Goal: Task Accomplishment & Management: Complete application form

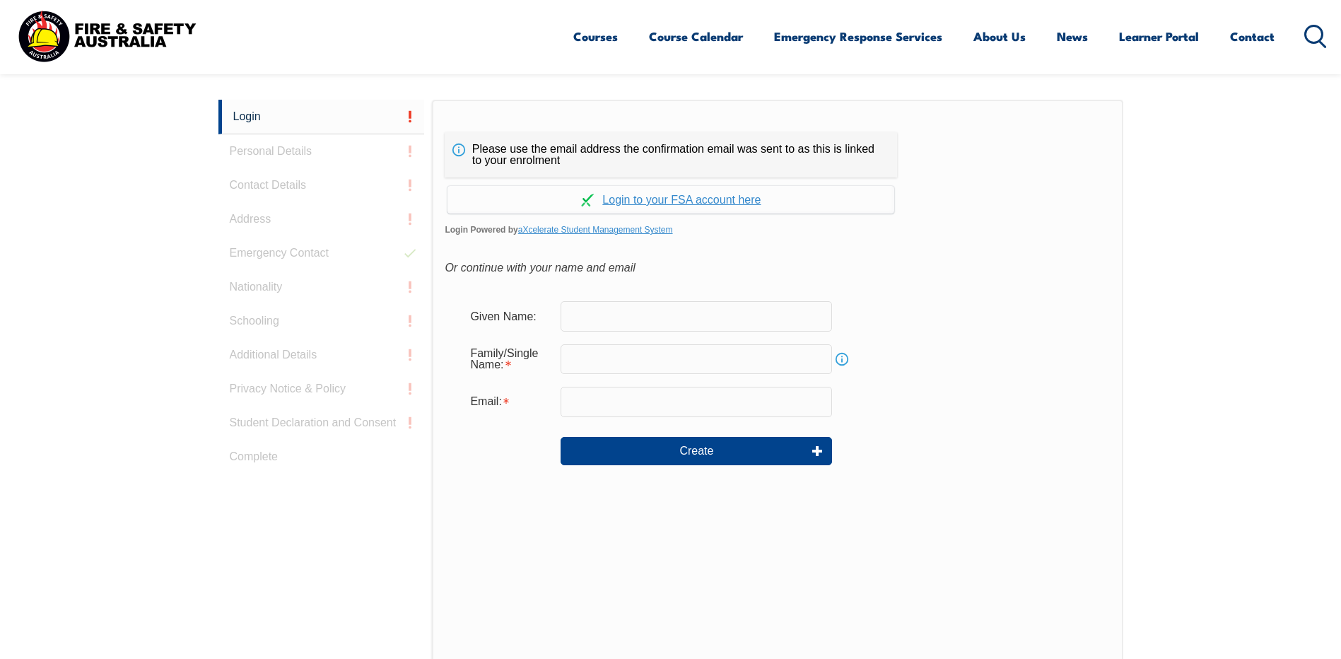
scroll to position [377, 0]
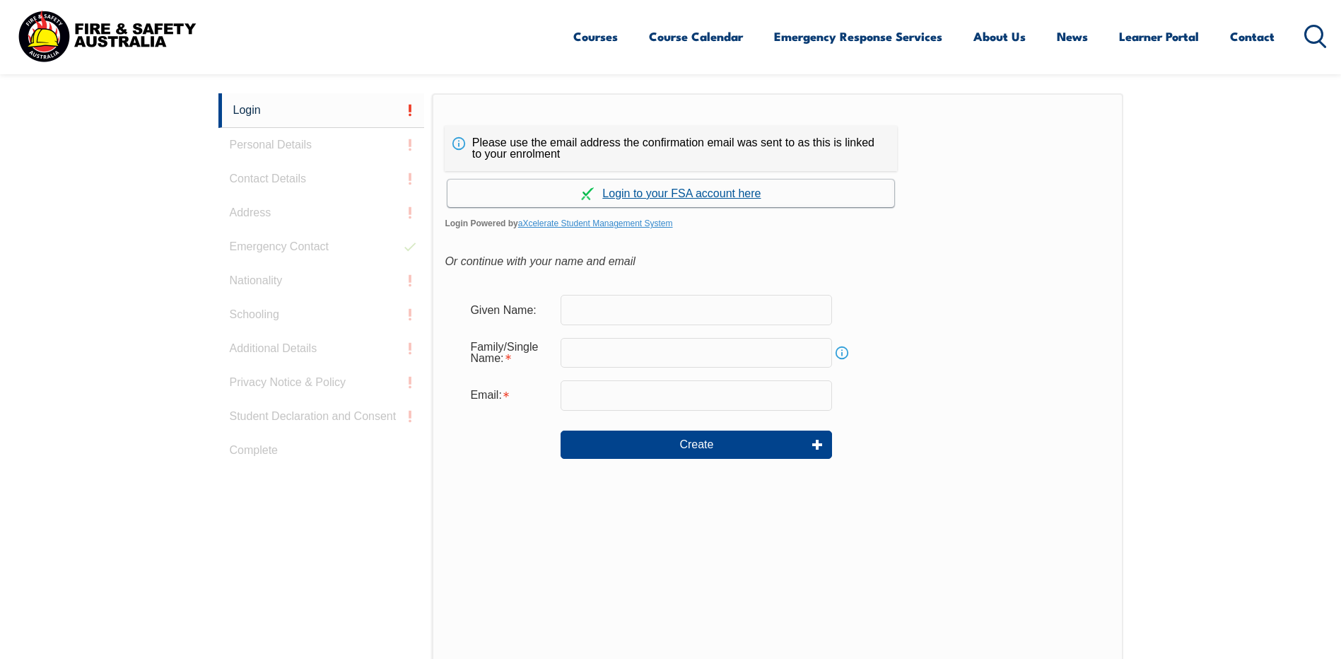
click at [653, 194] on link "Continue with aXcelerate" at bounding box center [671, 194] width 447 height 28
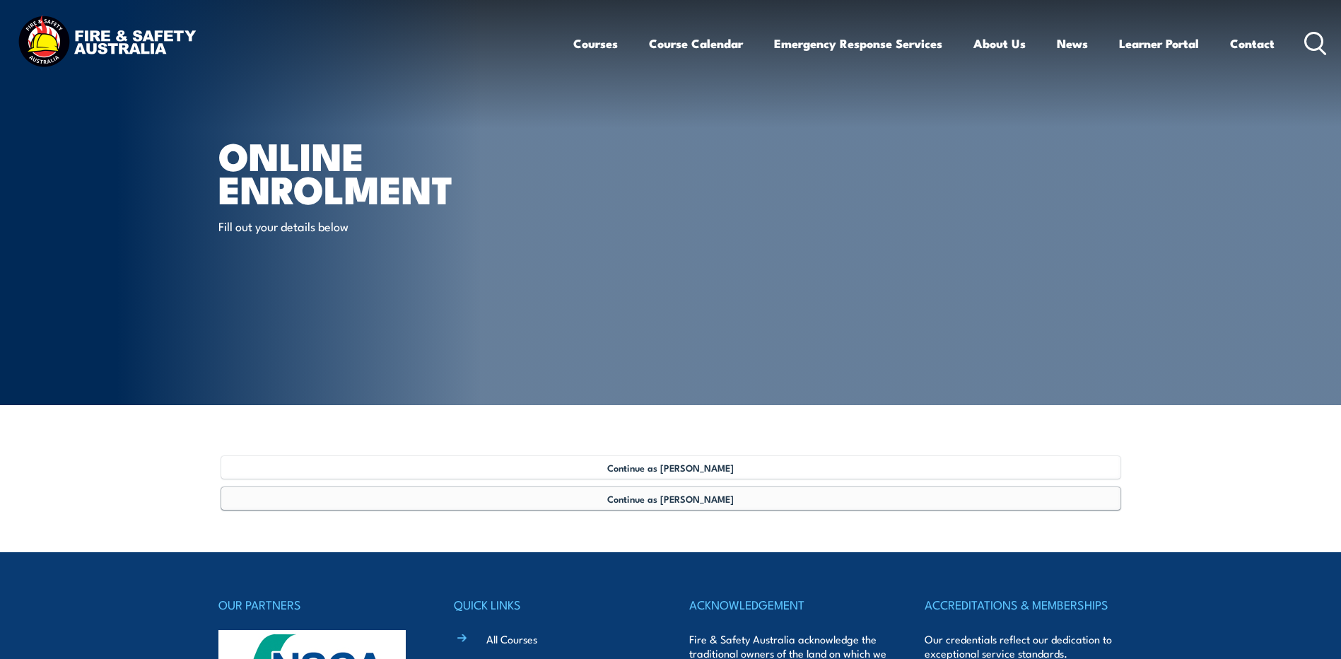
click at [679, 498] on span "Continue as Phil Johnson" at bounding box center [670, 498] width 127 height 11
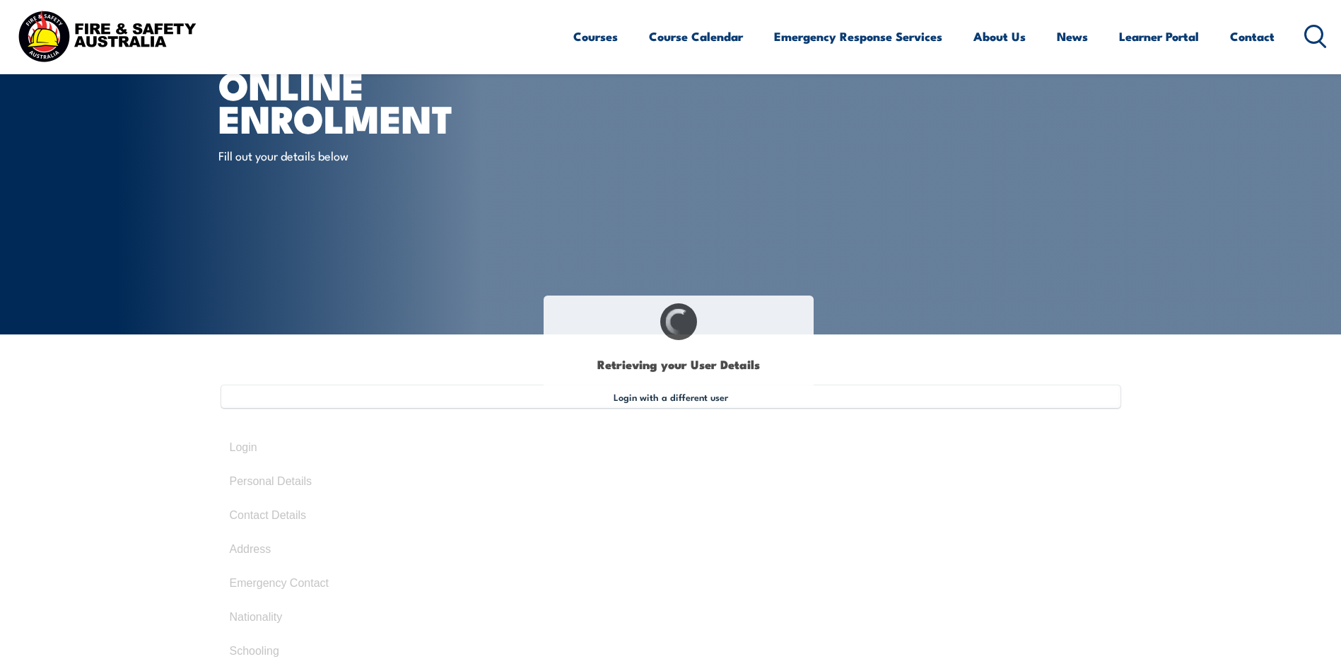
type input "Phil"
type input "Johnson"
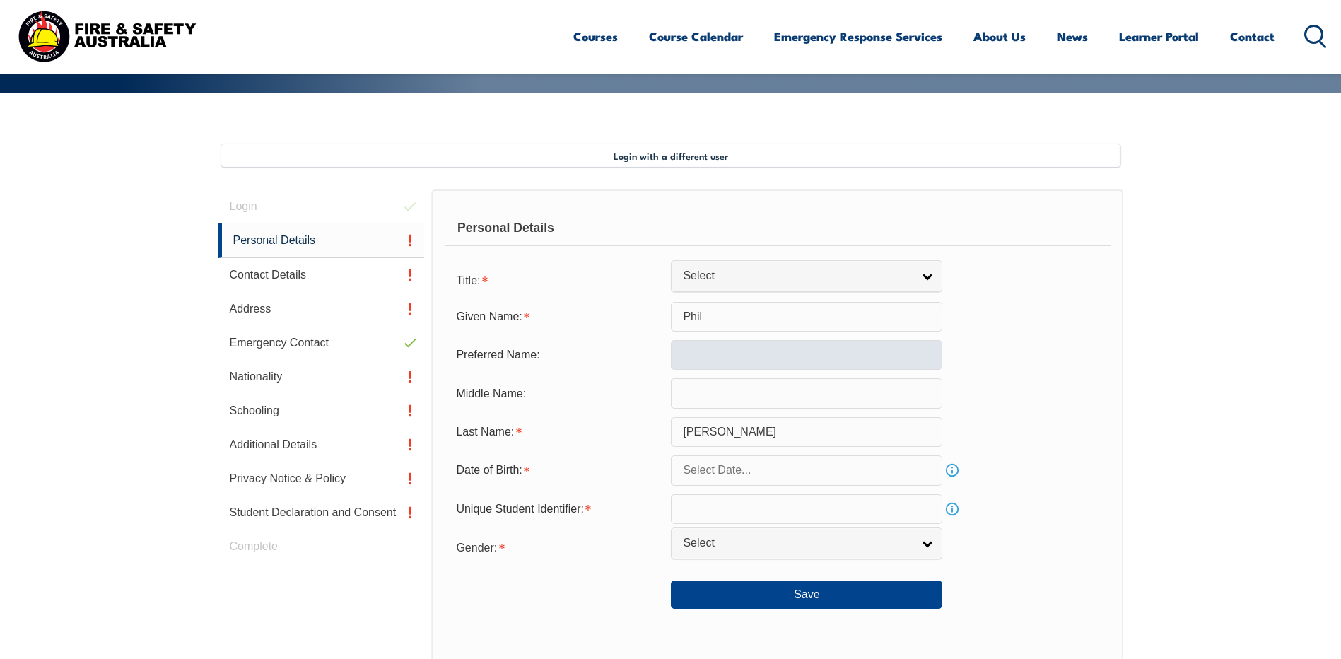
scroll to position [385, 0]
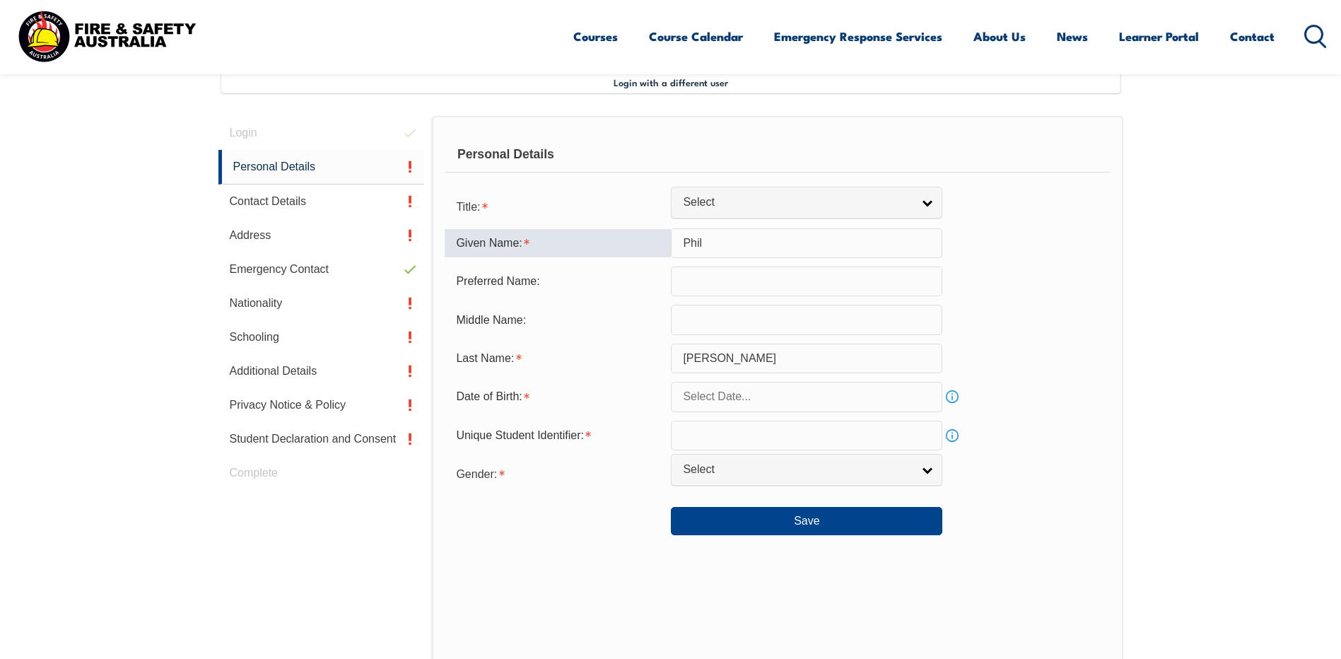
click at [706, 249] on input "Phil" at bounding box center [807, 243] width 272 height 30
type input "Philip"
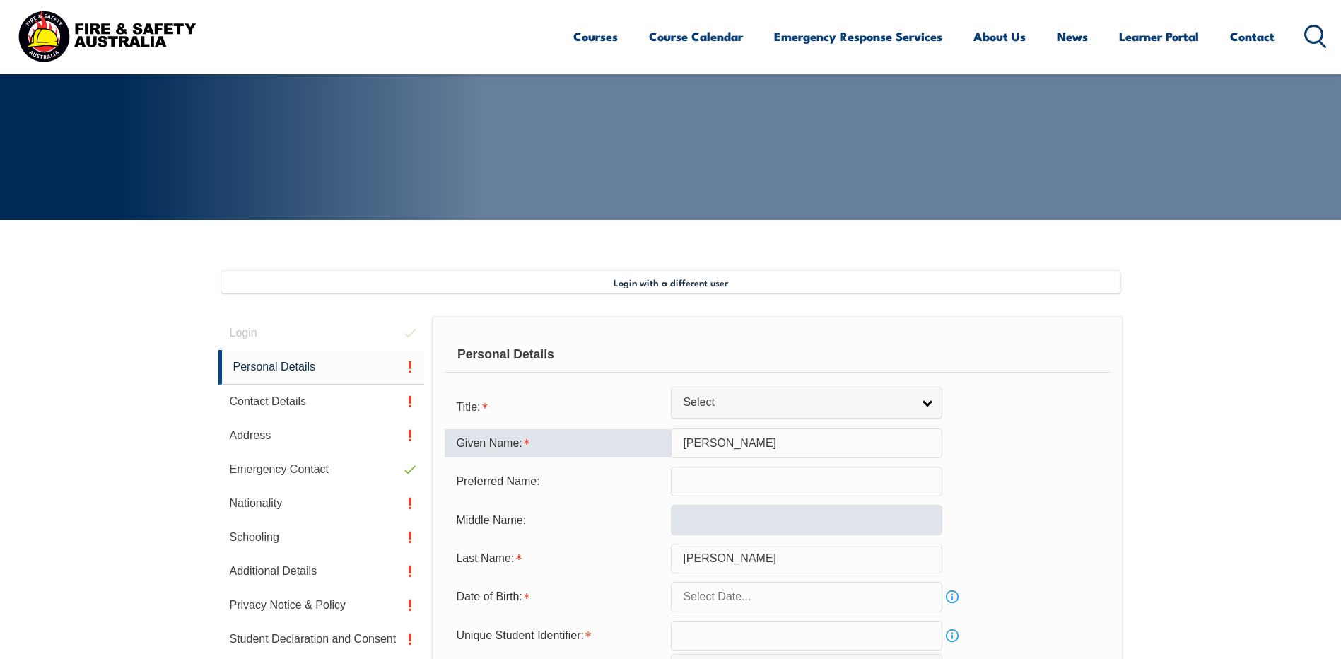
scroll to position [315, 0]
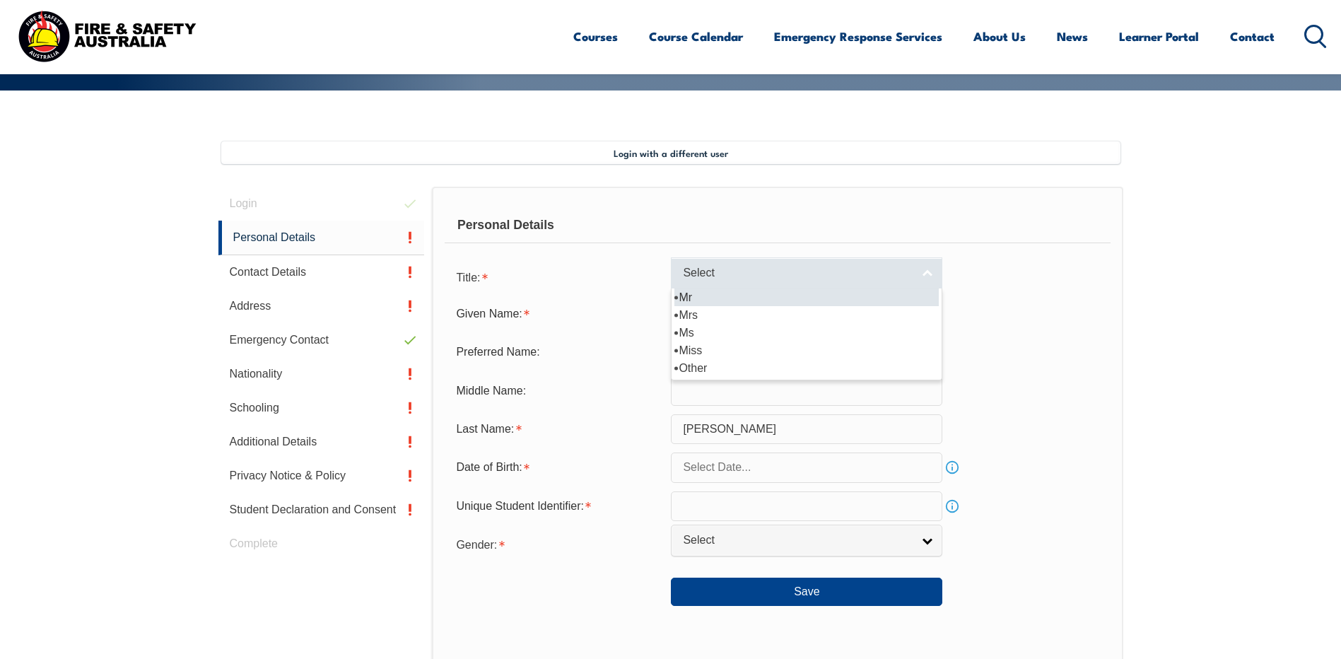
click at [930, 269] on link "Select" at bounding box center [807, 273] width 272 height 32
click at [834, 301] on li "Mr" at bounding box center [807, 297] width 264 height 18
select select "Mr"
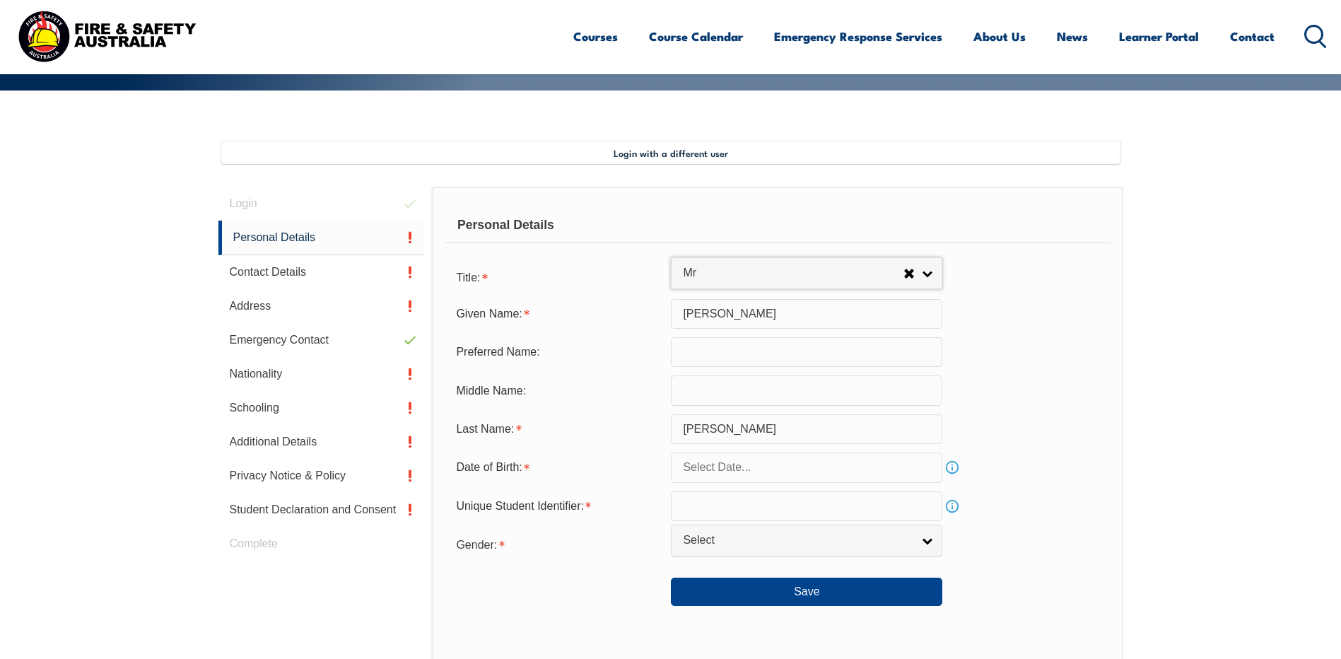
click at [757, 357] on input "text" at bounding box center [807, 352] width 272 height 30
type input "Phil"
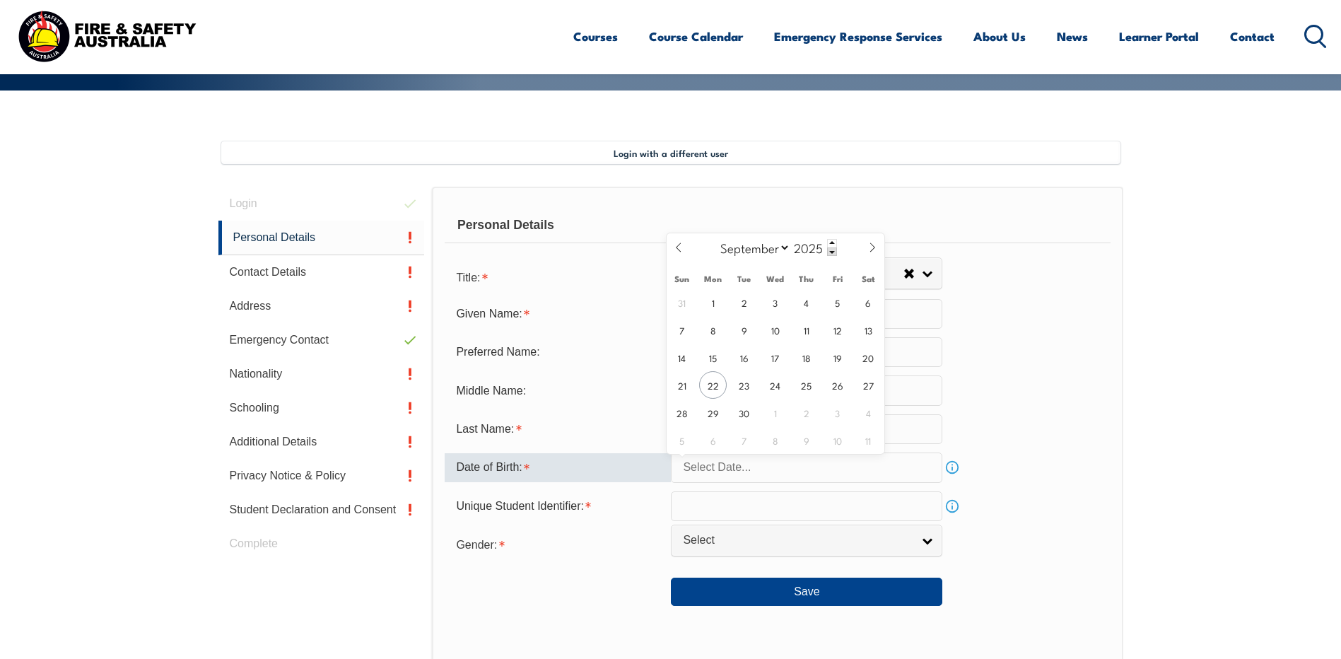
click at [766, 479] on input "text" at bounding box center [807, 468] width 272 height 30
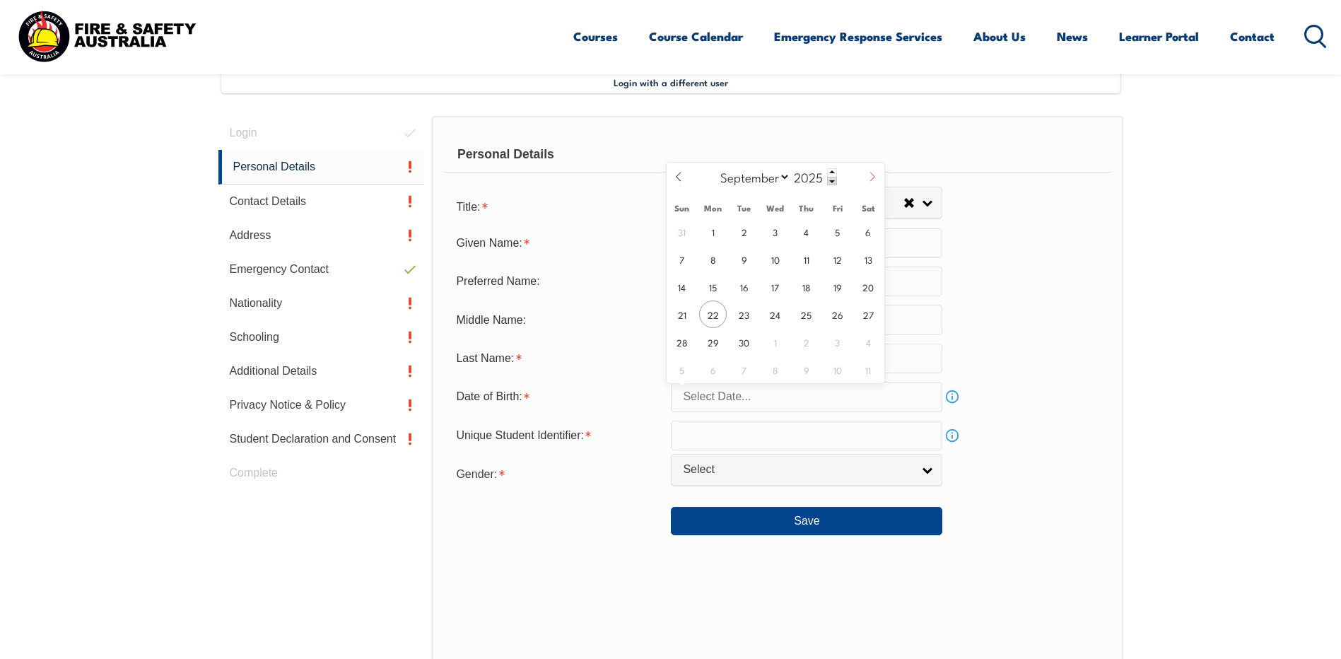
click at [868, 180] on icon at bounding box center [873, 177] width 10 height 10
select select "9"
click at [835, 349] on span "31" at bounding box center [838, 342] width 28 height 28
type input "October 31, 2025"
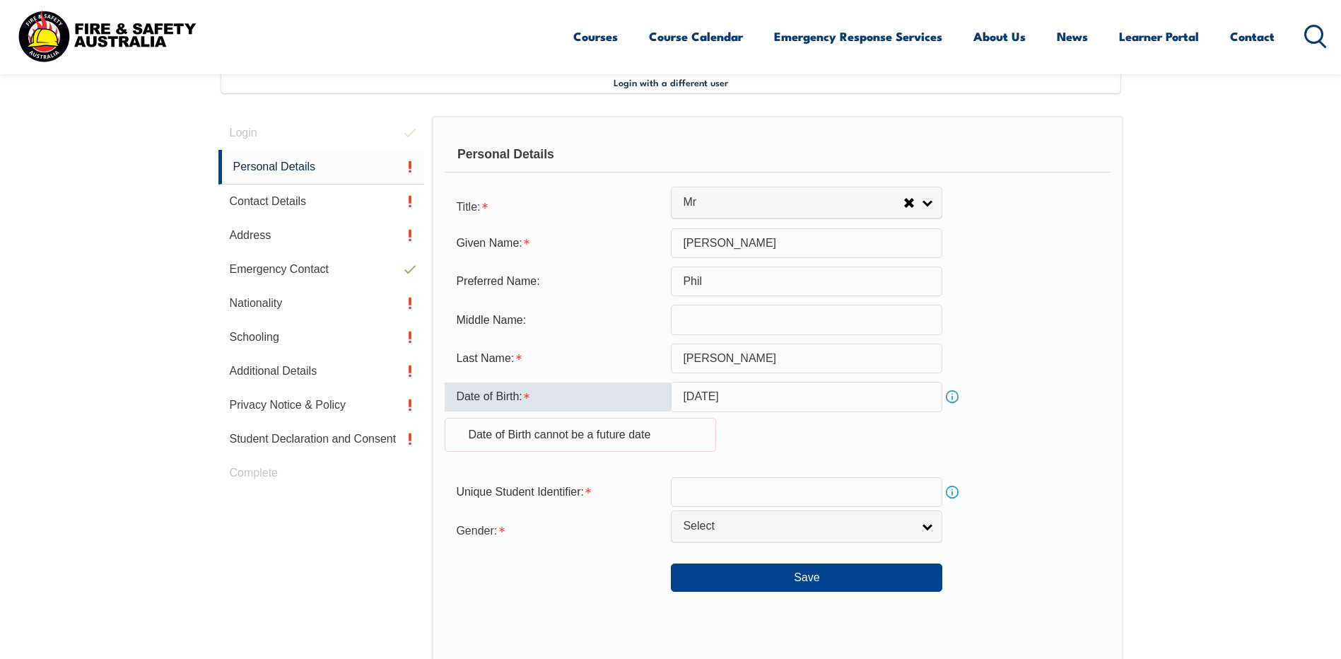
click at [788, 399] on input "October 31, 2025" at bounding box center [807, 397] width 272 height 30
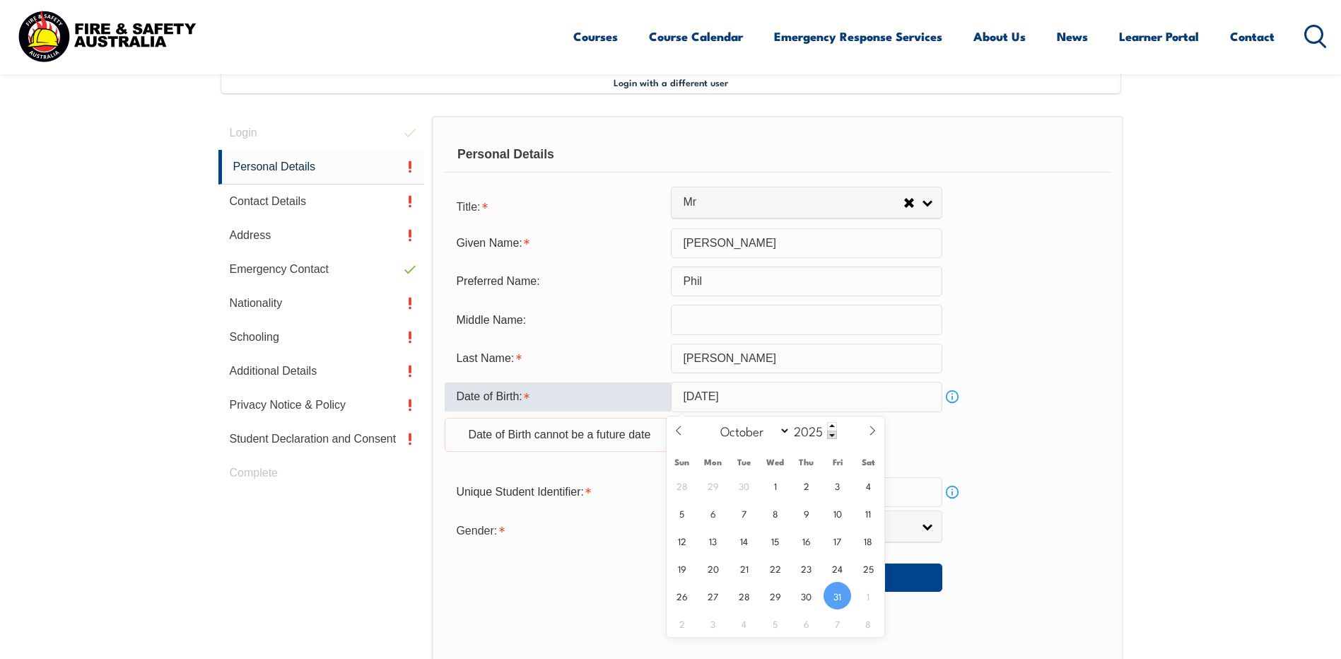
click at [763, 401] on input "October 31, 2025" at bounding box center [807, 397] width 272 height 30
click at [832, 426] on span at bounding box center [832, 426] width 10 height 8
click at [834, 434] on span at bounding box center [832, 435] width 10 height 8
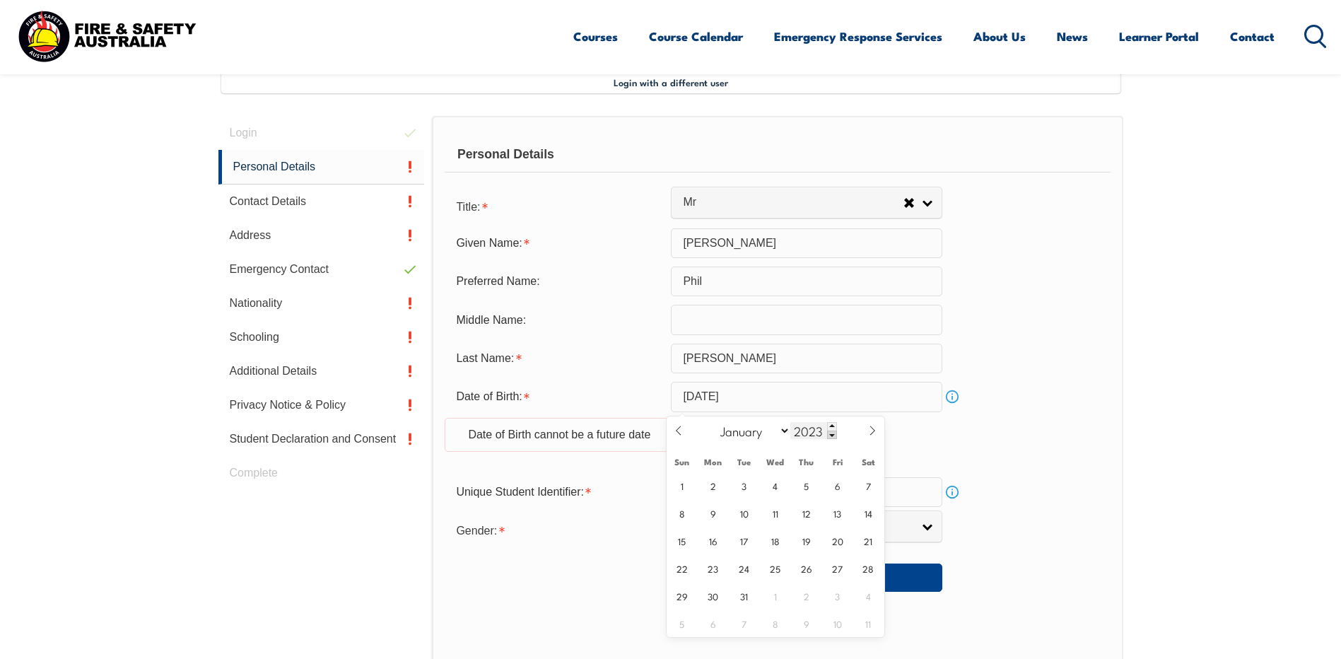
click at [834, 434] on span at bounding box center [832, 435] width 10 height 8
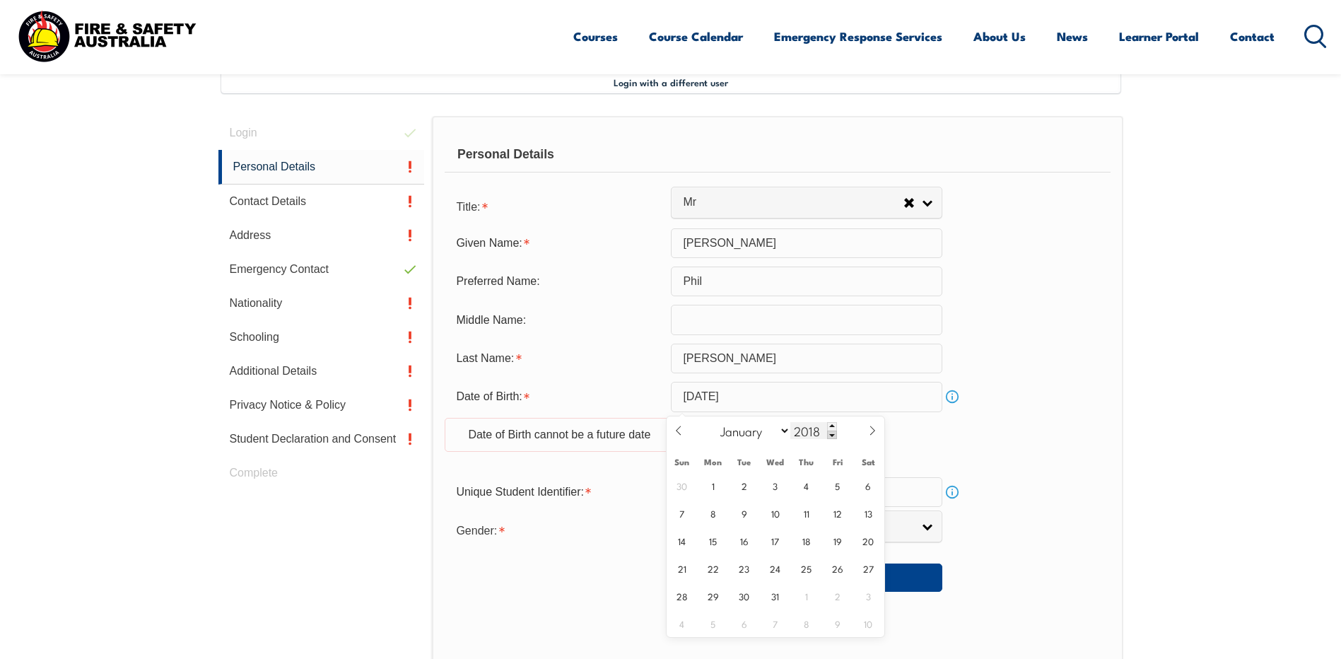
click at [834, 434] on span at bounding box center [832, 435] width 10 height 8
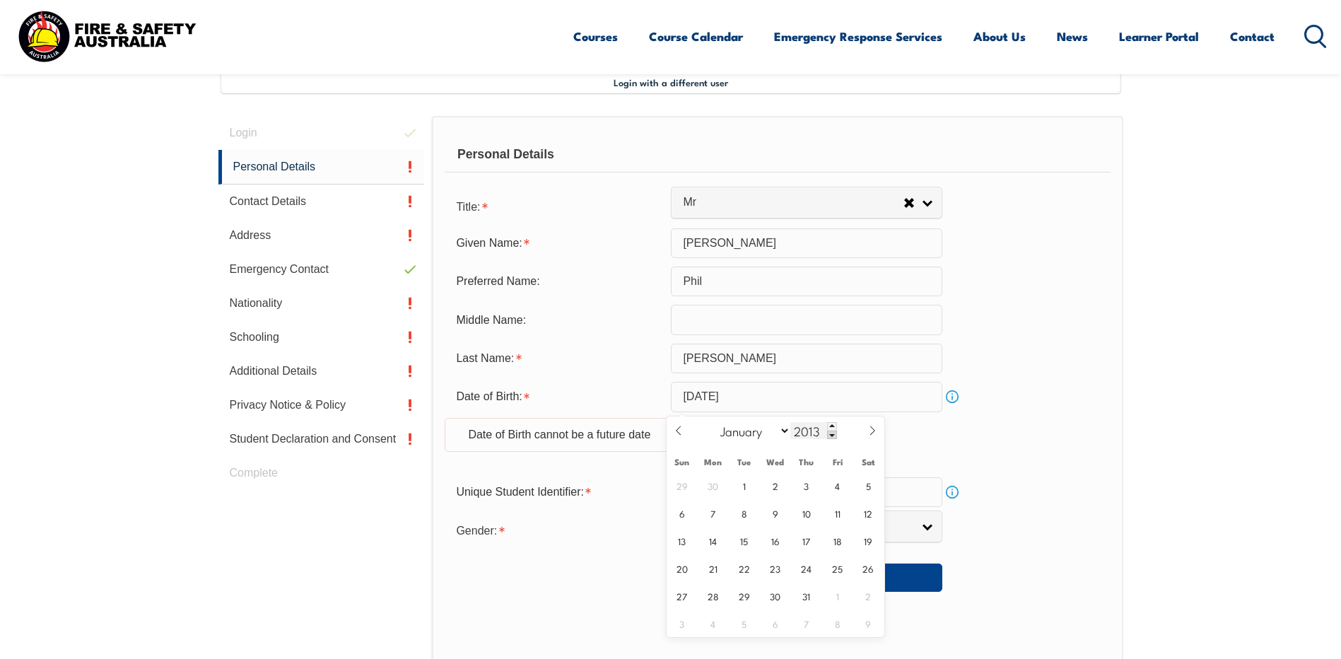
click at [834, 434] on span at bounding box center [832, 435] width 10 height 8
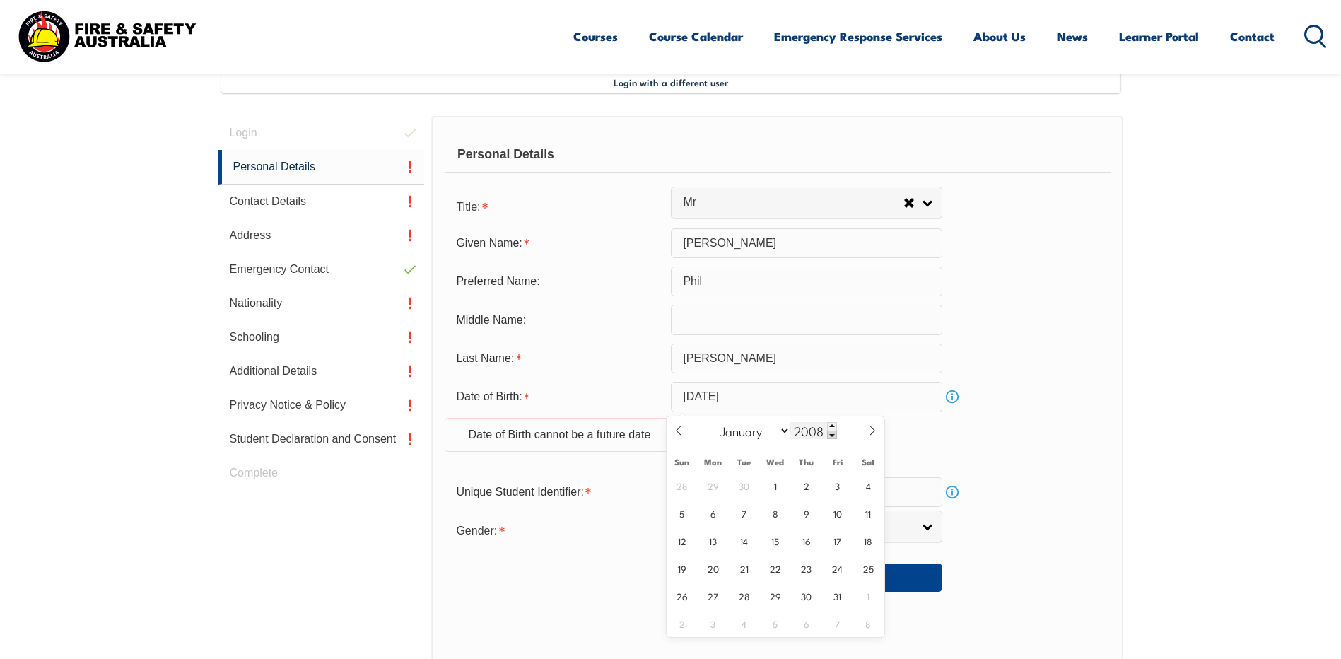
click at [834, 434] on span at bounding box center [832, 435] width 10 height 8
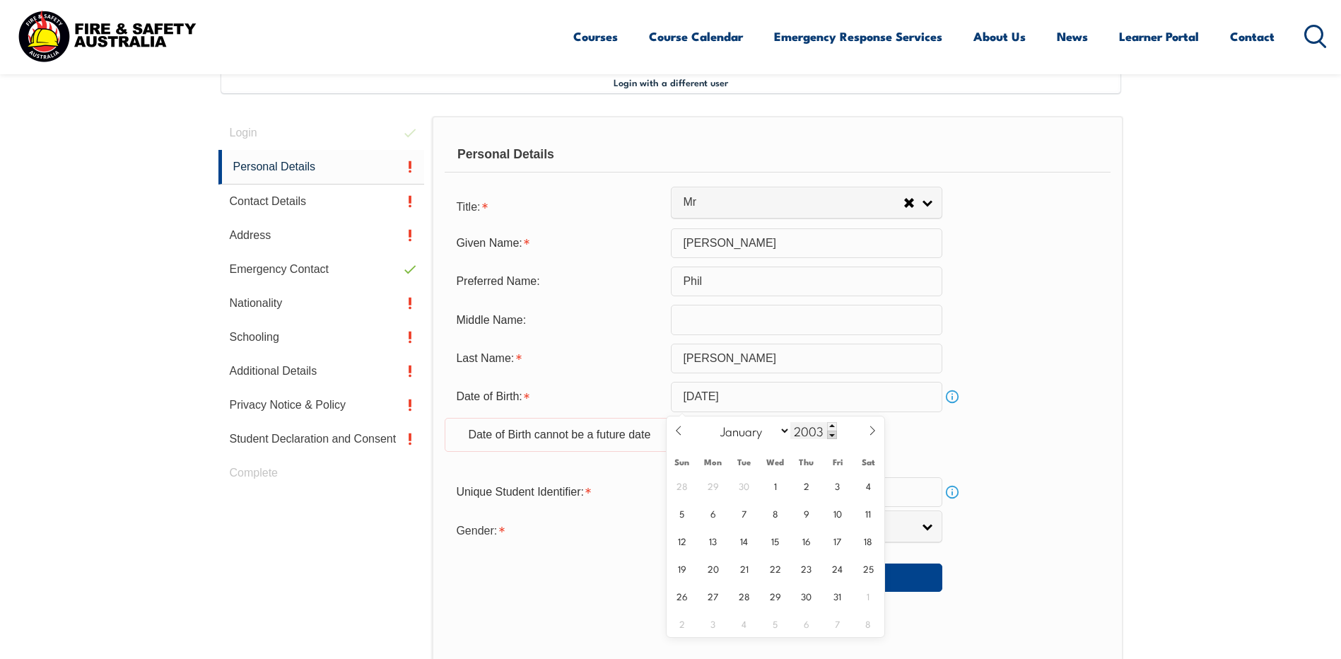
click at [834, 434] on span at bounding box center [832, 435] width 10 height 8
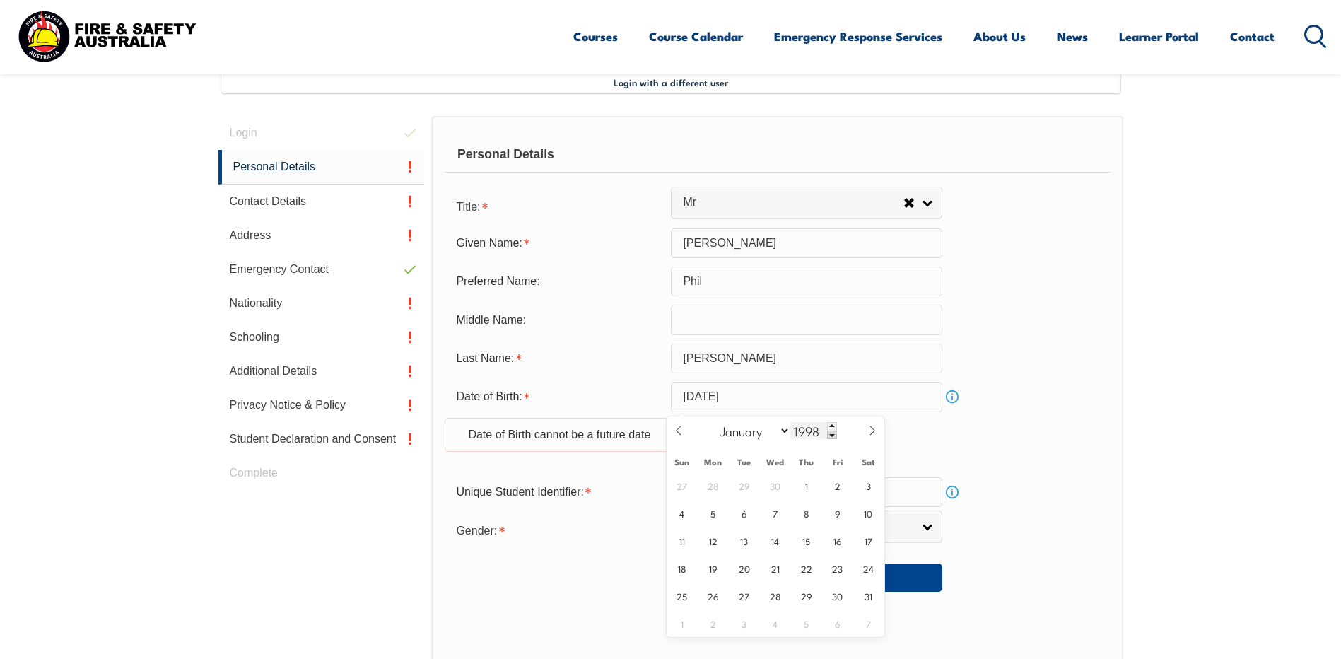
click at [834, 434] on span at bounding box center [832, 435] width 10 height 8
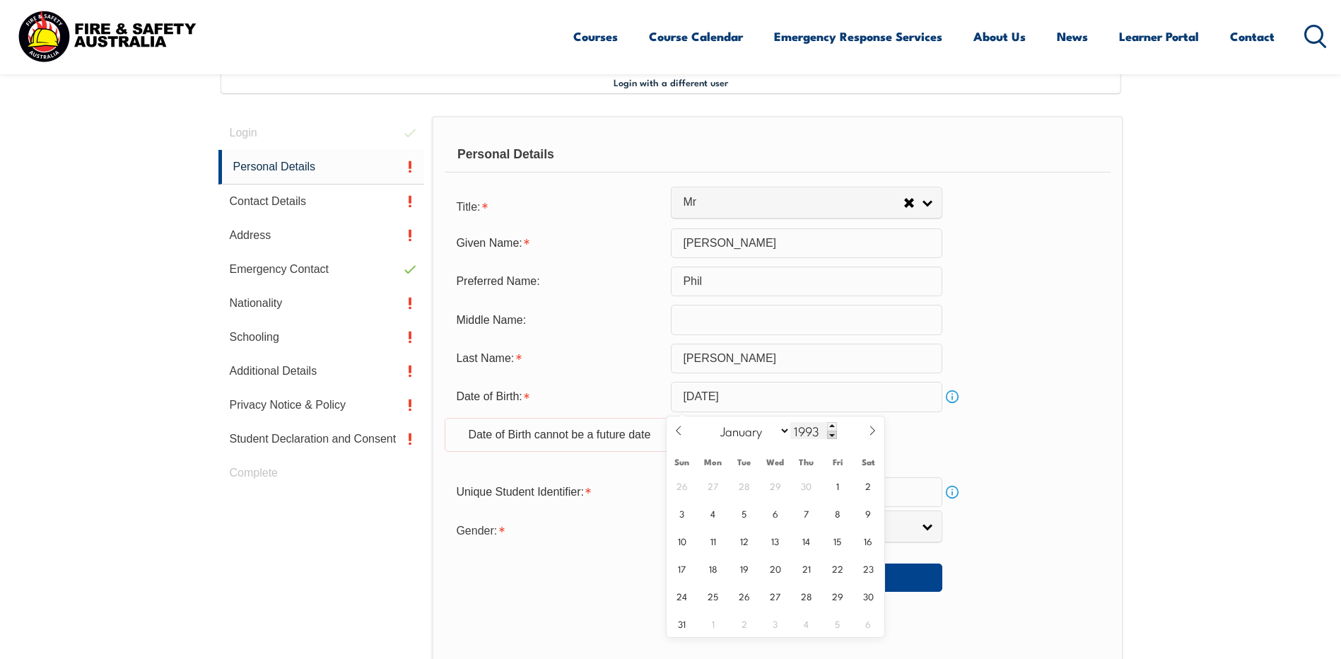
click at [834, 434] on span at bounding box center [832, 435] width 10 height 8
click at [834, 436] on span at bounding box center [832, 435] width 10 height 8
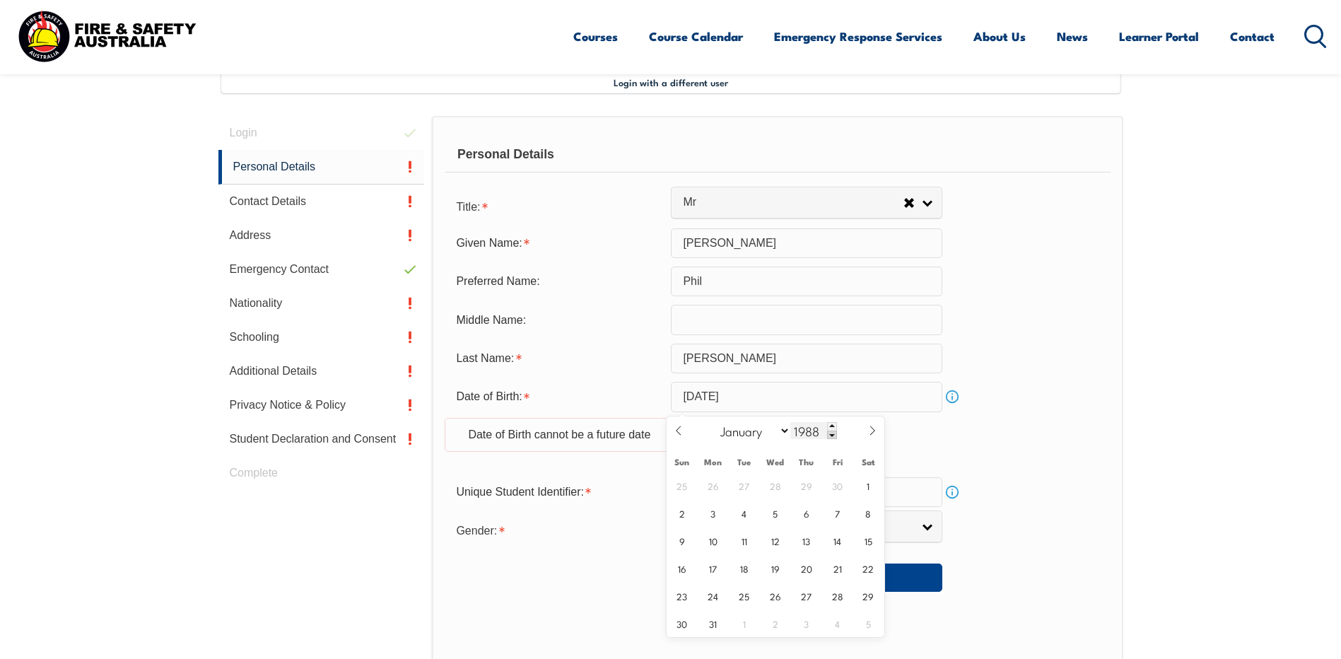
click at [834, 436] on span at bounding box center [832, 435] width 10 height 8
drag, startPoint x: 834, startPoint y: 436, endPoint x: 840, endPoint y: 440, distance: 7.6
click at [837, 438] on div "January February March April May June July August September October November De…" at bounding box center [775, 430] width 163 height 29
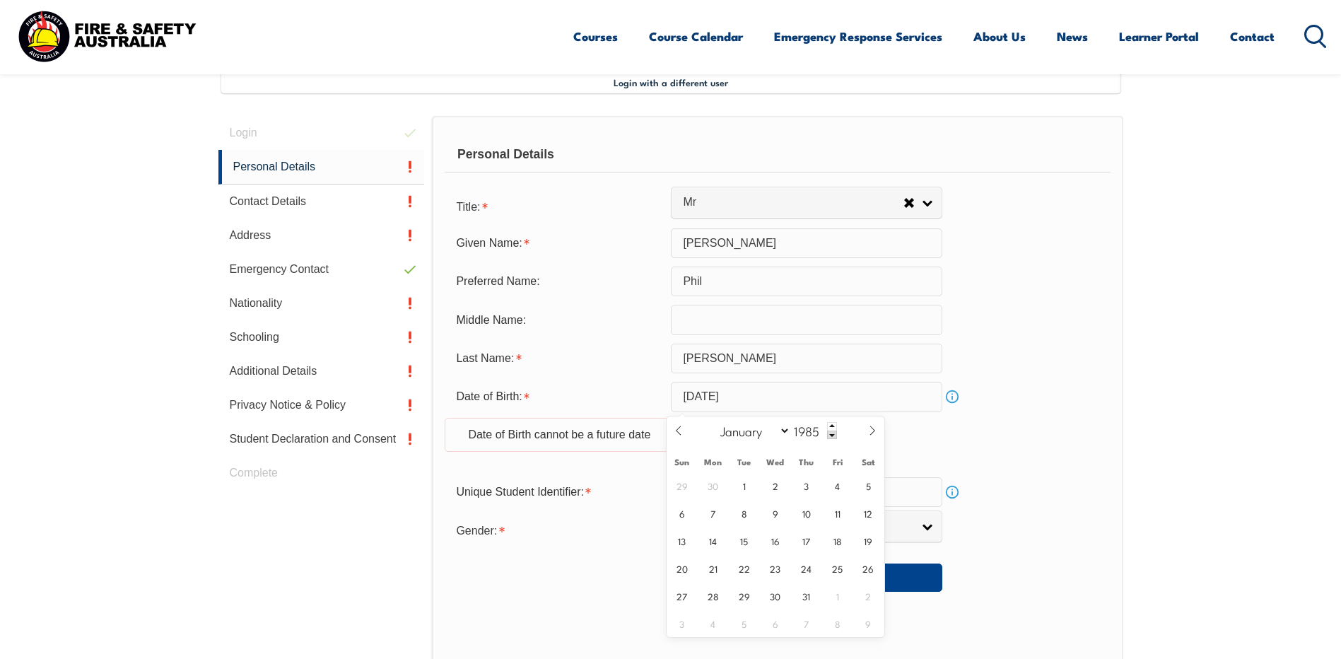
click at [840, 440] on div "January February March April May June July August September October November De…" at bounding box center [775, 430] width 163 height 29
click at [831, 436] on span at bounding box center [832, 435] width 10 height 8
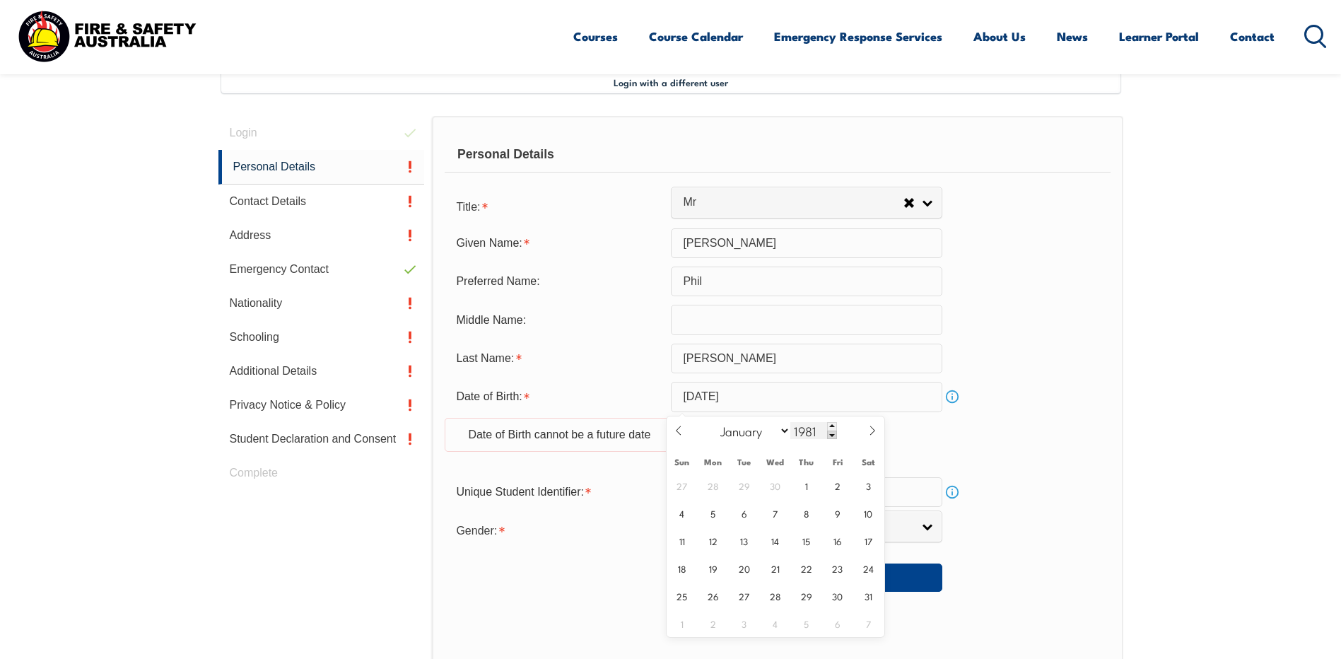
click at [831, 436] on span at bounding box center [832, 435] width 10 height 8
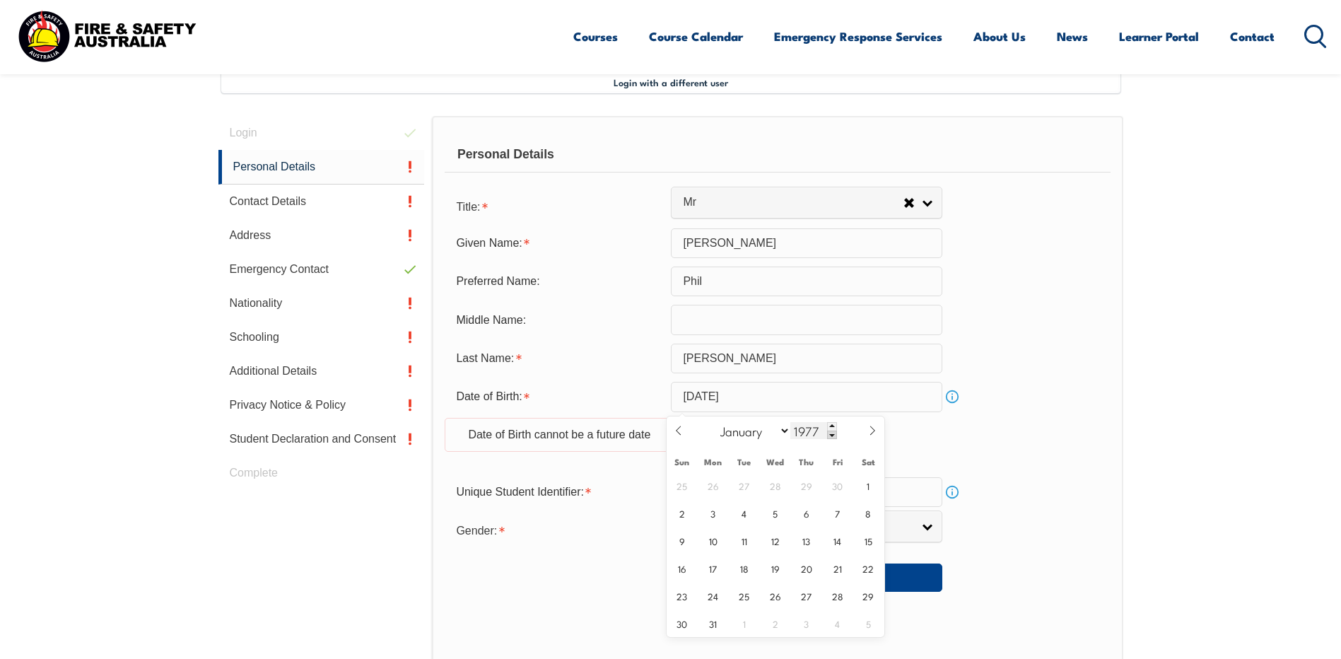
type input "1976"
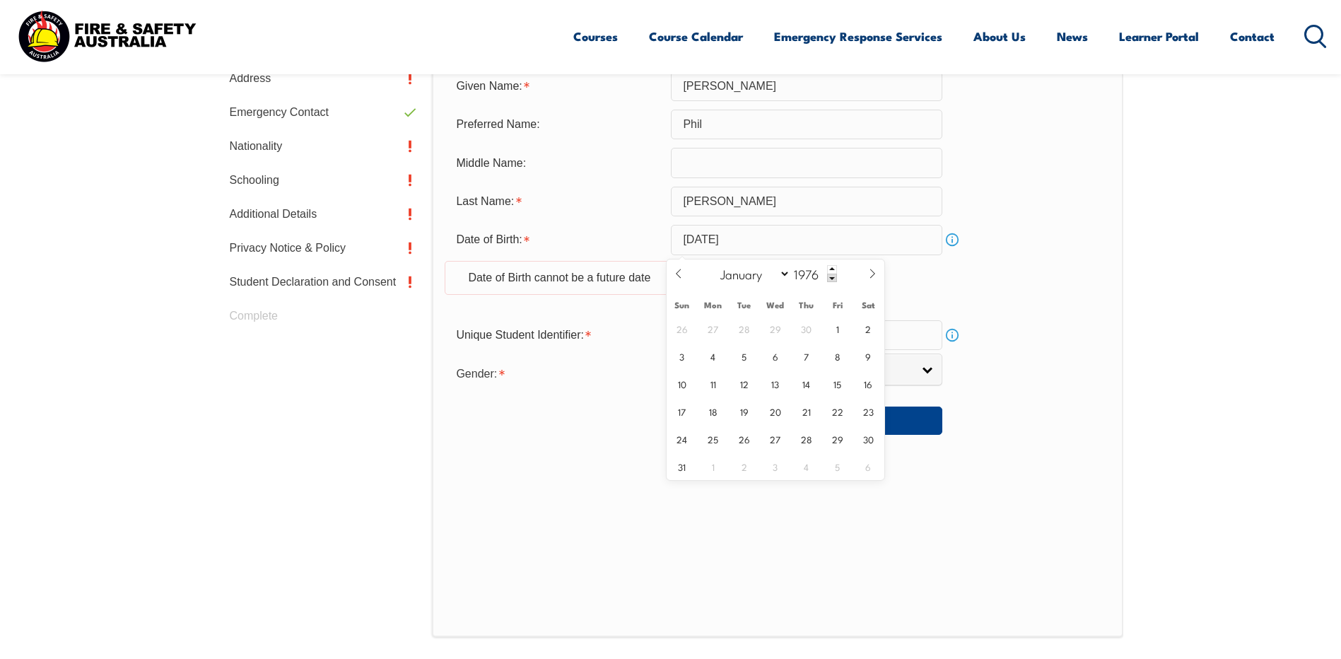
scroll to position [597, 0]
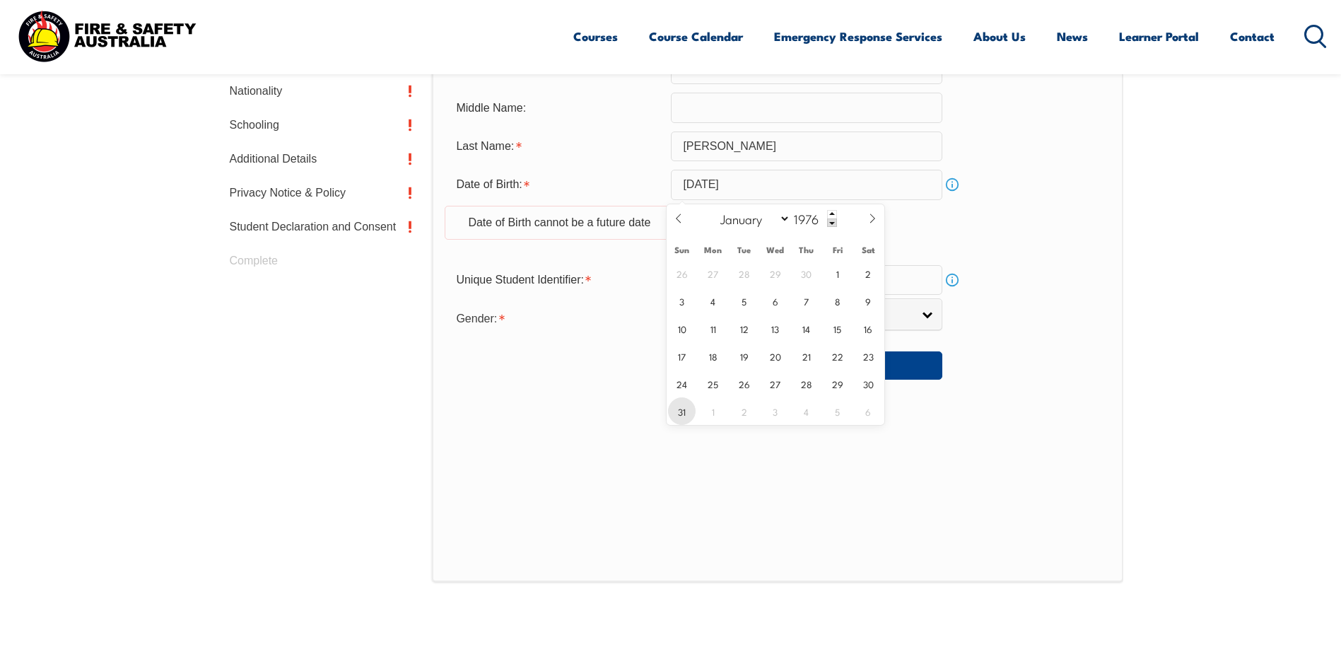
click at [678, 416] on span "31" at bounding box center [682, 411] width 28 height 28
type input "October 31, 1976"
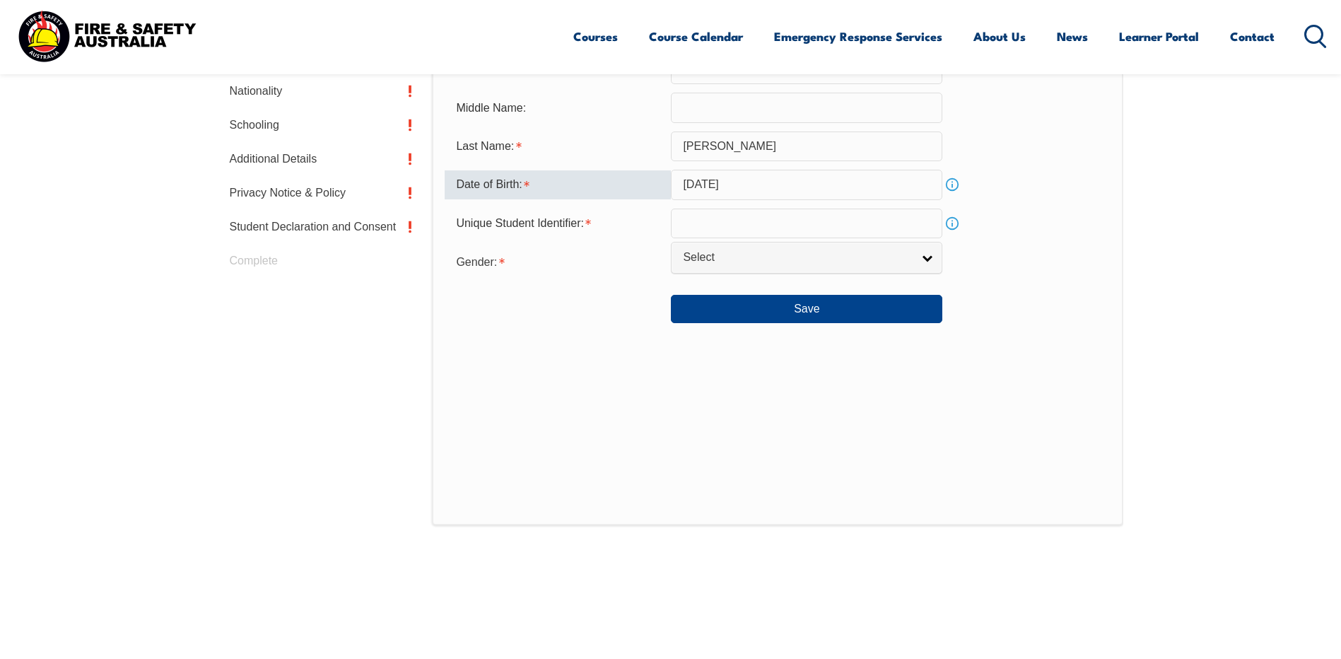
click at [930, 234] on input "text" at bounding box center [807, 224] width 272 height 30
type input "KUXR2LEQWS"
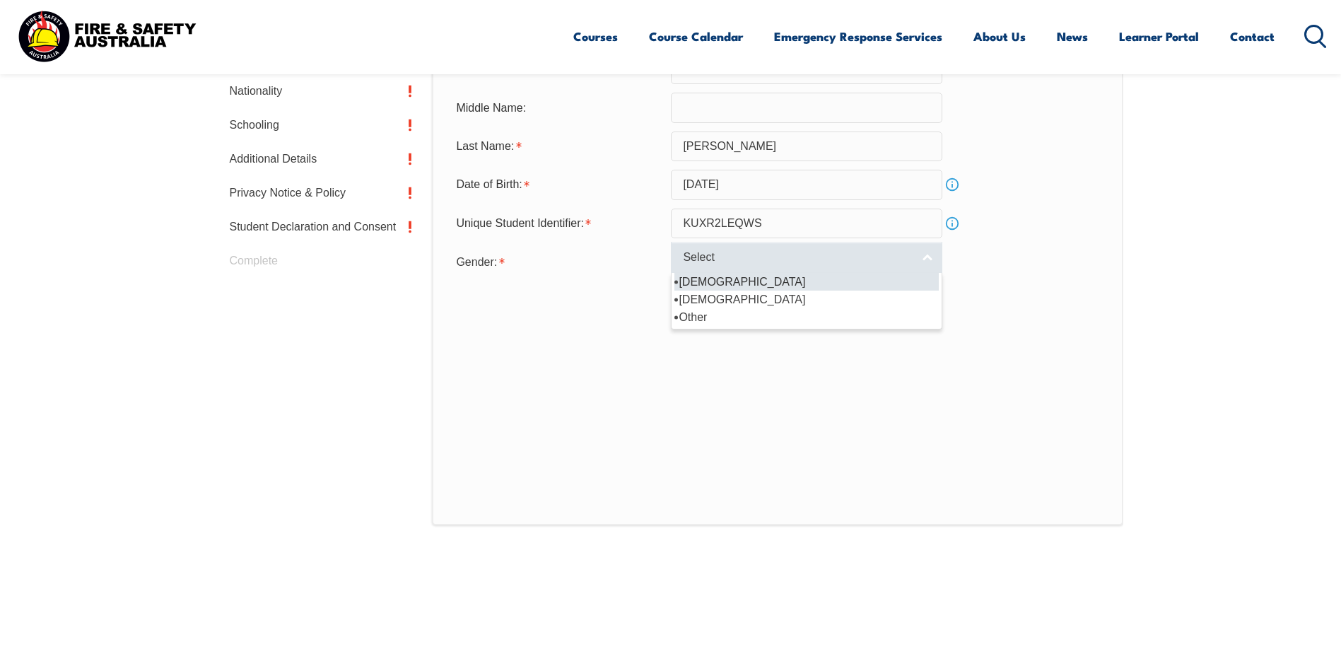
click at [918, 257] on link "Select" at bounding box center [807, 258] width 272 height 32
click at [797, 287] on li "Male" at bounding box center [807, 282] width 264 height 18
select select "M"
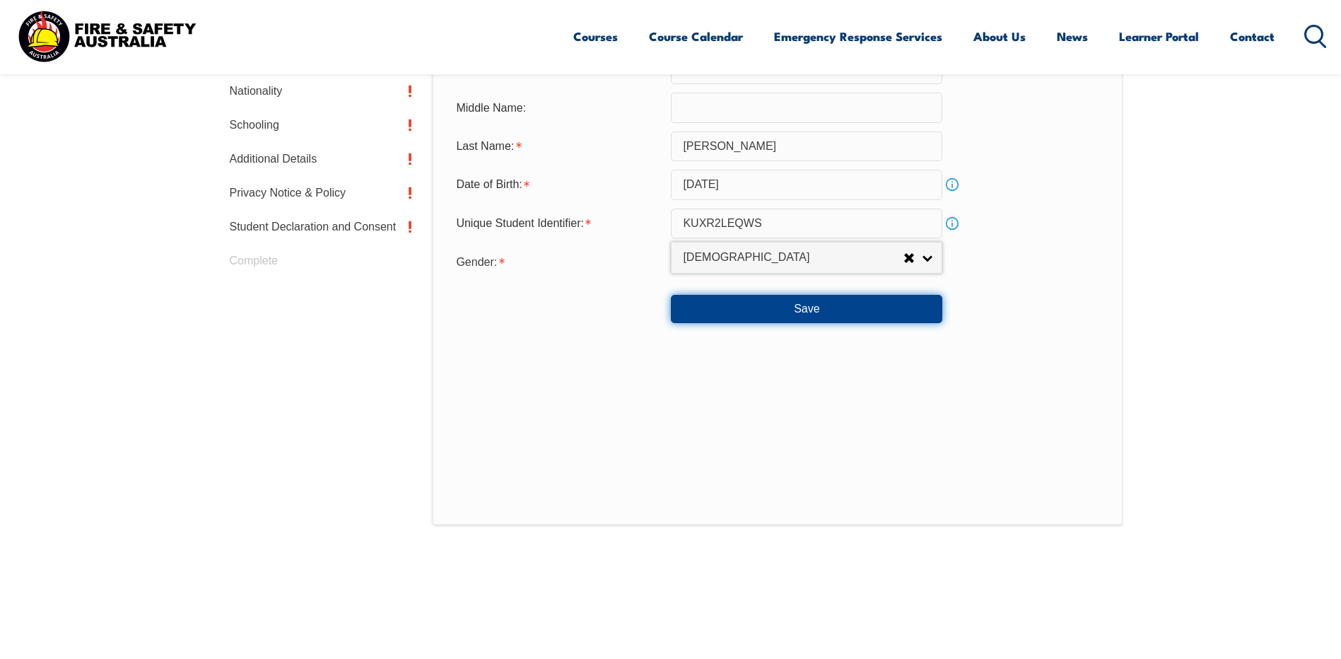
click at [817, 313] on button "Save" at bounding box center [807, 309] width 272 height 28
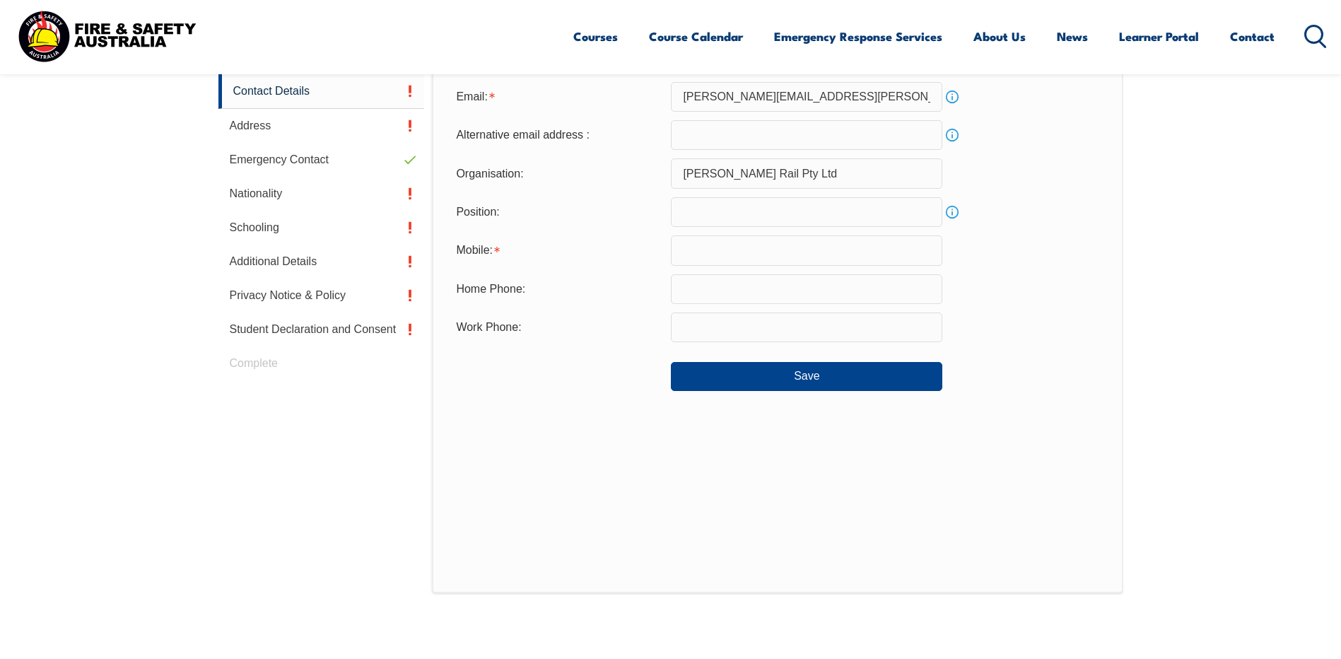
scroll to position [385, 0]
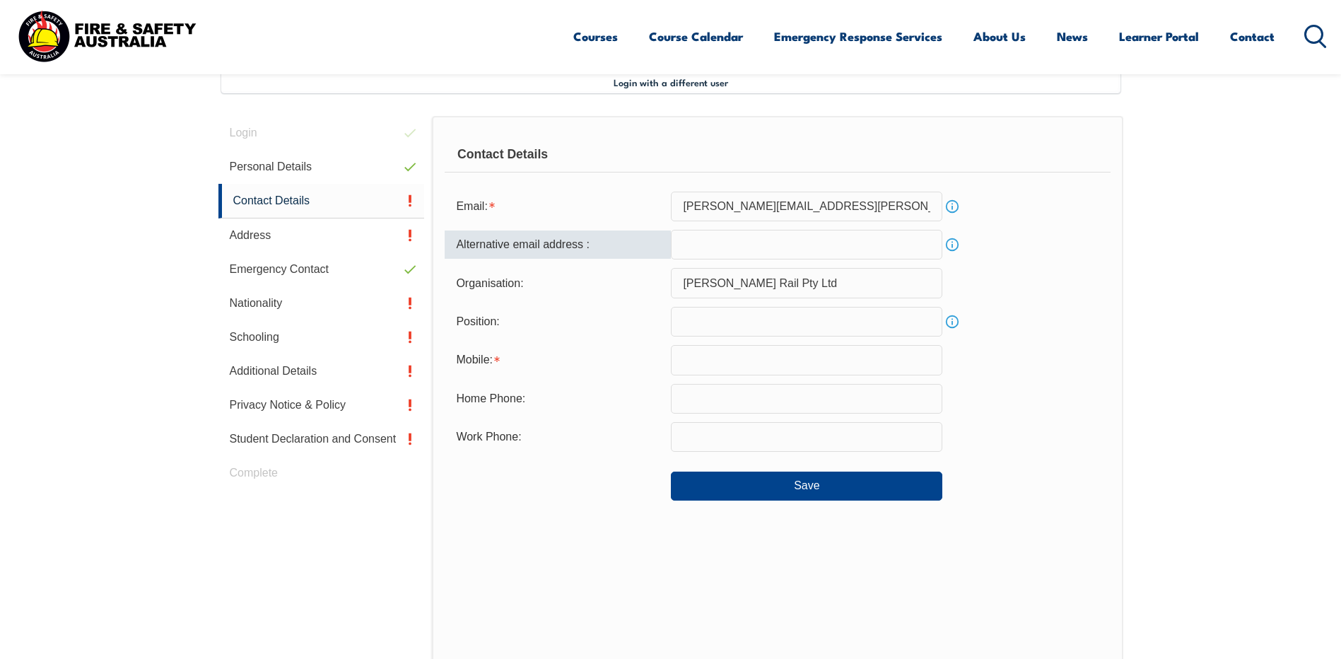
click at [809, 254] on input "email" at bounding box center [807, 245] width 272 height 30
type input "pjohnsonelec@gmail.com"
type input "0417698585"
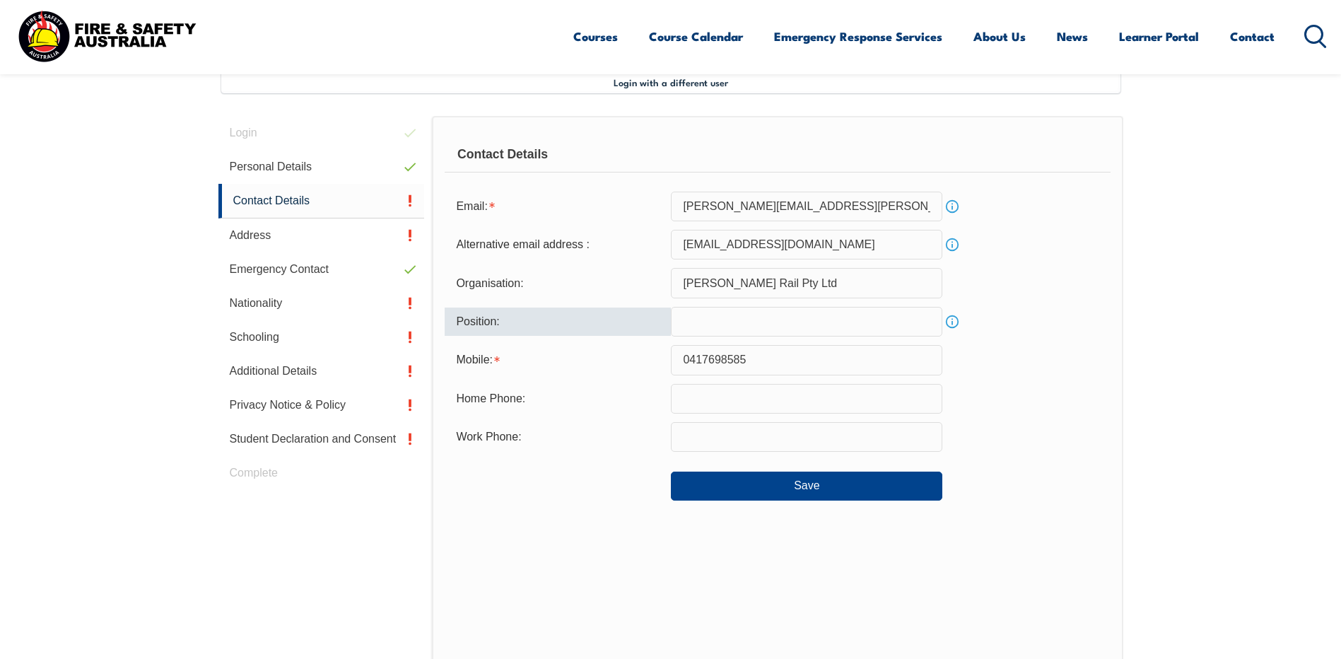
click at [757, 323] on input "text" at bounding box center [807, 322] width 272 height 30
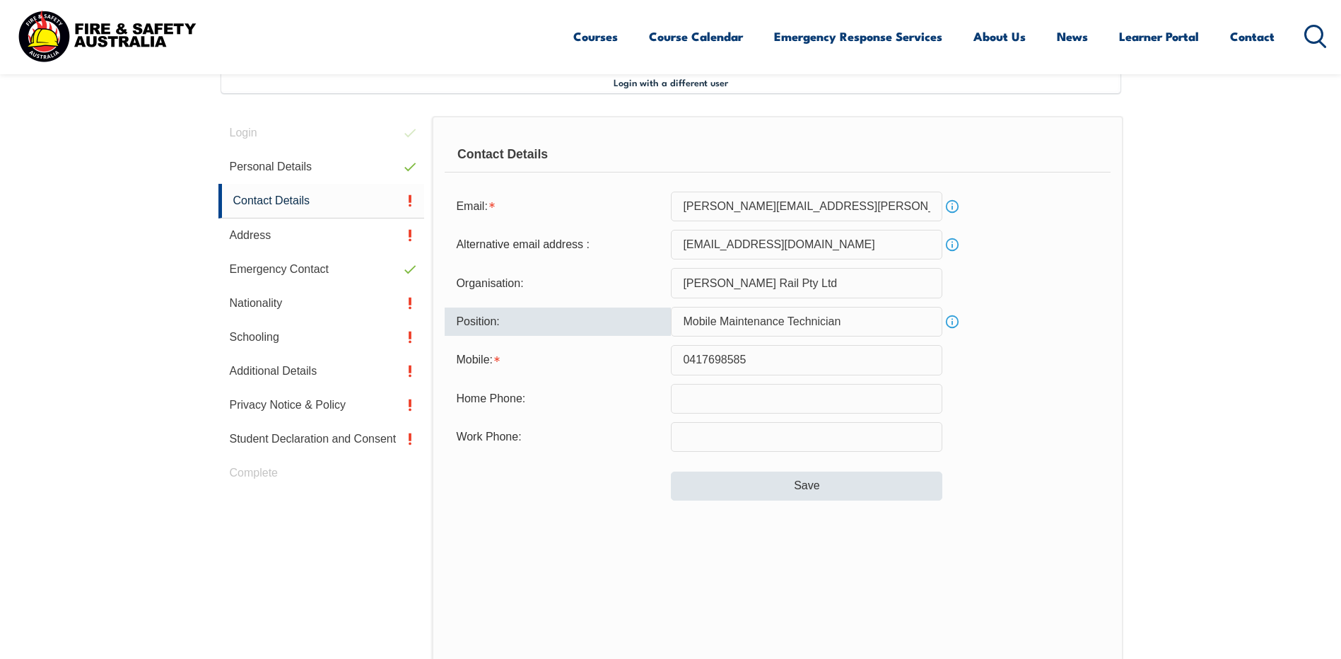
type input "Mobile Maintenance Technician"
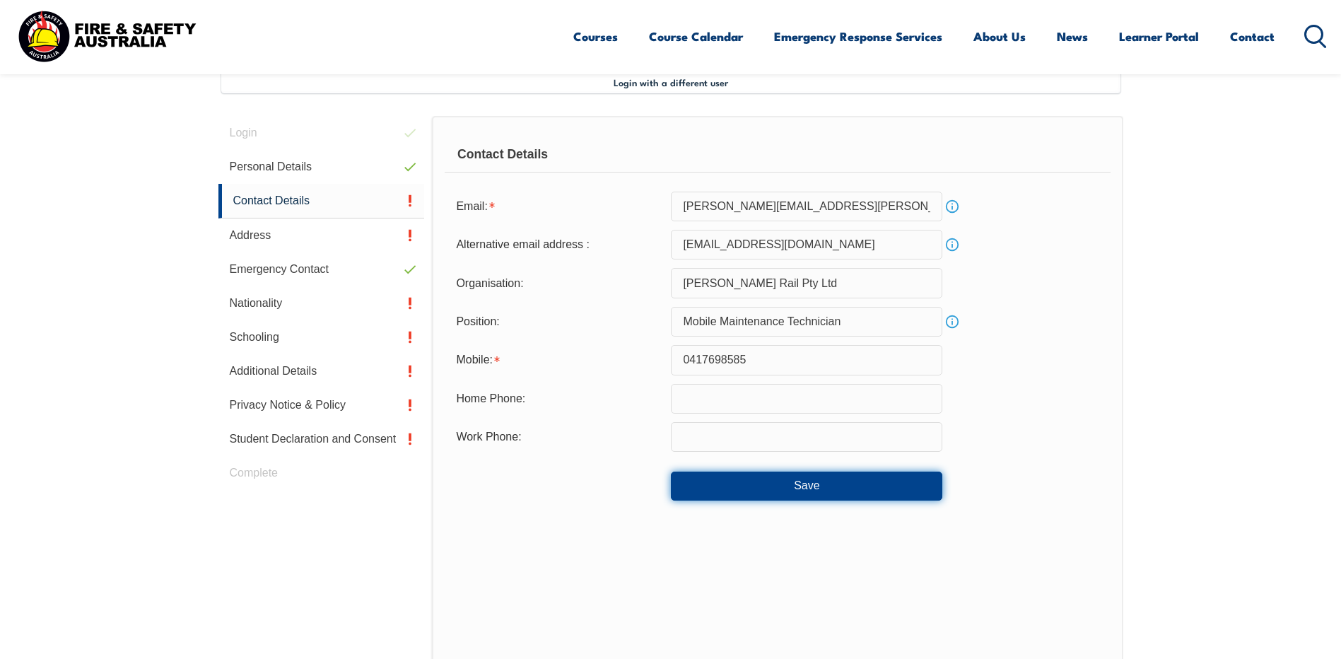
click at [759, 496] on button "Save" at bounding box center [807, 486] width 272 height 28
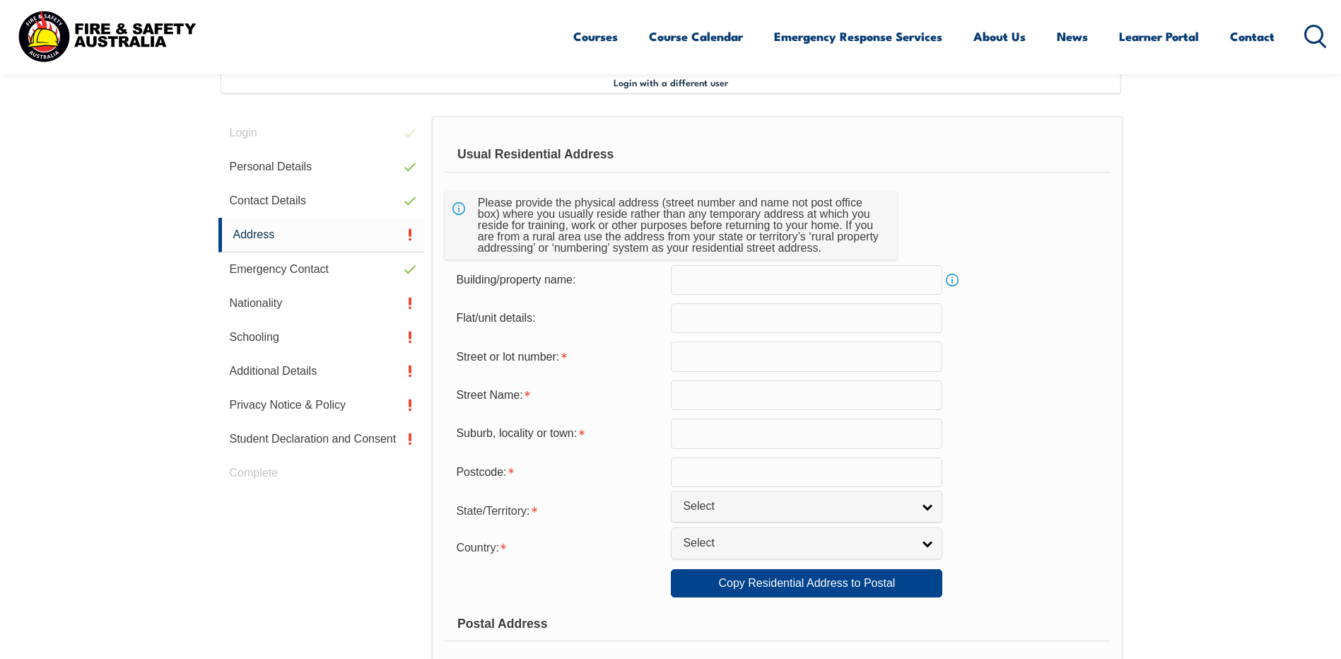
click at [762, 288] on input "text" at bounding box center [807, 280] width 272 height 30
click at [735, 358] on input "text" at bounding box center [807, 356] width 272 height 30
type input "8 Haynes Close"
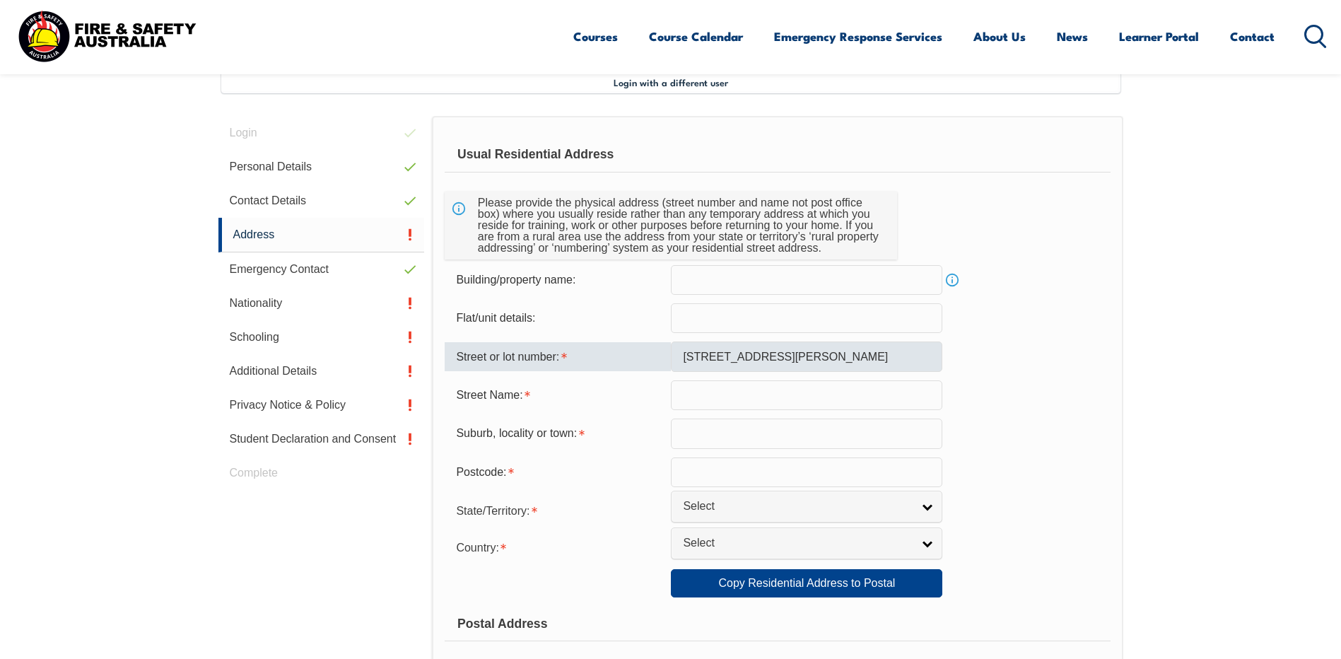
type input "Bunyip"
type input "3815"
select select "VIC"
select select "1101"
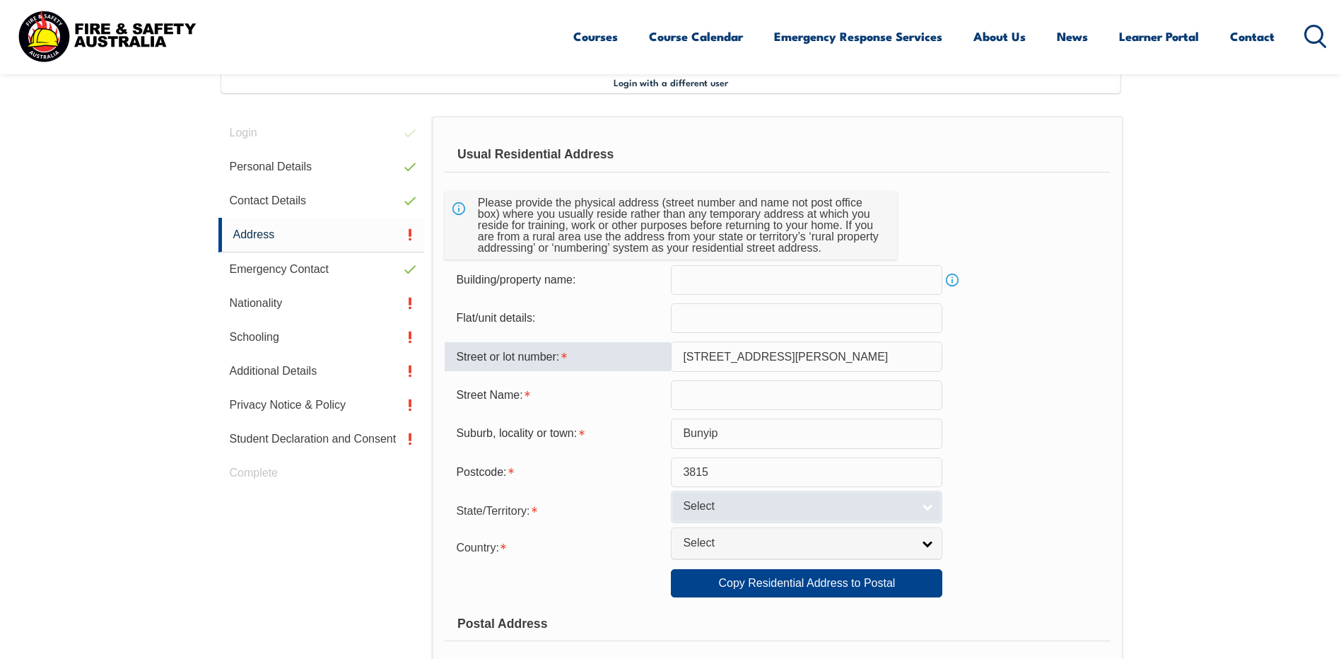
click at [917, 504] on link "Select" at bounding box center [807, 507] width 272 height 32
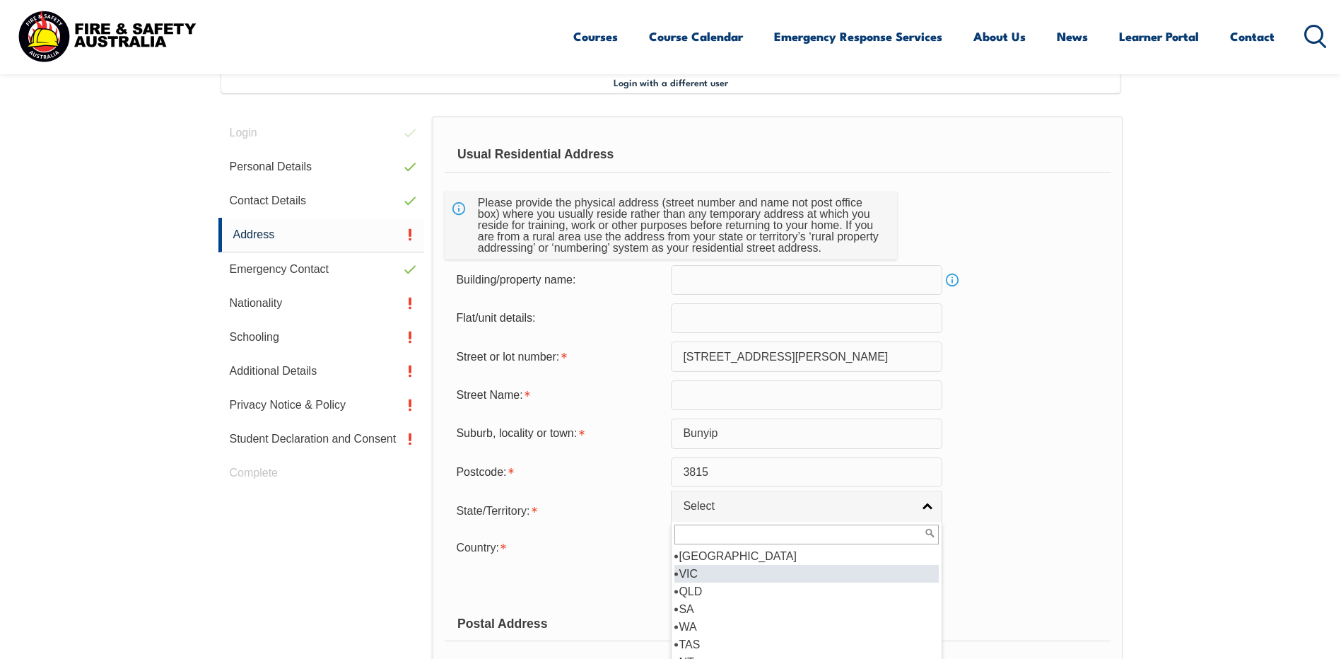
click at [724, 583] on li "VIC" at bounding box center [807, 574] width 264 height 18
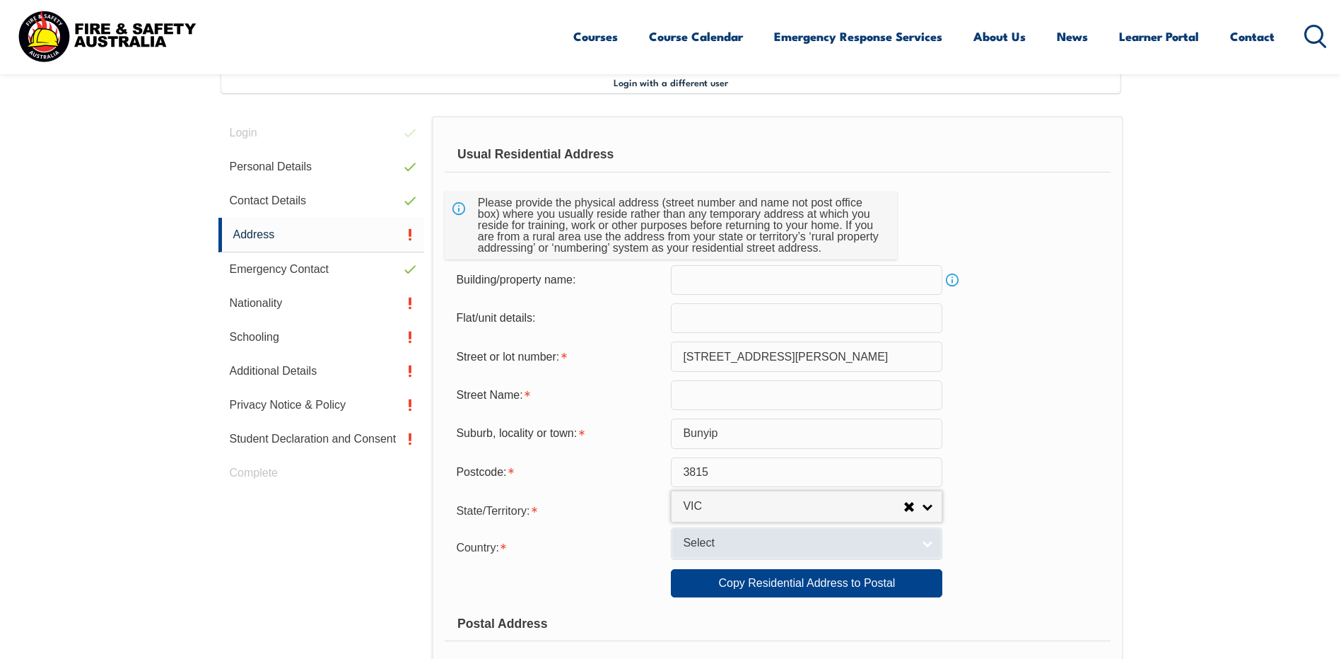
click at [817, 548] on span "Select" at bounding box center [797, 543] width 229 height 15
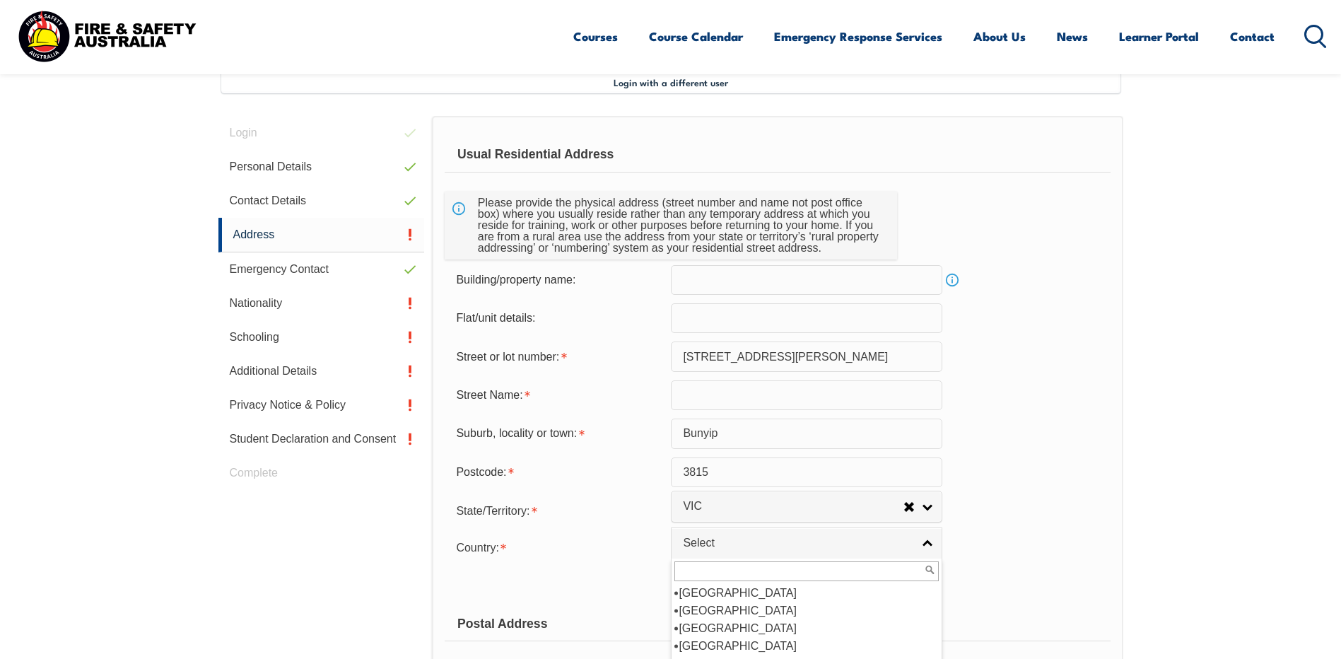
scroll to position [212, 0]
click at [708, 616] on li "Australia" at bounding box center [807, 611] width 264 height 18
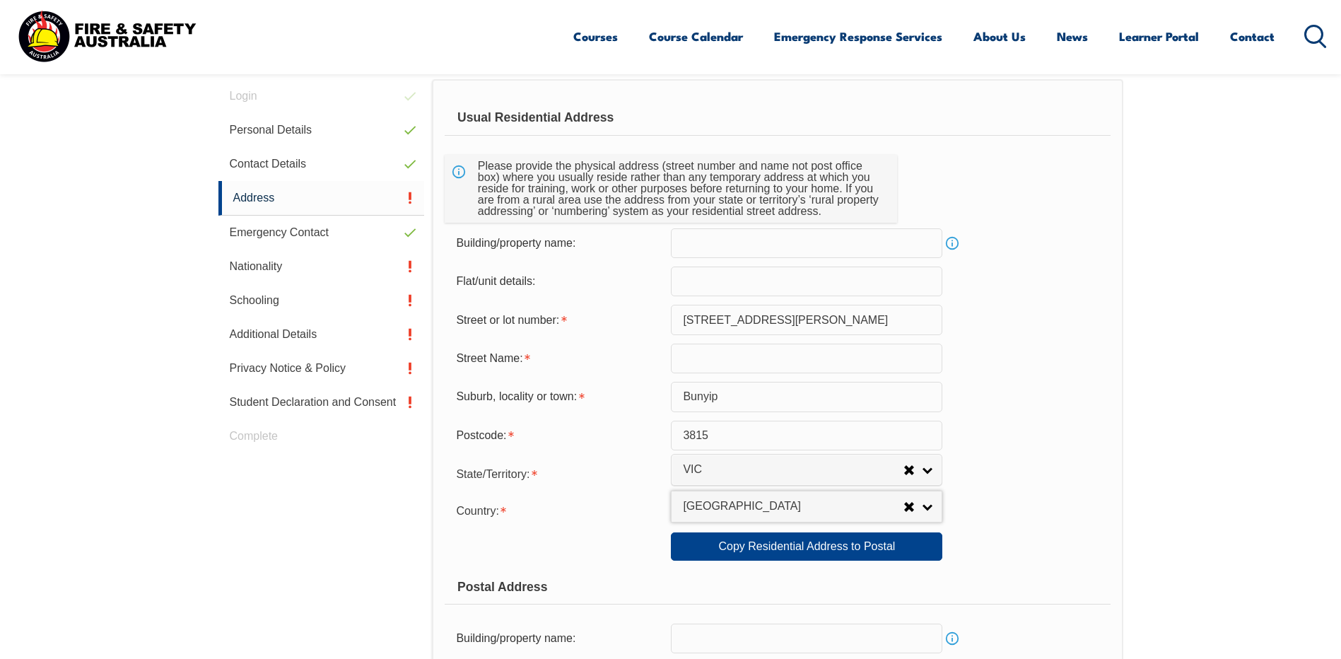
scroll to position [527, 0]
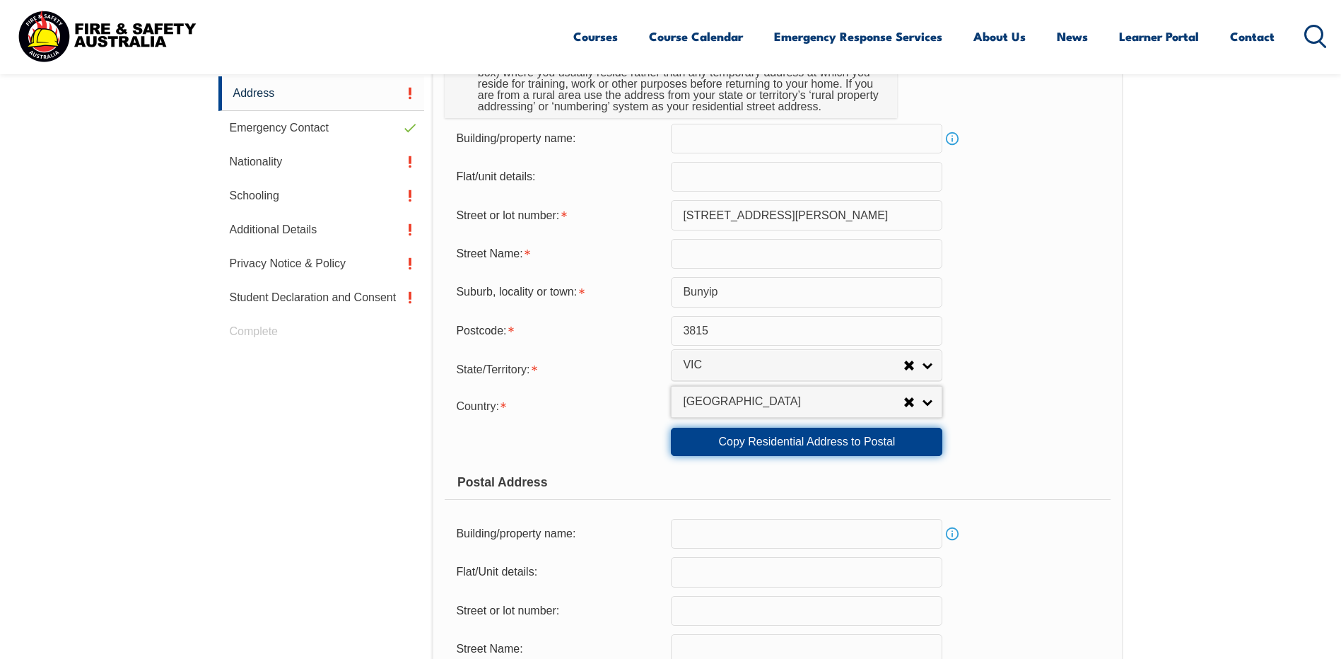
click at [869, 453] on link "Copy Residential Address to Postal" at bounding box center [807, 442] width 272 height 28
type input "8 Haynes Close"
type input "Bunyip"
select select "VIC"
type input "3815"
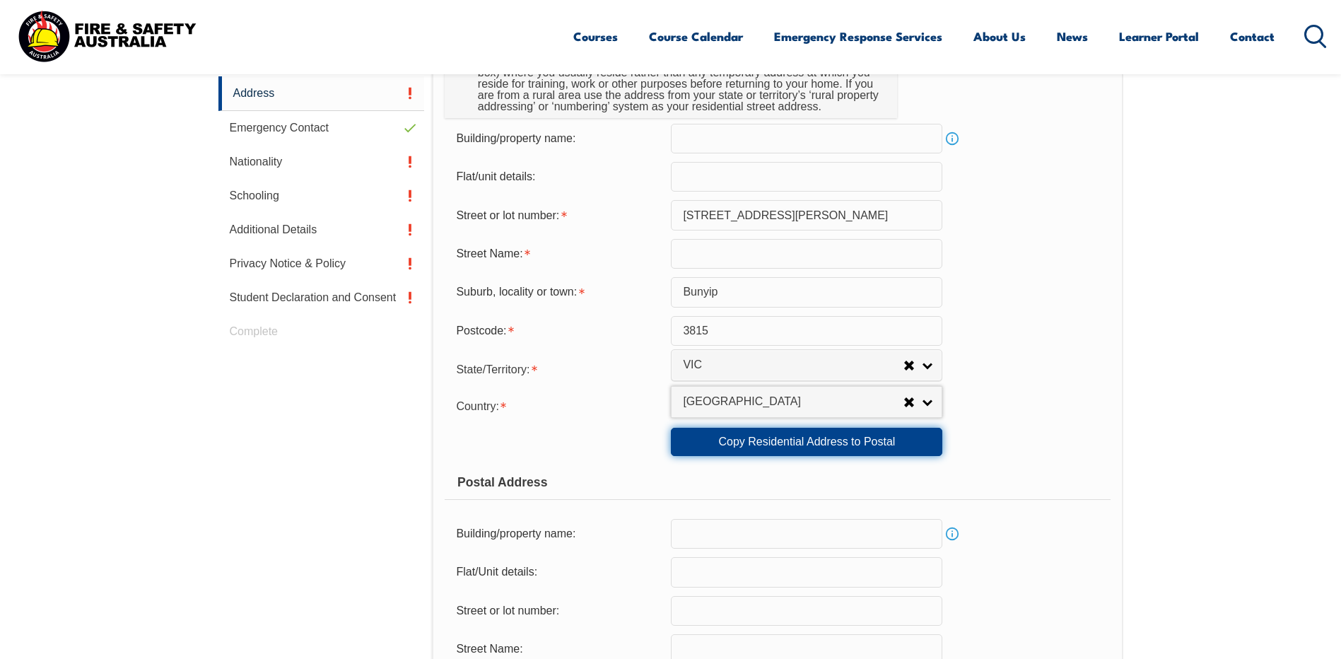
select select "1101"
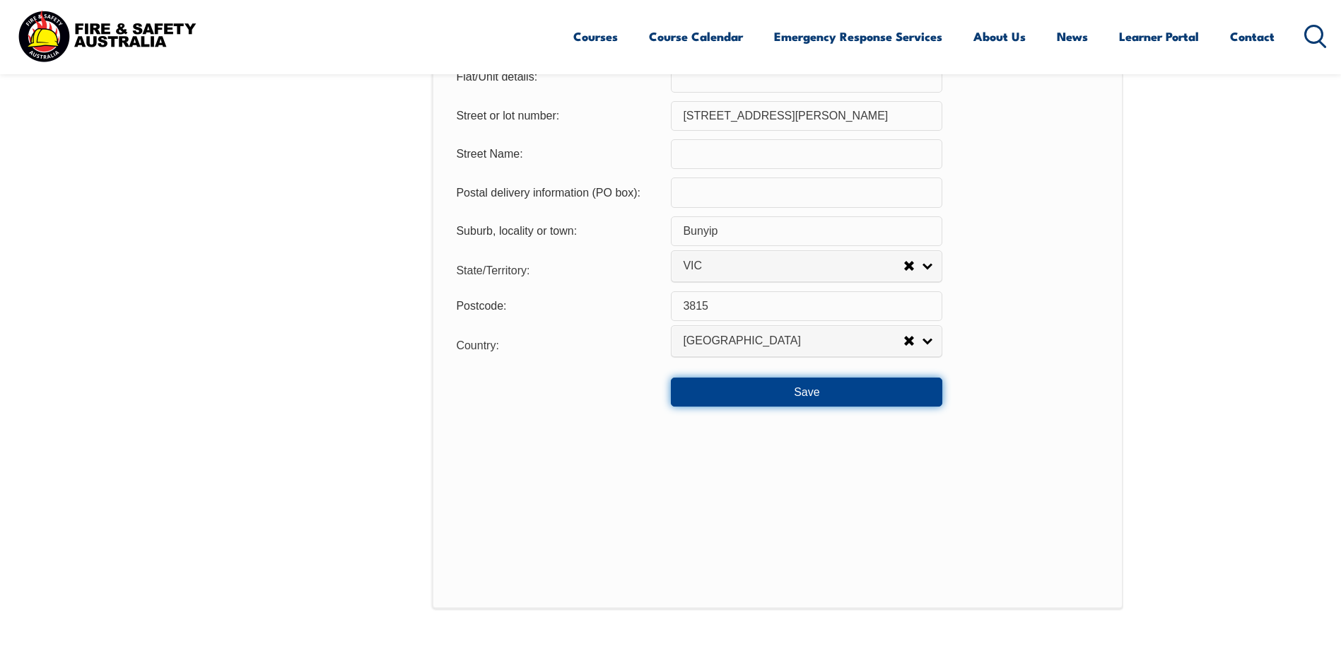
click at [846, 406] on button "Save" at bounding box center [807, 392] width 272 height 28
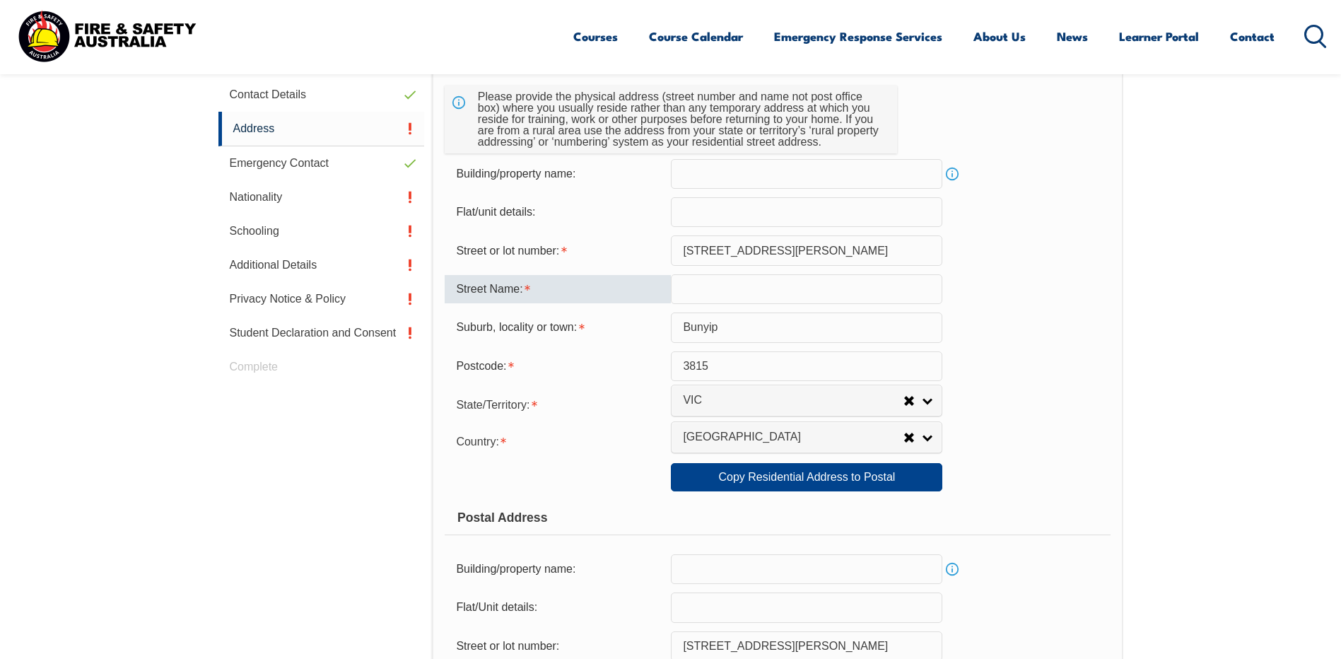
scroll to position [485, 0]
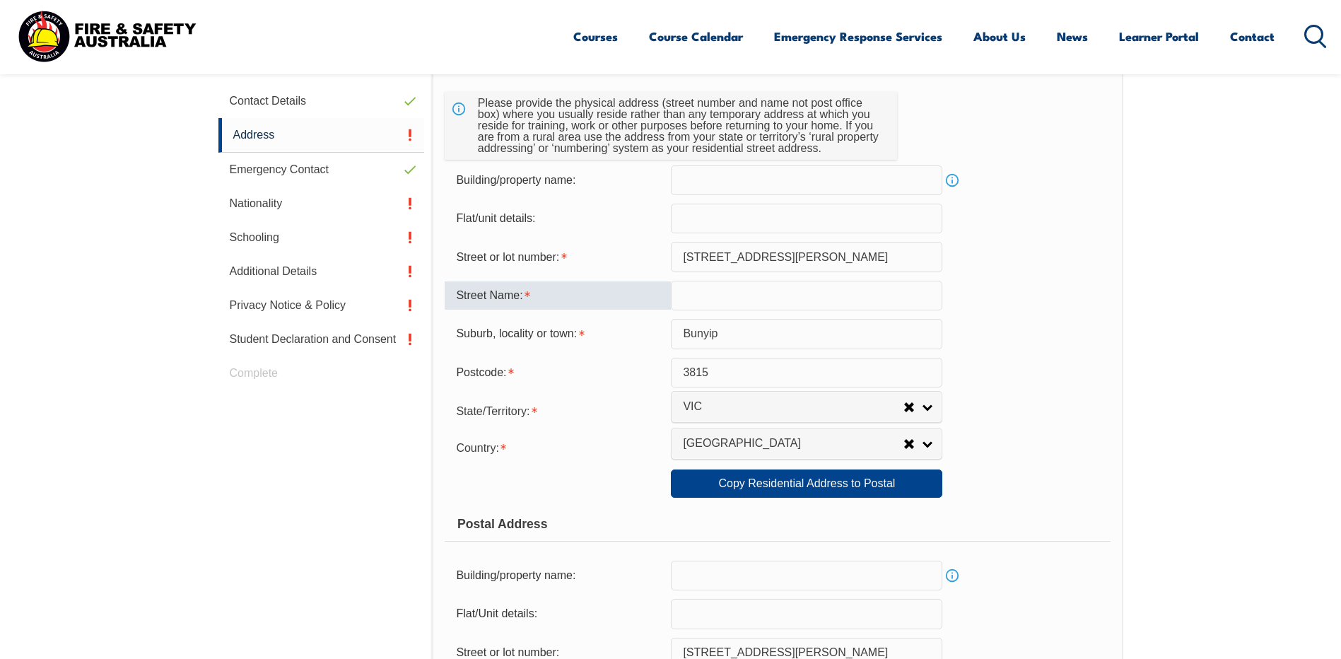
click at [704, 301] on input "text" at bounding box center [807, 296] width 272 height 30
click at [766, 266] on input "8 Haynes Close" at bounding box center [807, 257] width 272 height 30
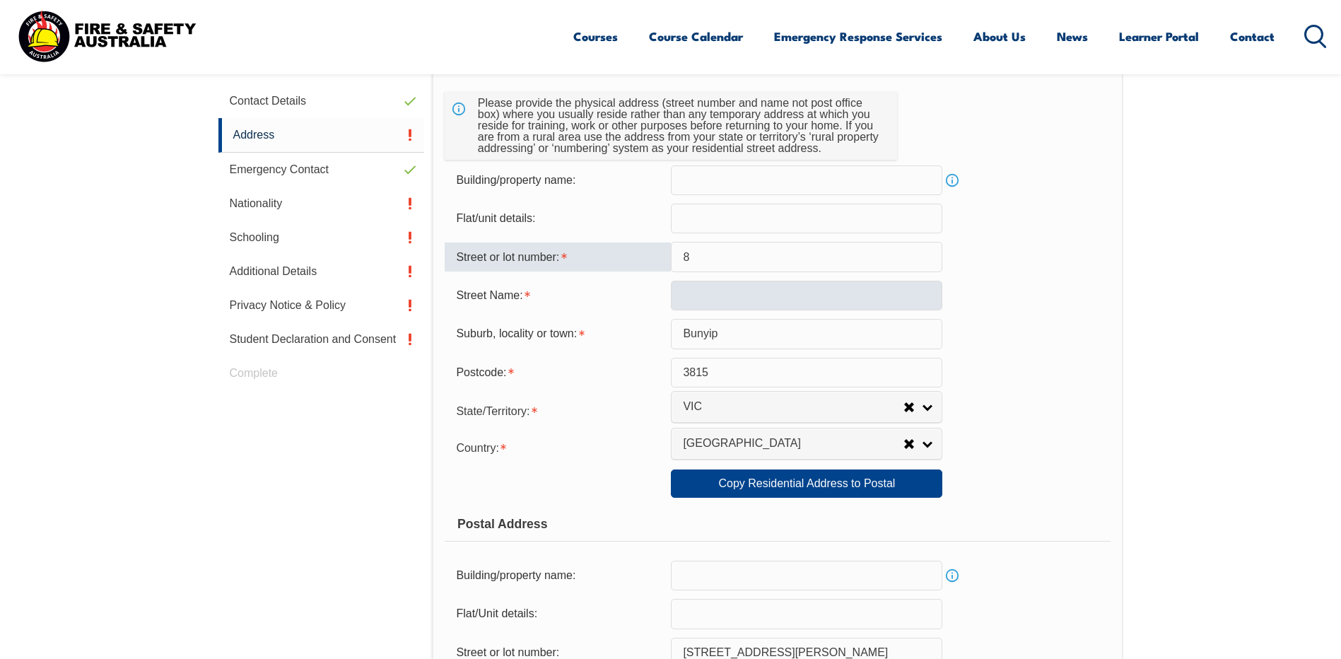
type input "8"
click at [672, 309] on input "text" at bounding box center [807, 296] width 272 height 30
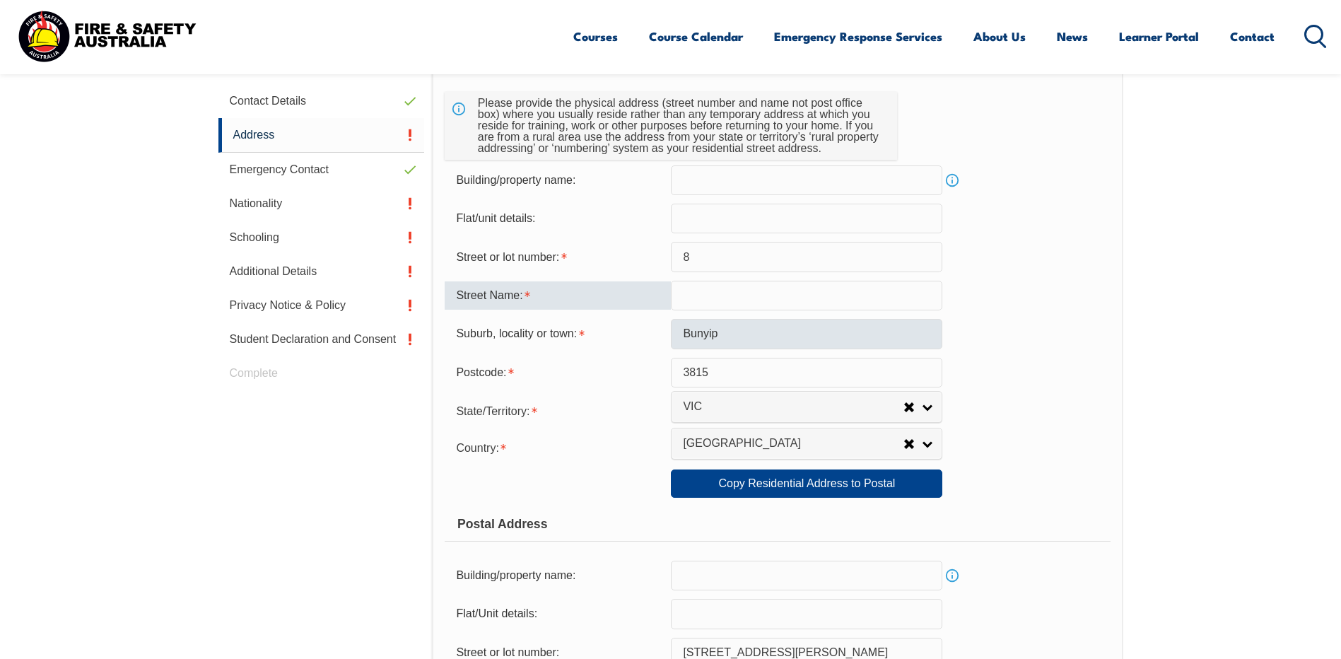
type input "Haynes Close"
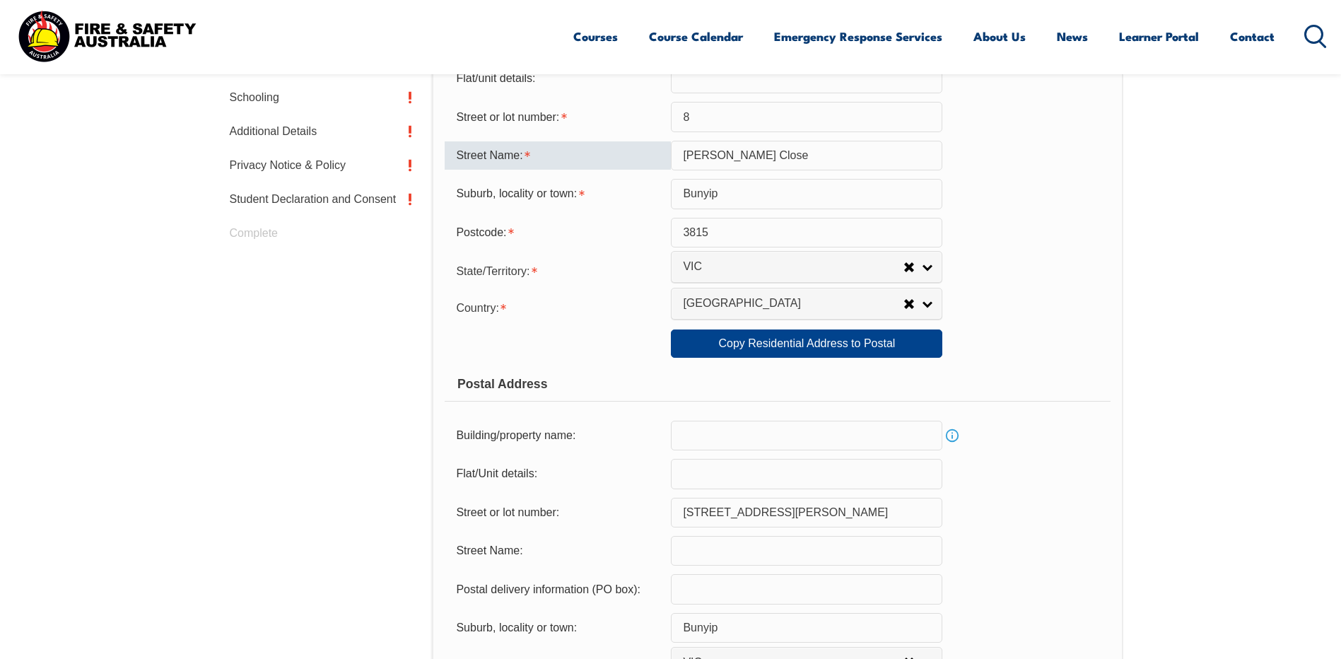
scroll to position [626, 0]
click at [862, 346] on link "Copy Residential Address to Postal" at bounding box center [807, 342] width 272 height 28
type input "8"
type input "Haynes Close"
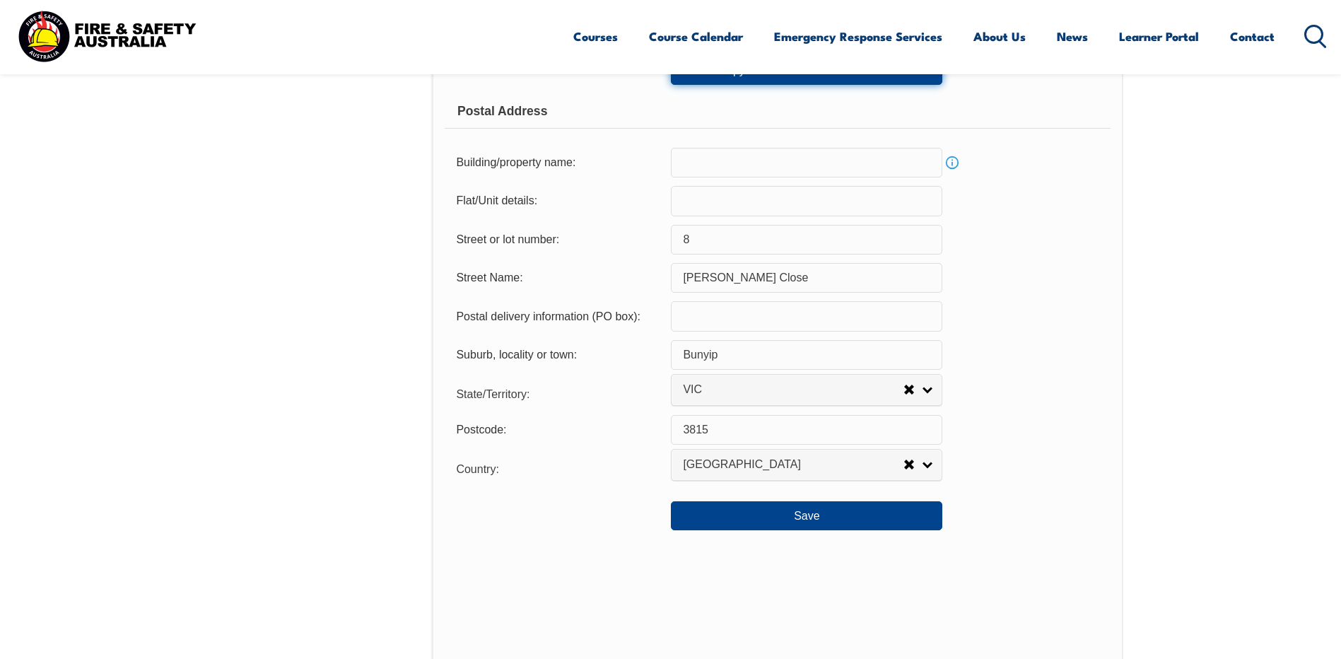
scroll to position [909, 0]
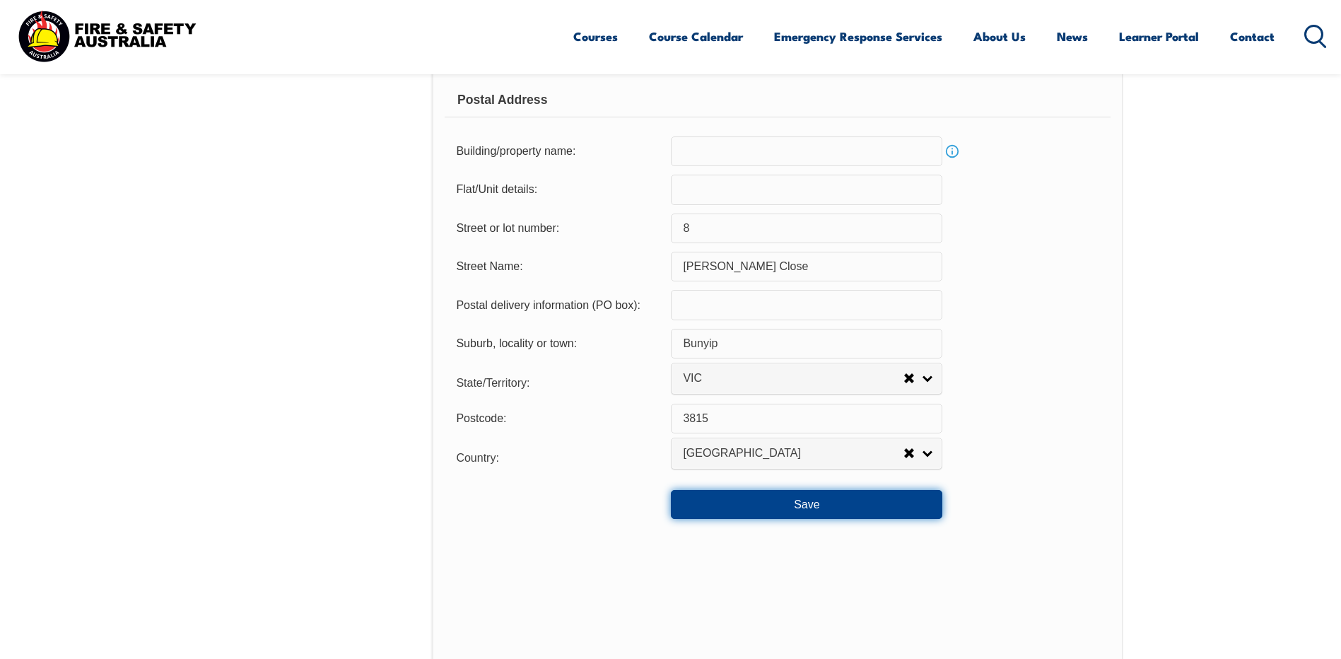
click at [823, 507] on button "Save" at bounding box center [807, 504] width 272 height 28
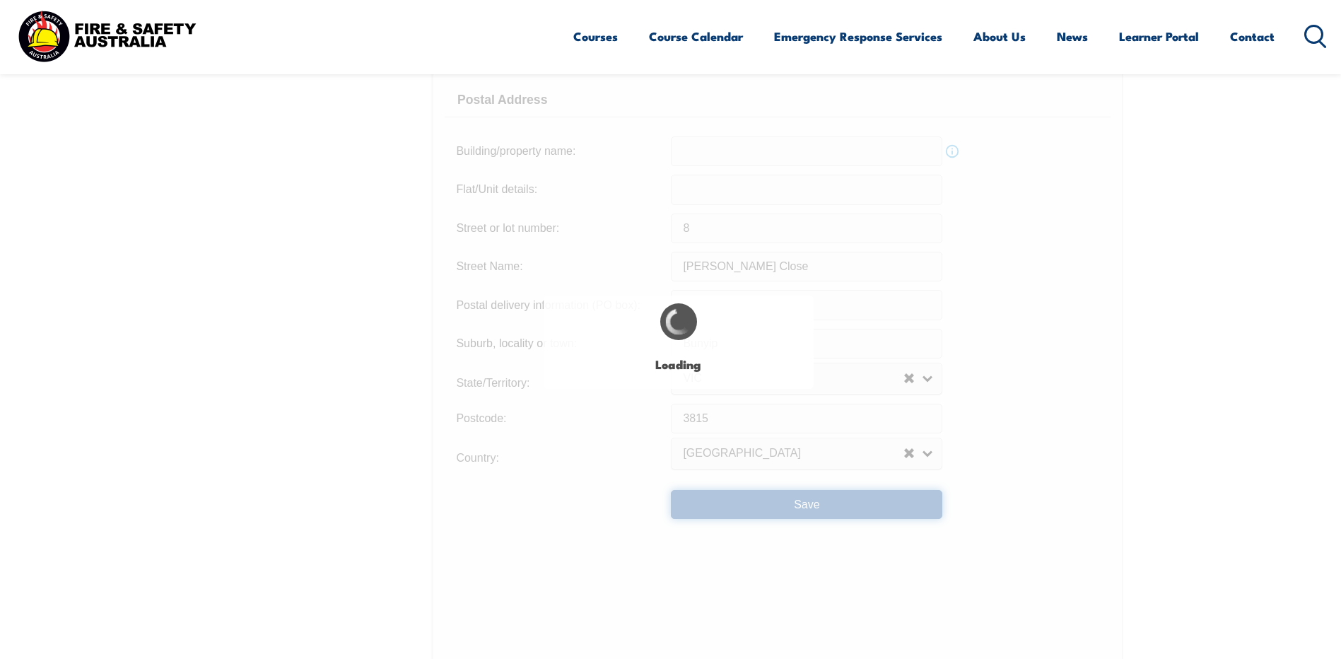
type input "8"
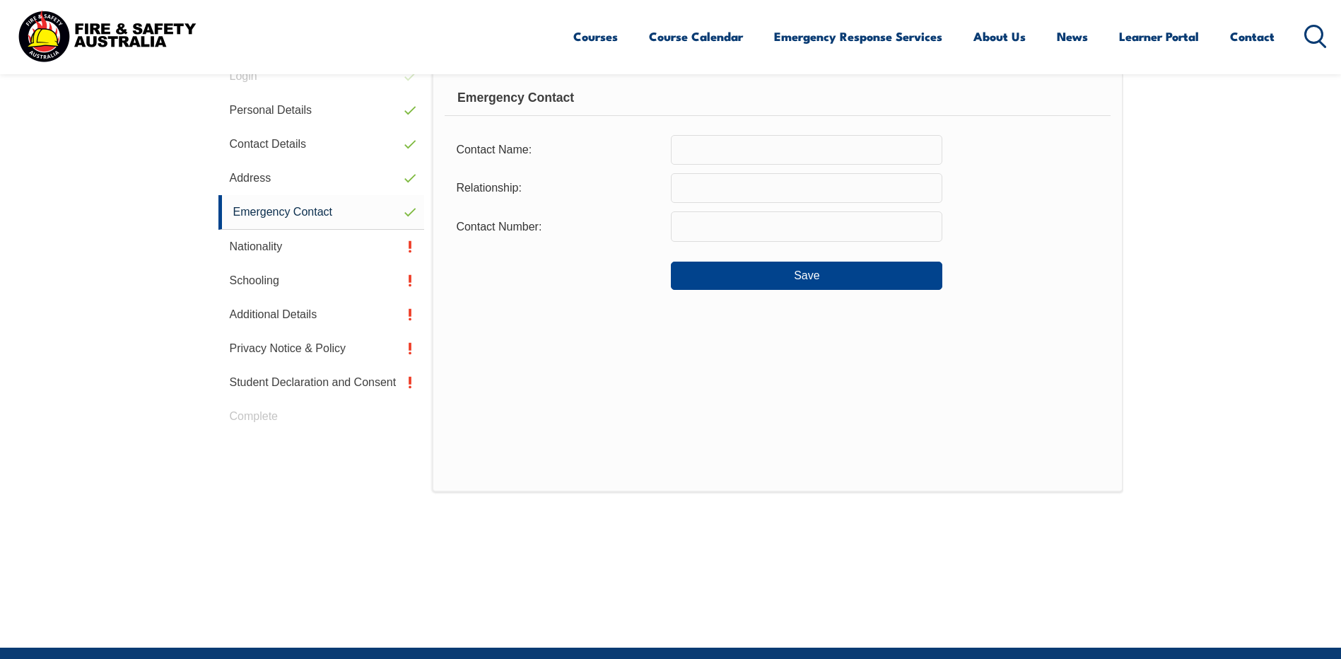
scroll to position [385, 0]
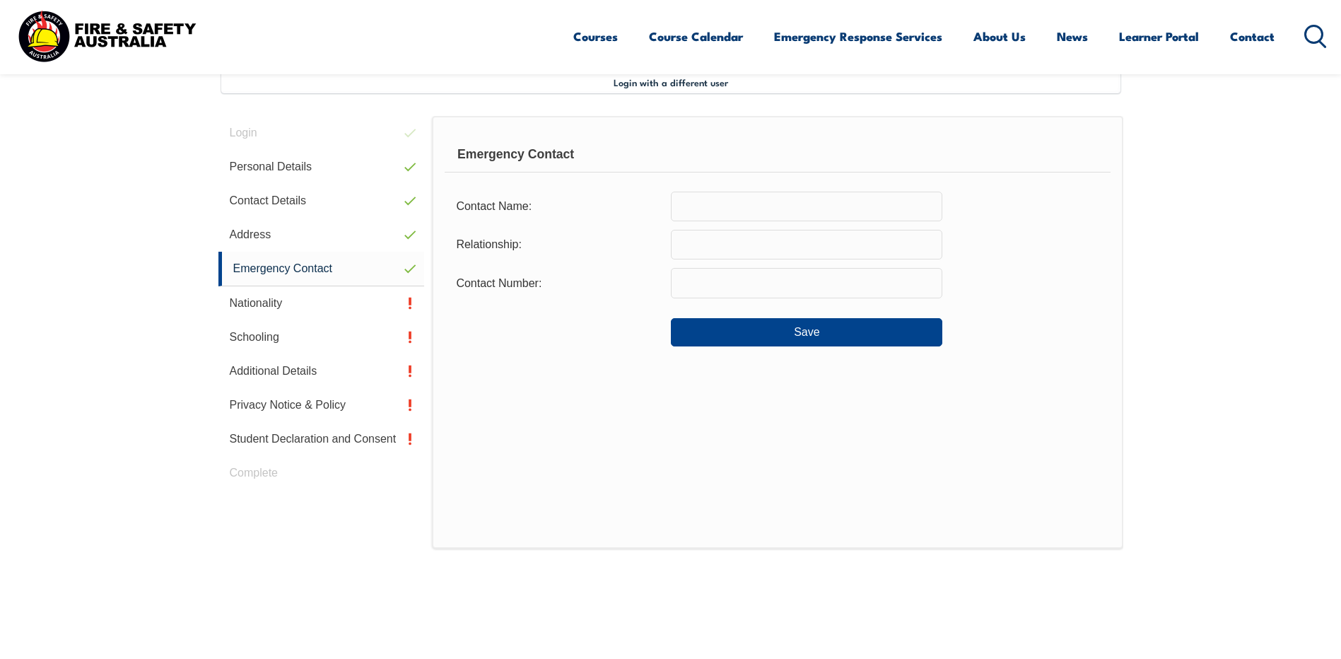
click at [742, 203] on input "text" at bounding box center [807, 207] width 272 height 30
type input "Tamara Johnson"
click at [766, 245] on input "text" at bounding box center [807, 245] width 272 height 30
type input "Wife"
click at [734, 292] on input "text" at bounding box center [807, 283] width 272 height 30
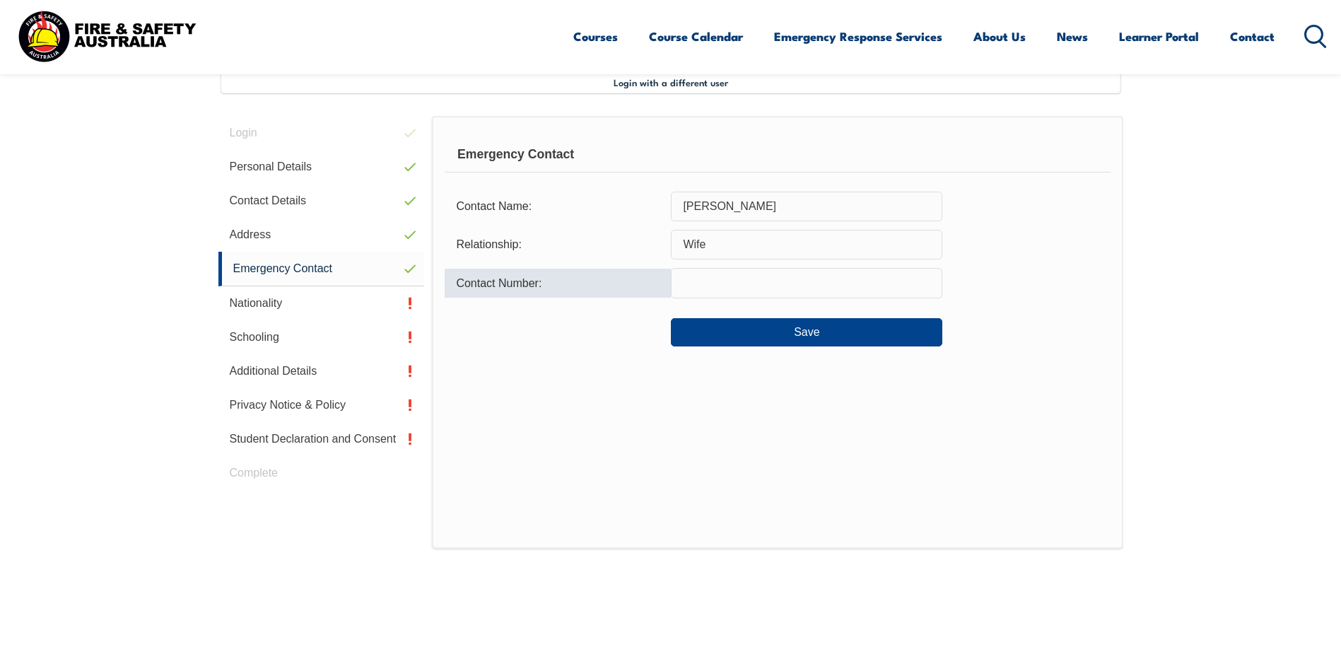
type input "0419 156 876"
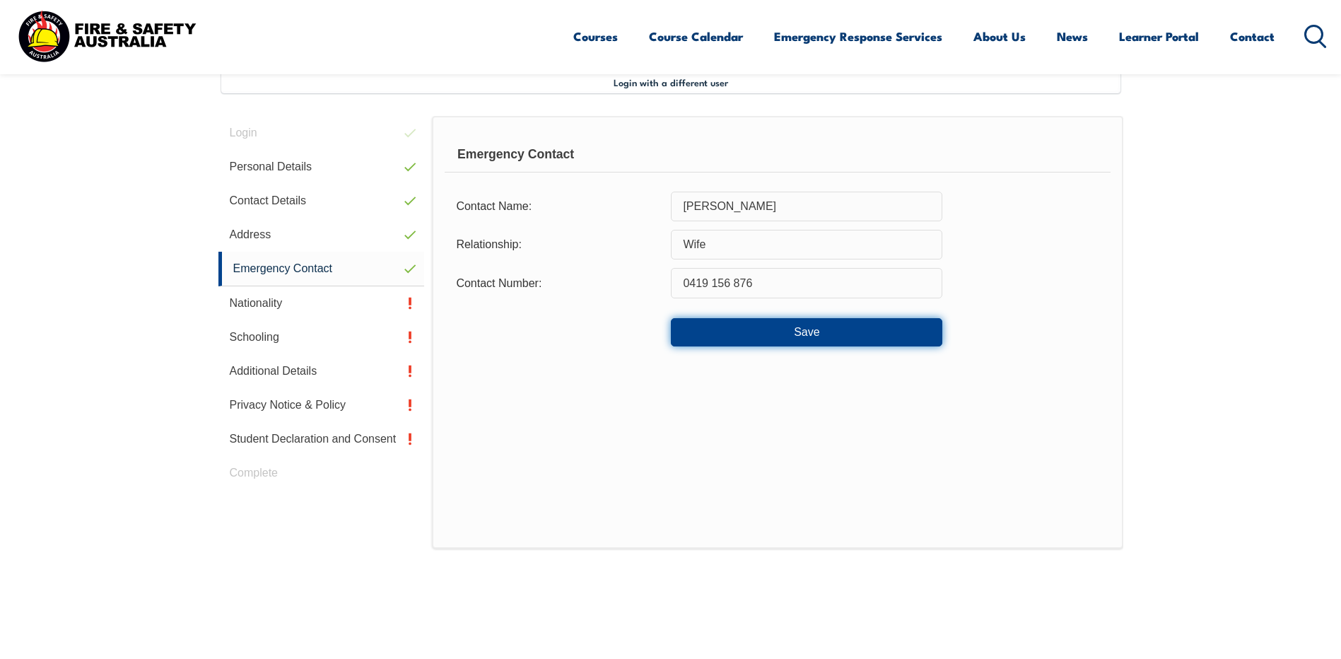
click at [732, 334] on button "Save" at bounding box center [807, 332] width 272 height 28
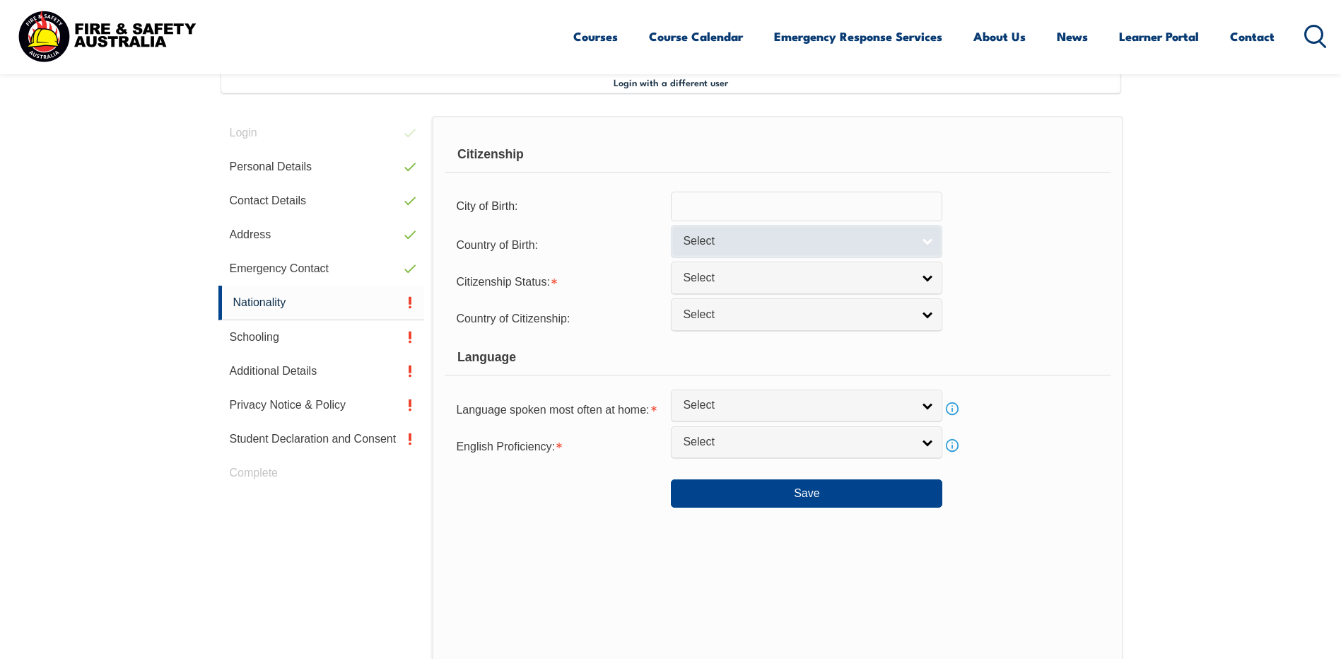
click at [924, 244] on link "Select" at bounding box center [807, 241] width 272 height 32
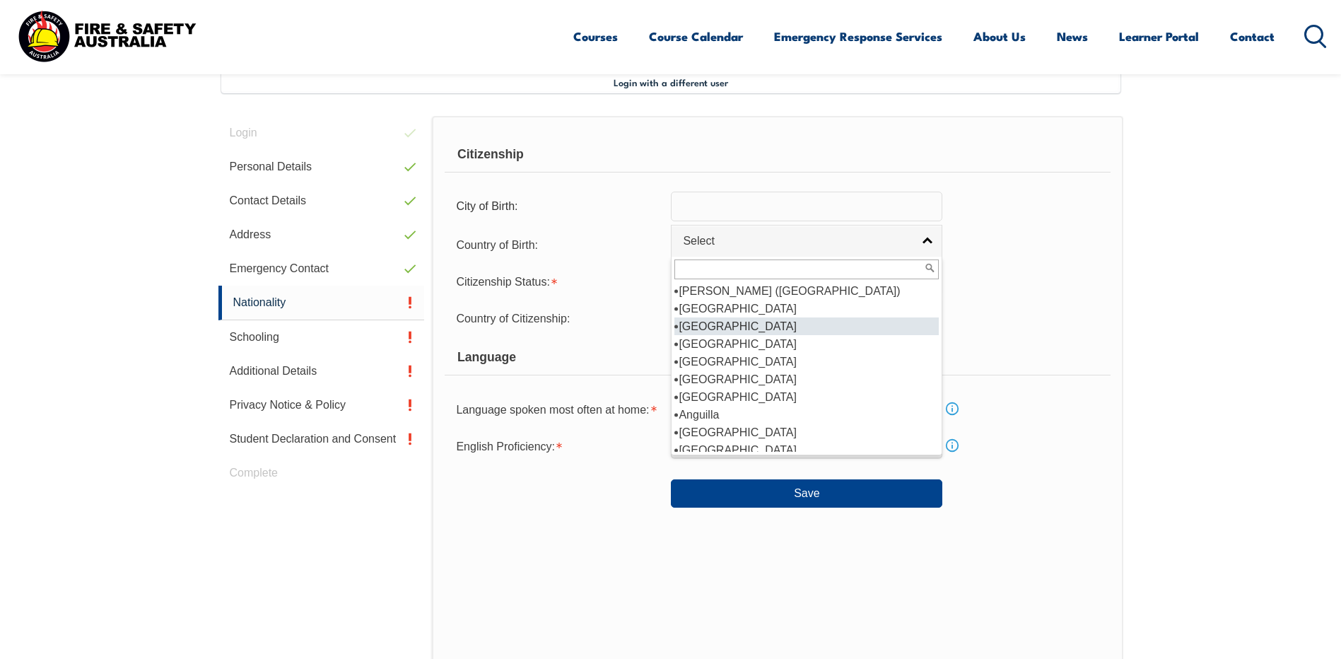
scroll to position [212, 0]
click at [691, 311] on li "Australia" at bounding box center [807, 309] width 264 height 18
select select "1101"
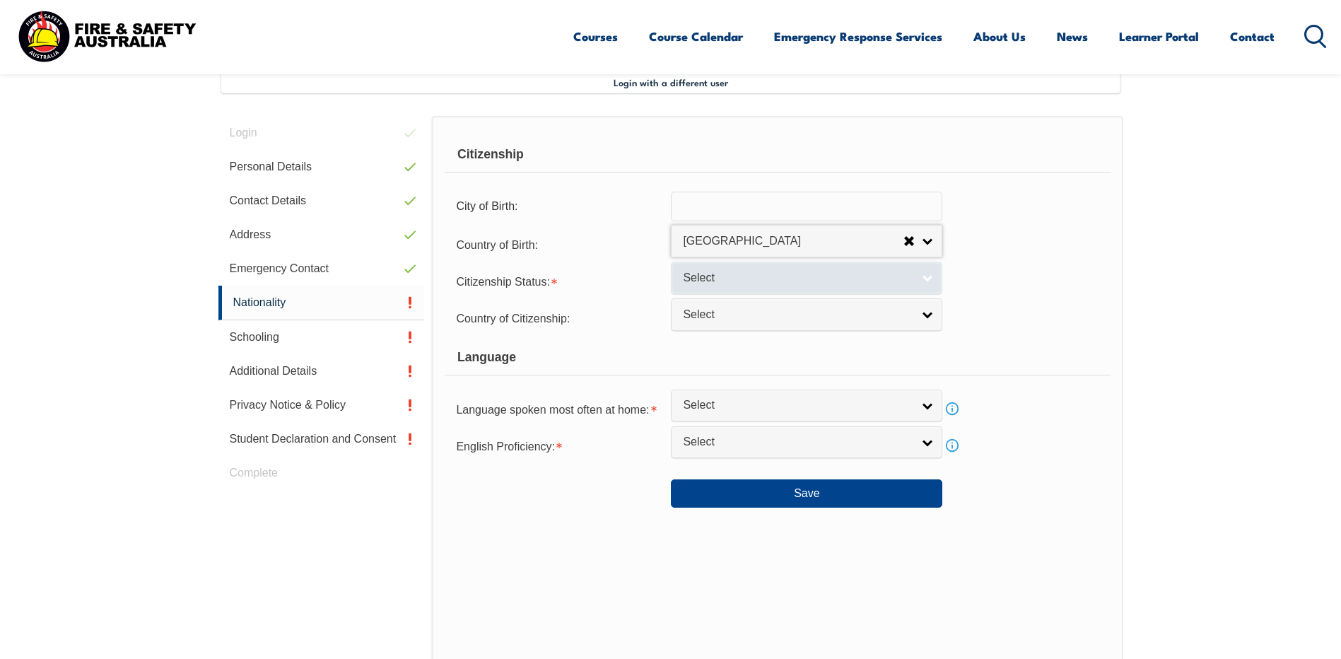
click at [924, 279] on link "Select" at bounding box center [807, 278] width 272 height 32
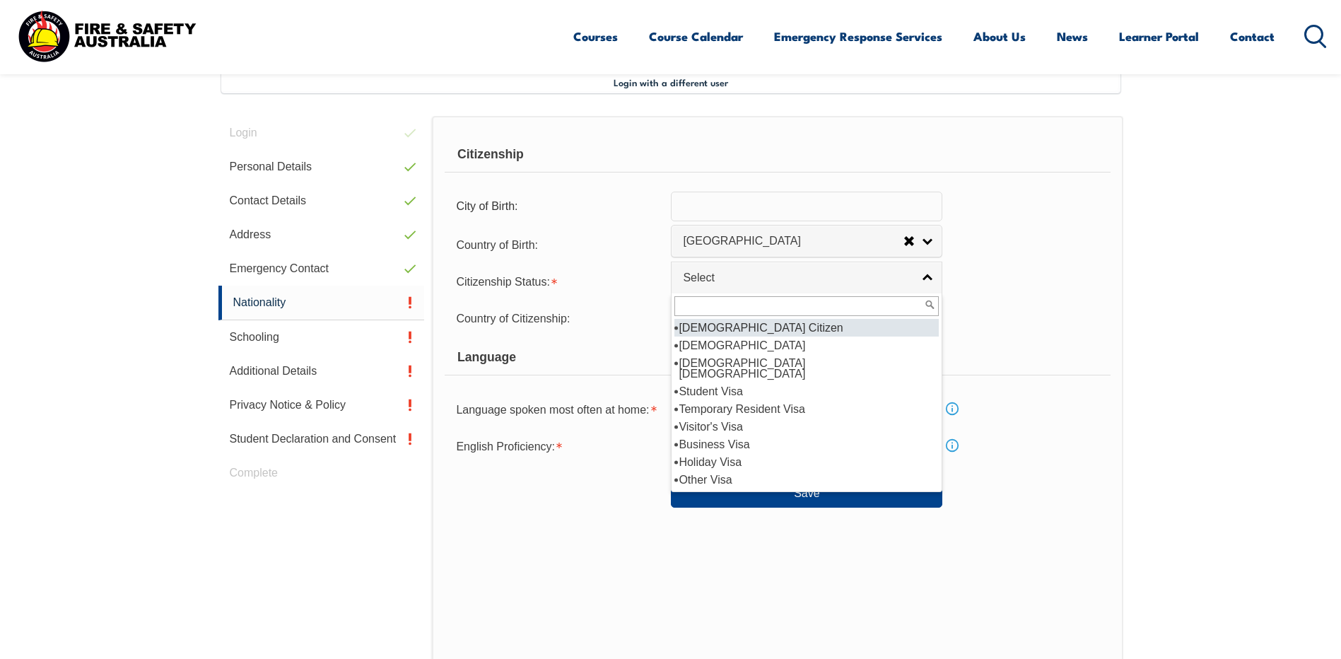
click at [819, 332] on li "Australian Citizen" at bounding box center [807, 328] width 264 height 18
select select "1"
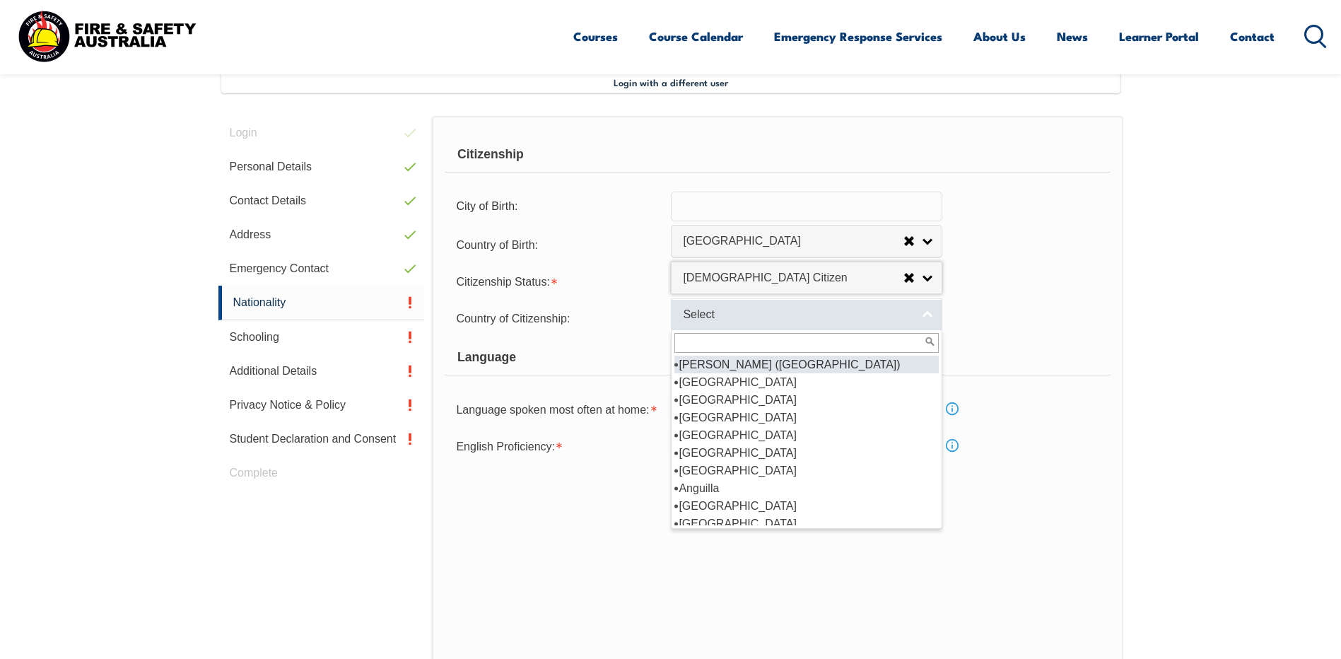
click at [922, 313] on link "Select" at bounding box center [807, 314] width 272 height 32
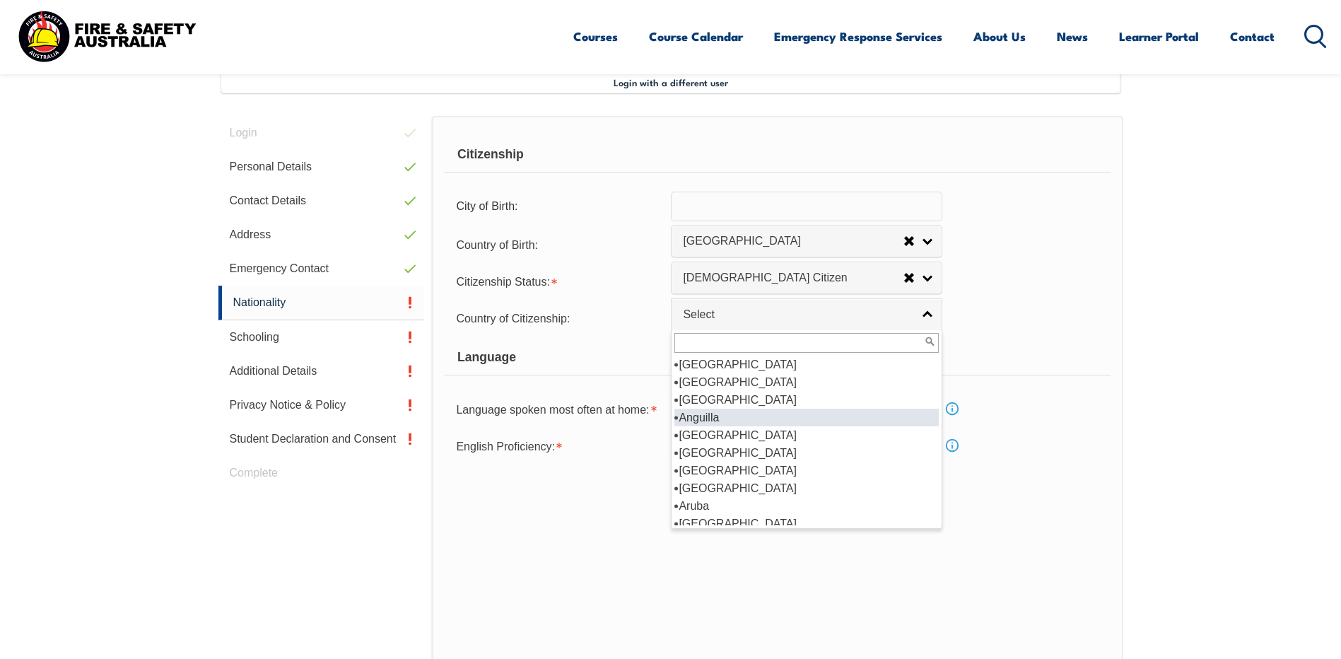
scroll to position [141, 0]
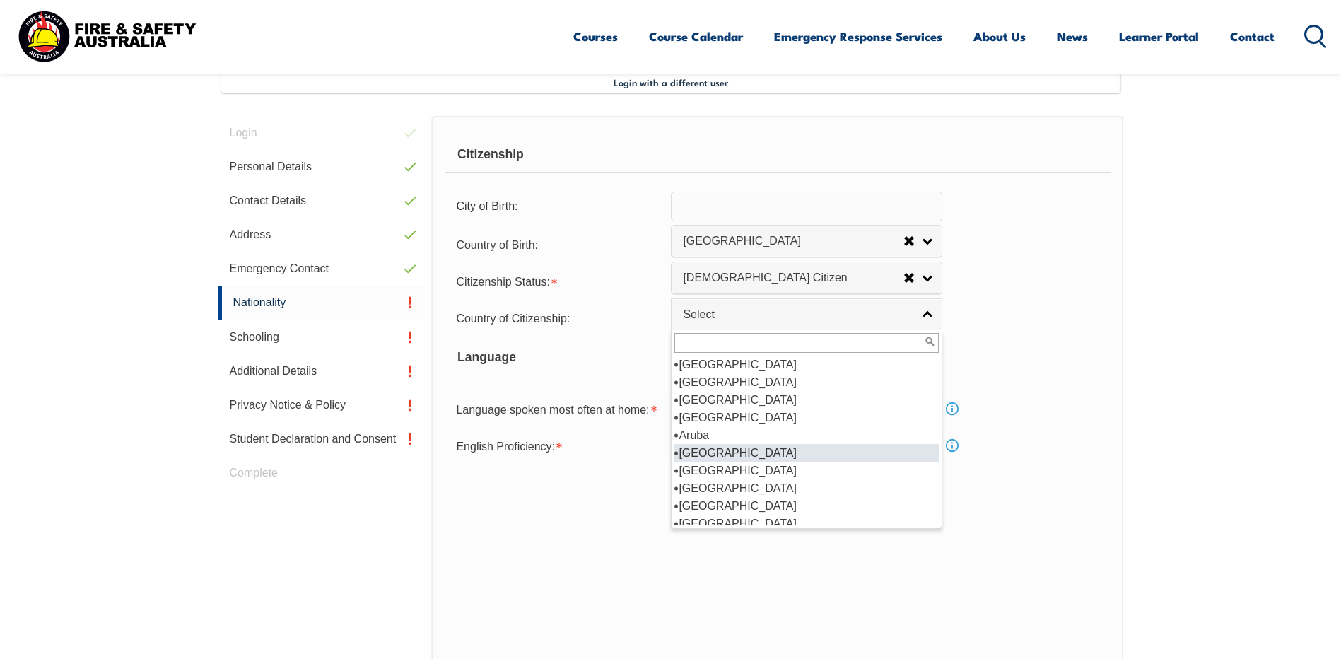
click at [754, 451] on li "Australia" at bounding box center [807, 453] width 264 height 18
select select "1101"
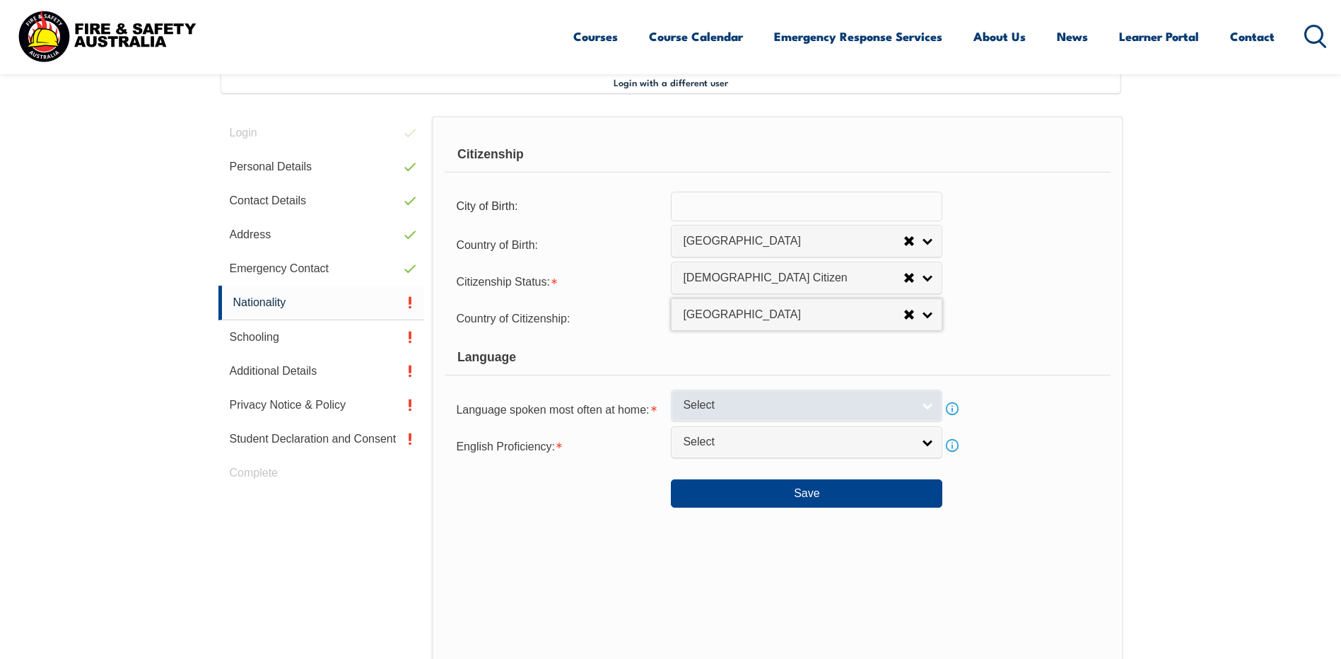
click at [930, 402] on link "Select" at bounding box center [807, 406] width 272 height 32
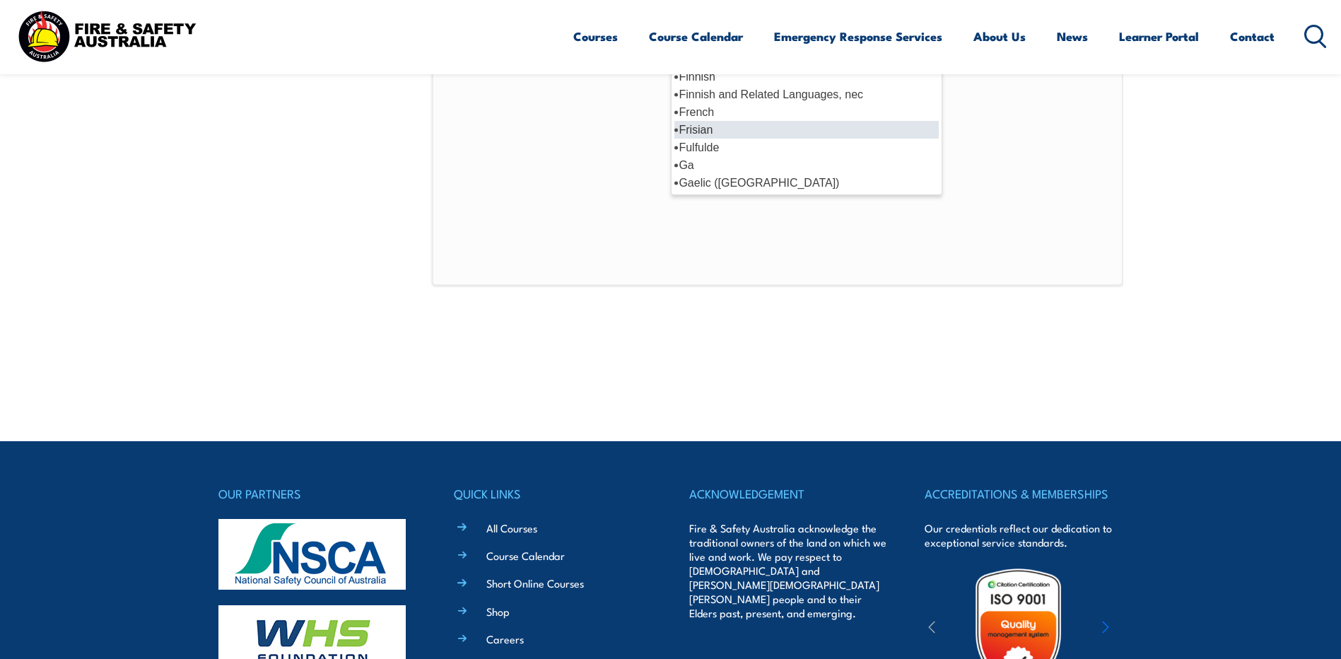
scroll to position [1697, 0]
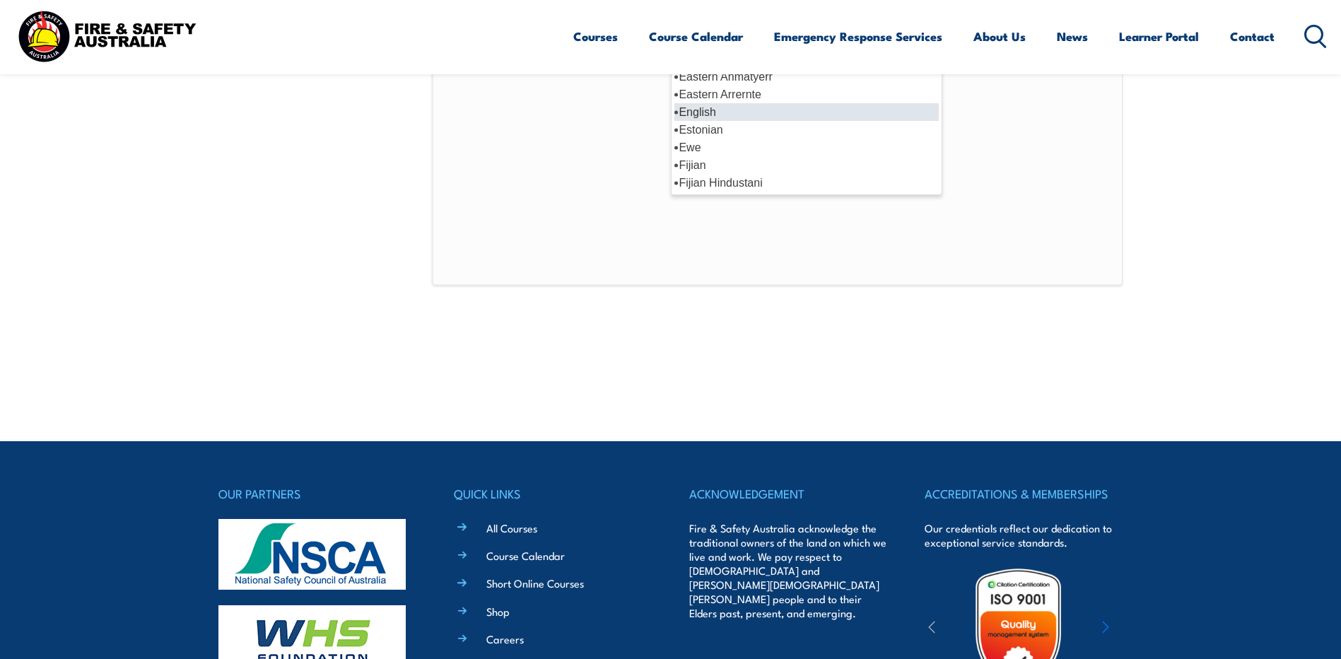
click at [737, 118] on li "English" at bounding box center [807, 112] width 264 height 18
select select "1201"
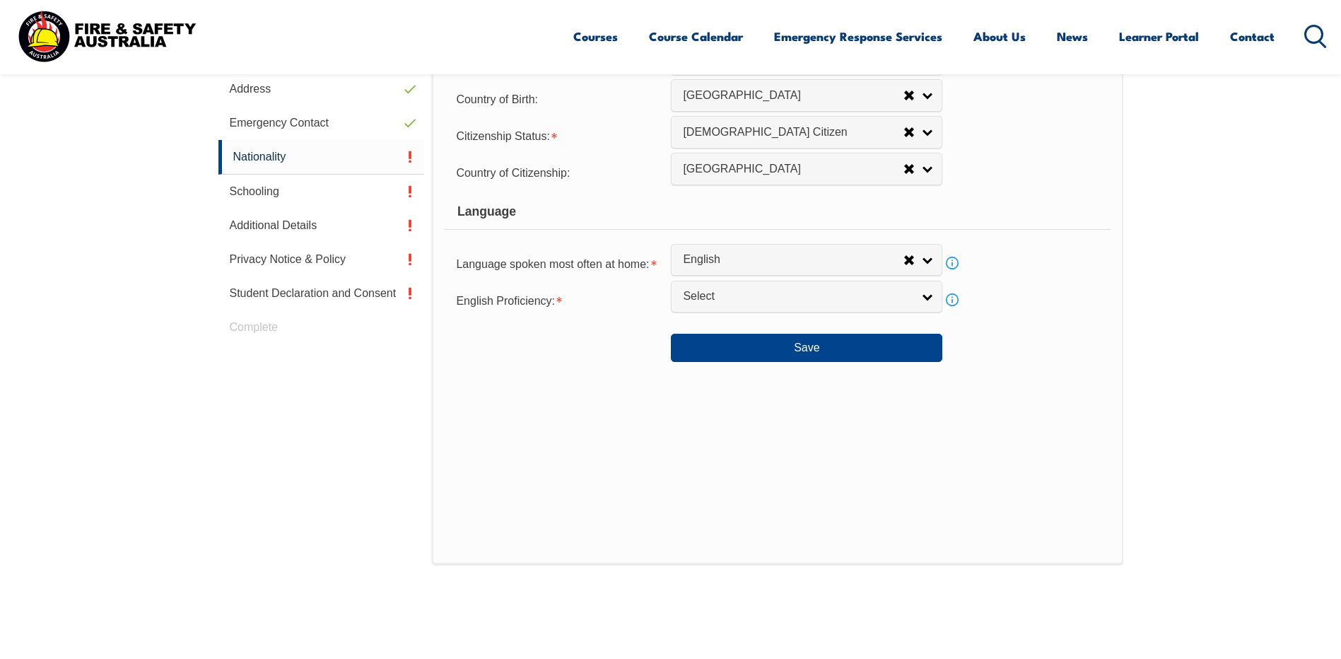
scroll to position [527, 0]
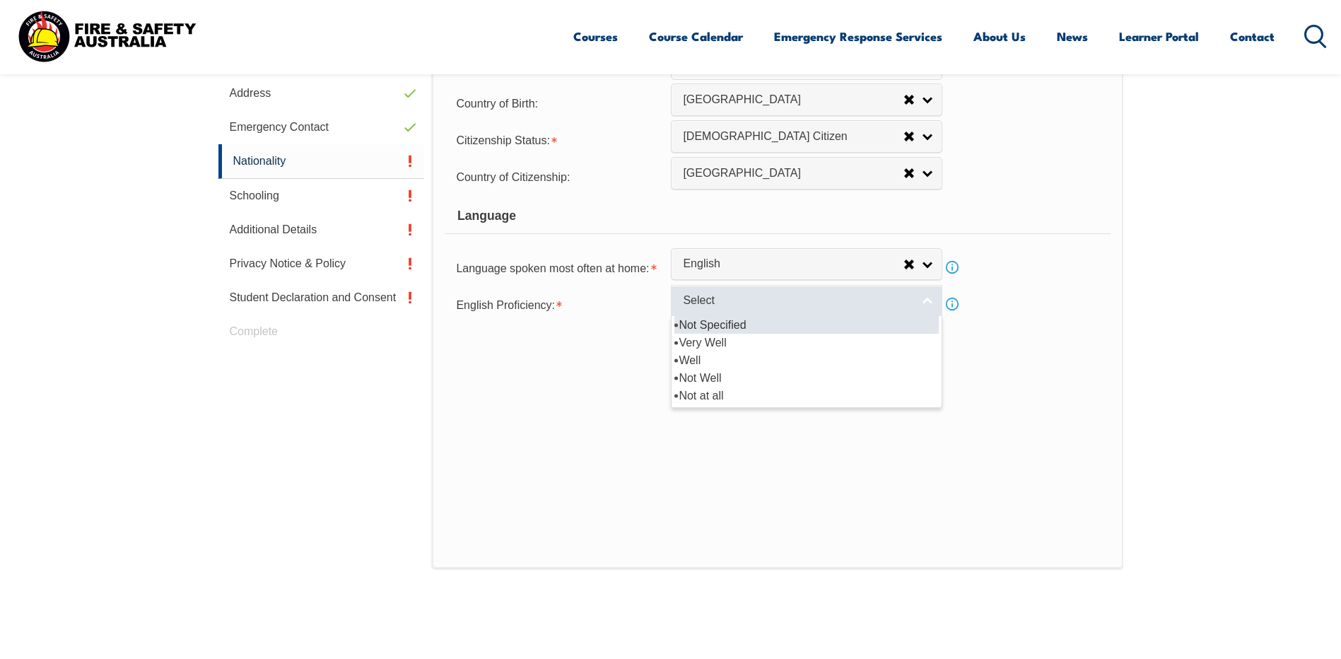
click at [917, 300] on link "Select" at bounding box center [807, 301] width 272 height 32
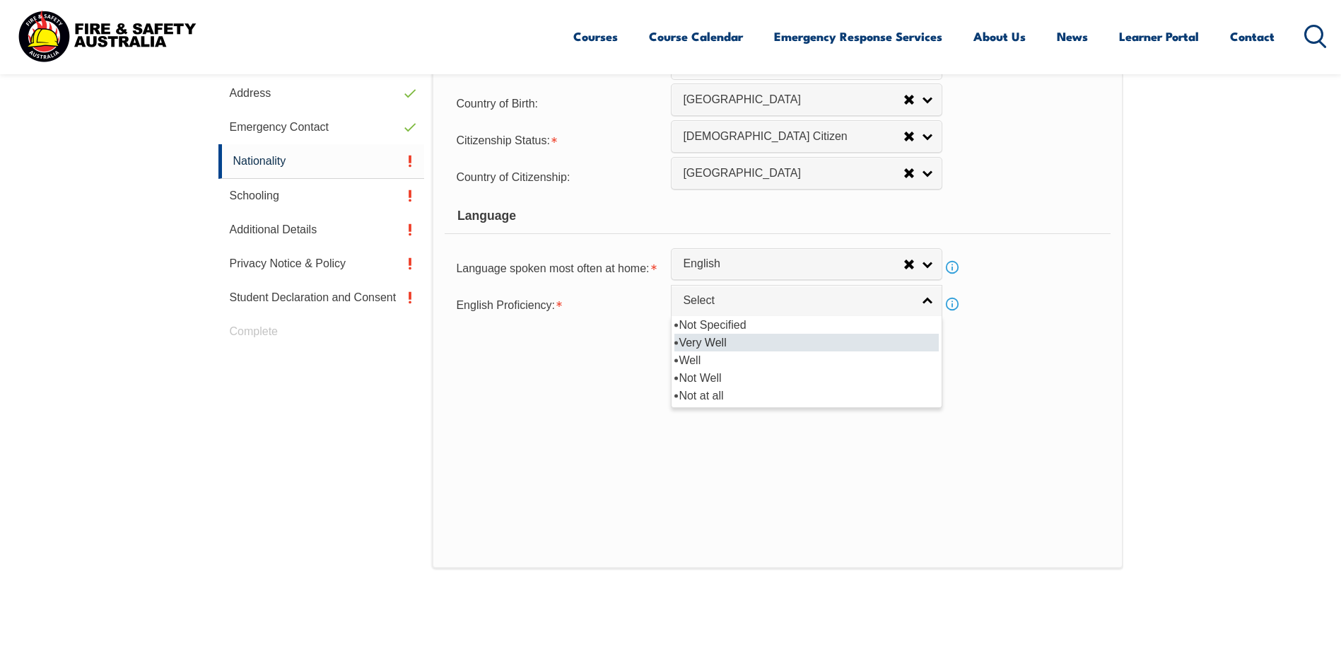
click at [766, 344] on li "Very Well" at bounding box center [807, 343] width 264 height 18
select select "1"
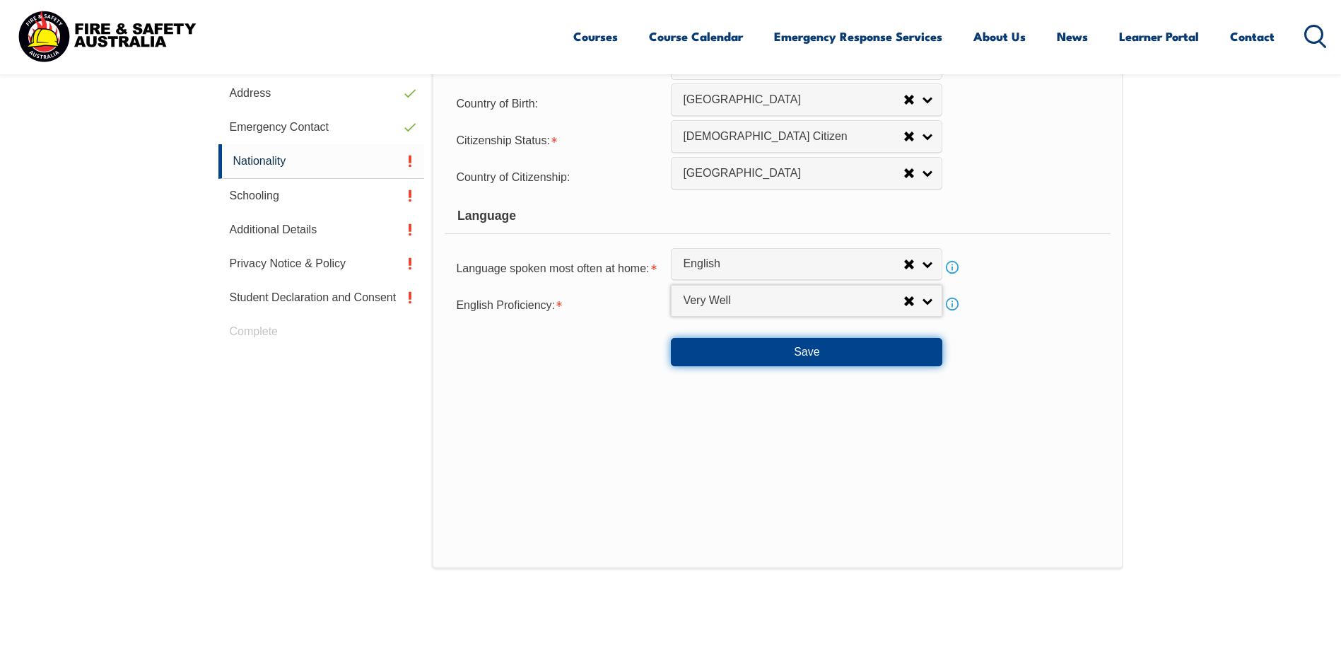
click at [800, 356] on button "Save" at bounding box center [807, 352] width 272 height 28
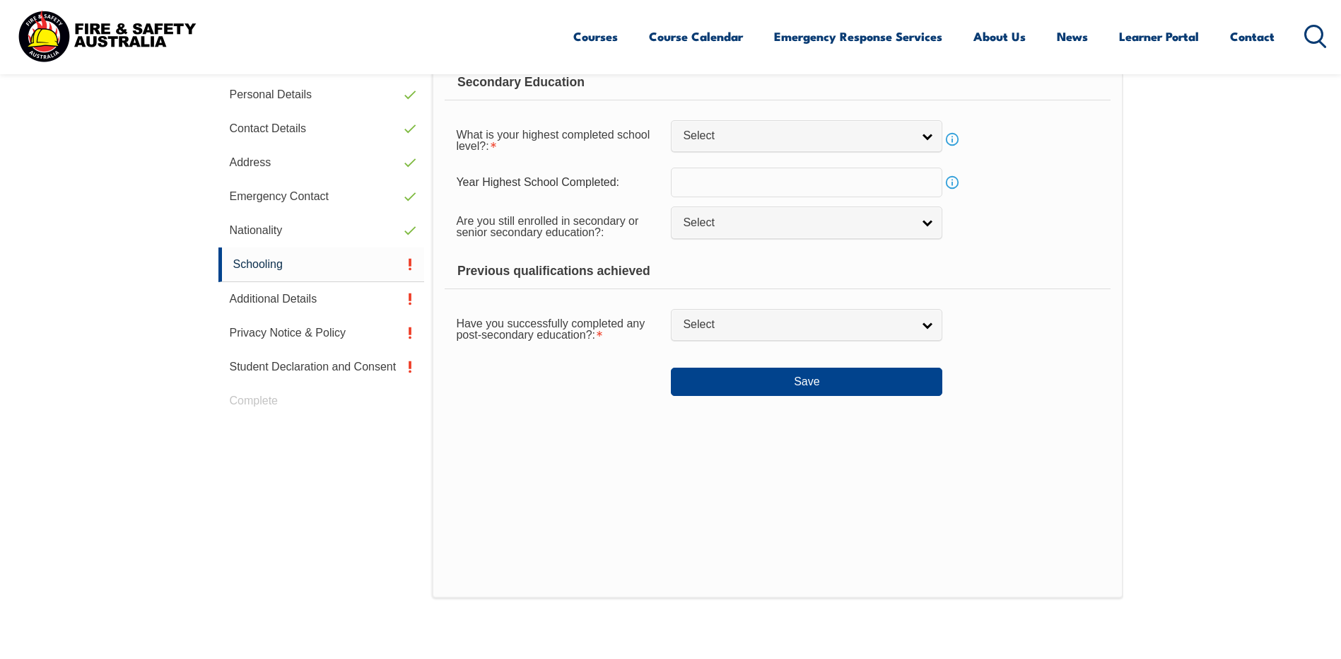
scroll to position [385, 0]
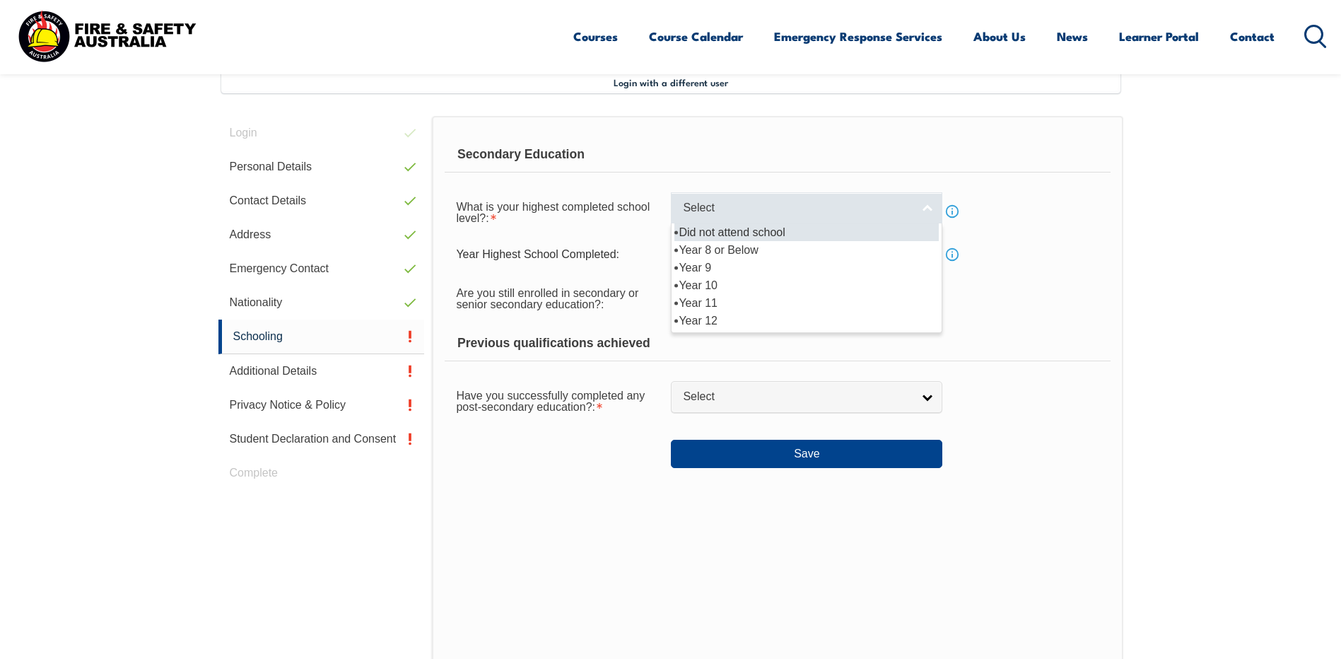
click at [919, 210] on link "Select" at bounding box center [807, 208] width 272 height 32
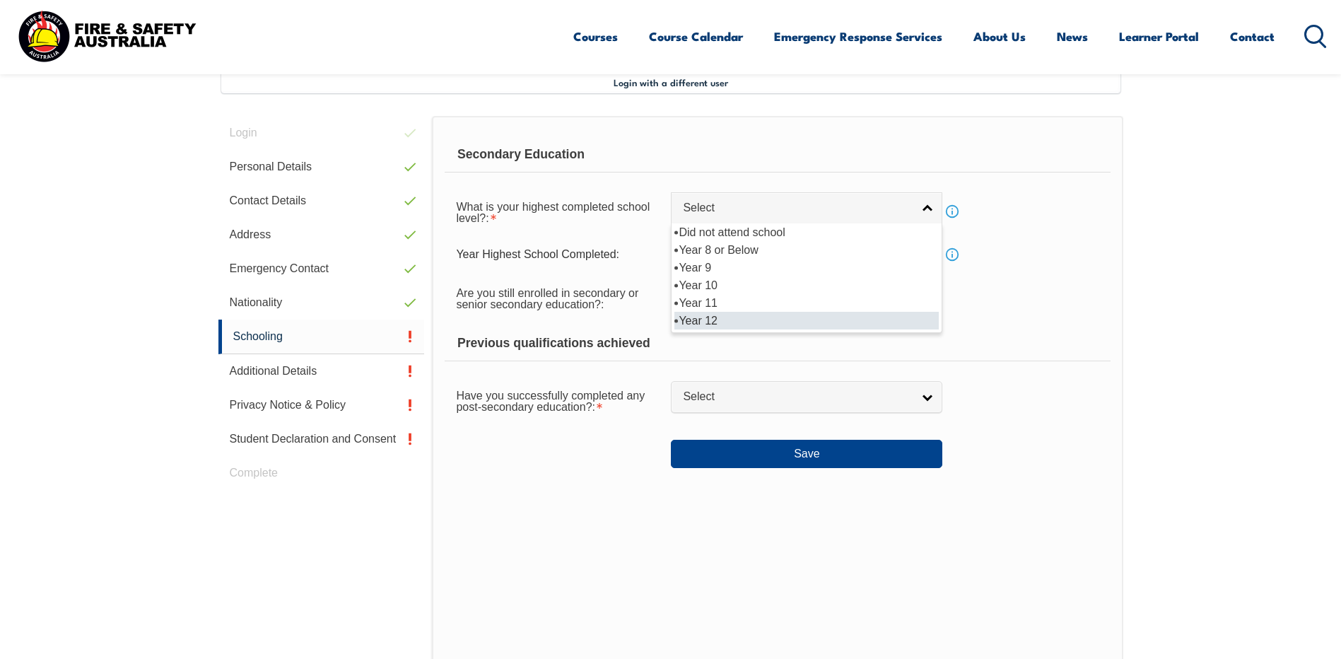
click at [805, 327] on li "Year 12" at bounding box center [807, 321] width 264 height 18
select select "12"
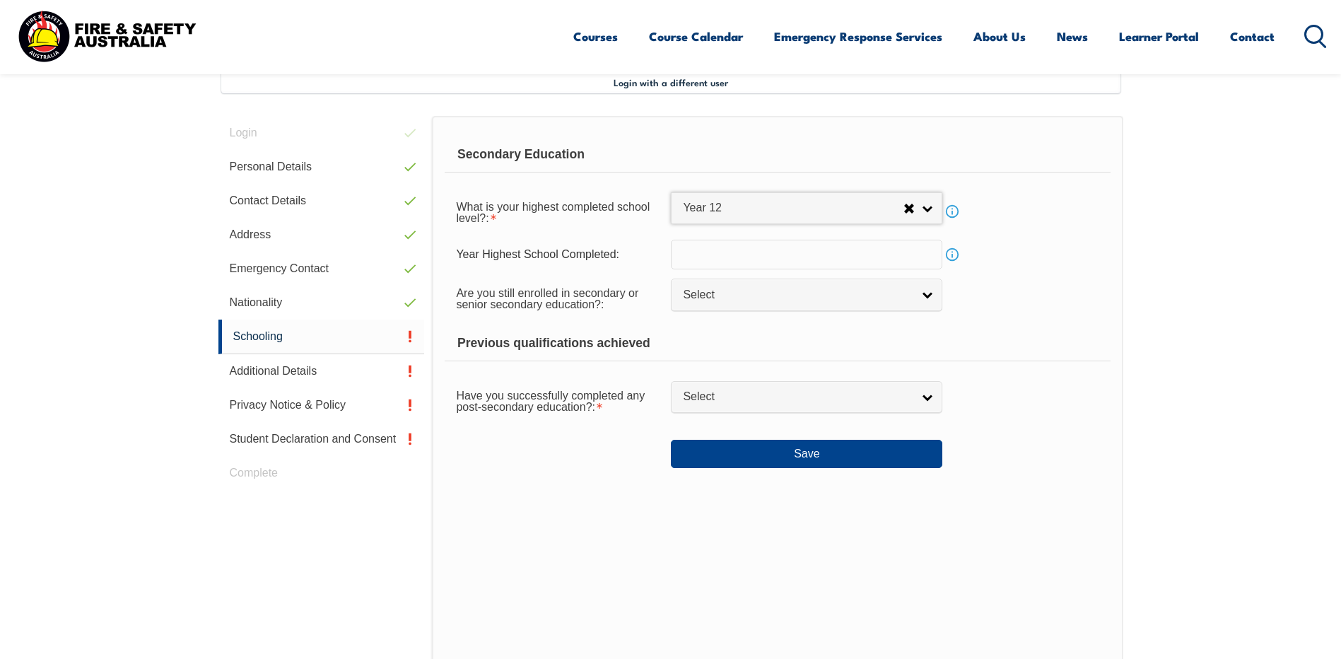
click at [926, 257] on input "text" at bounding box center [807, 255] width 272 height 30
type input "1994"
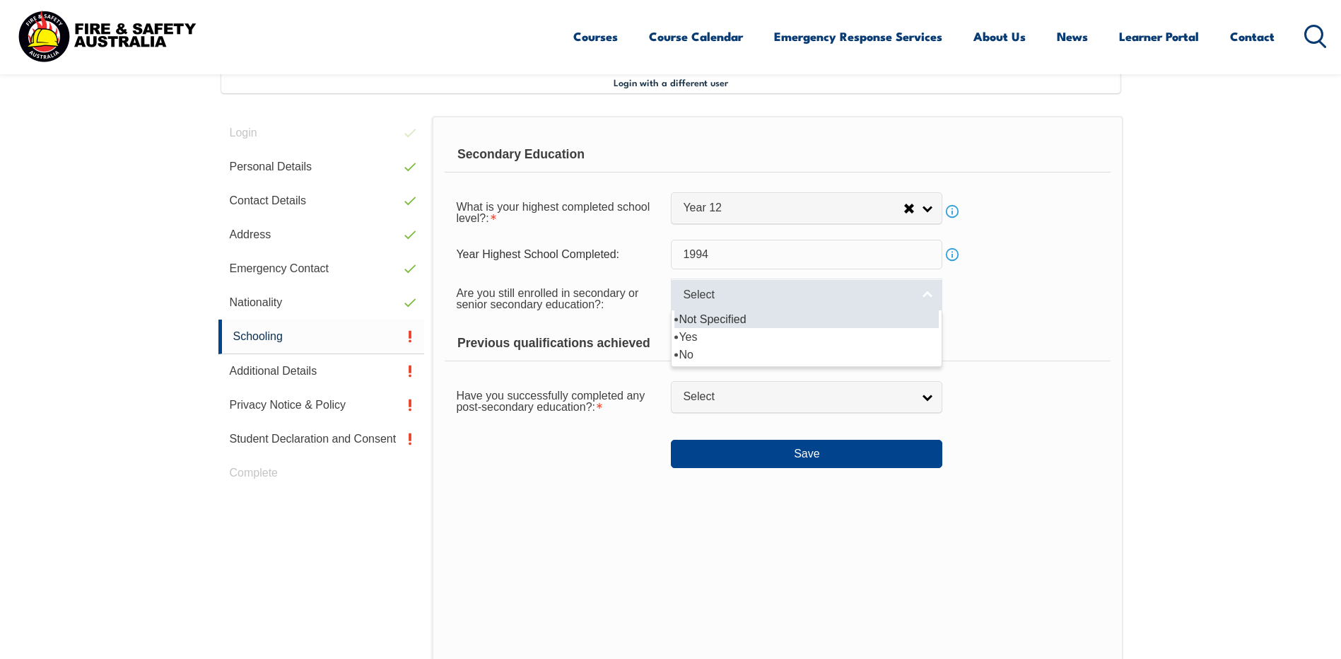
click at [874, 298] on span "Select" at bounding box center [797, 295] width 229 height 15
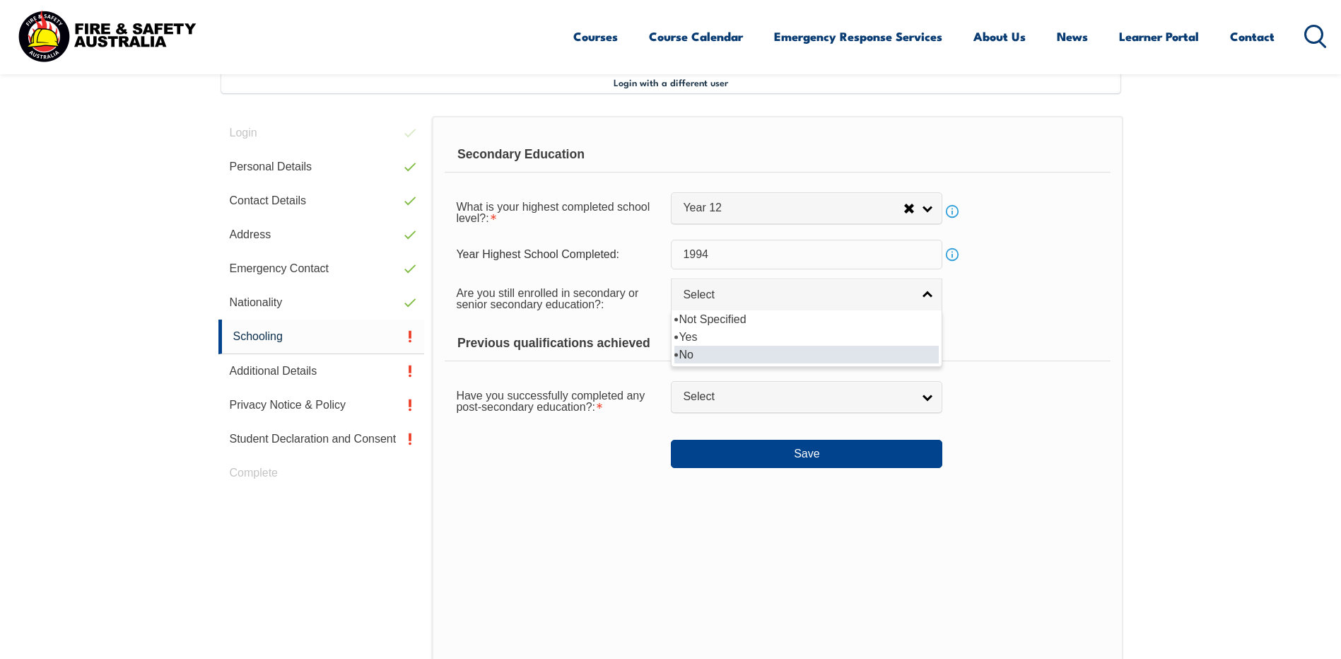
click at [769, 361] on li "No" at bounding box center [807, 355] width 264 height 18
select select "false"
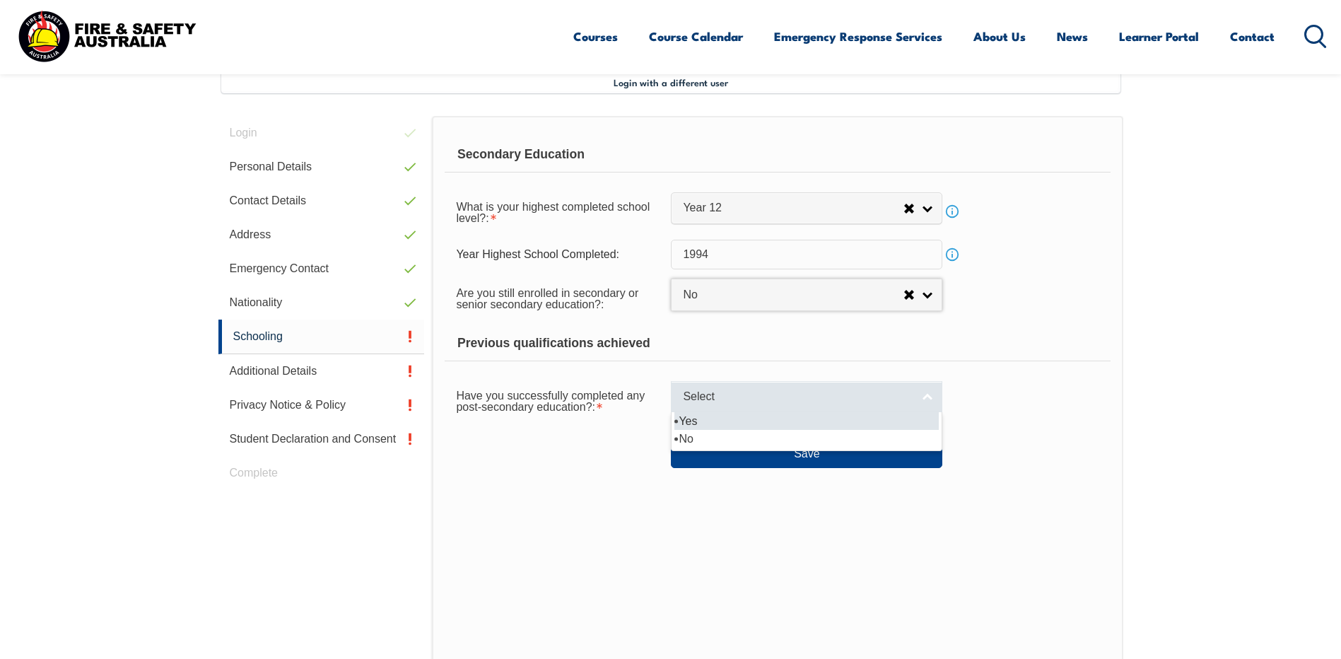
click at [911, 397] on link "Select" at bounding box center [807, 397] width 272 height 32
click at [675, 422] on li "Yes" at bounding box center [807, 421] width 264 height 18
select select "true"
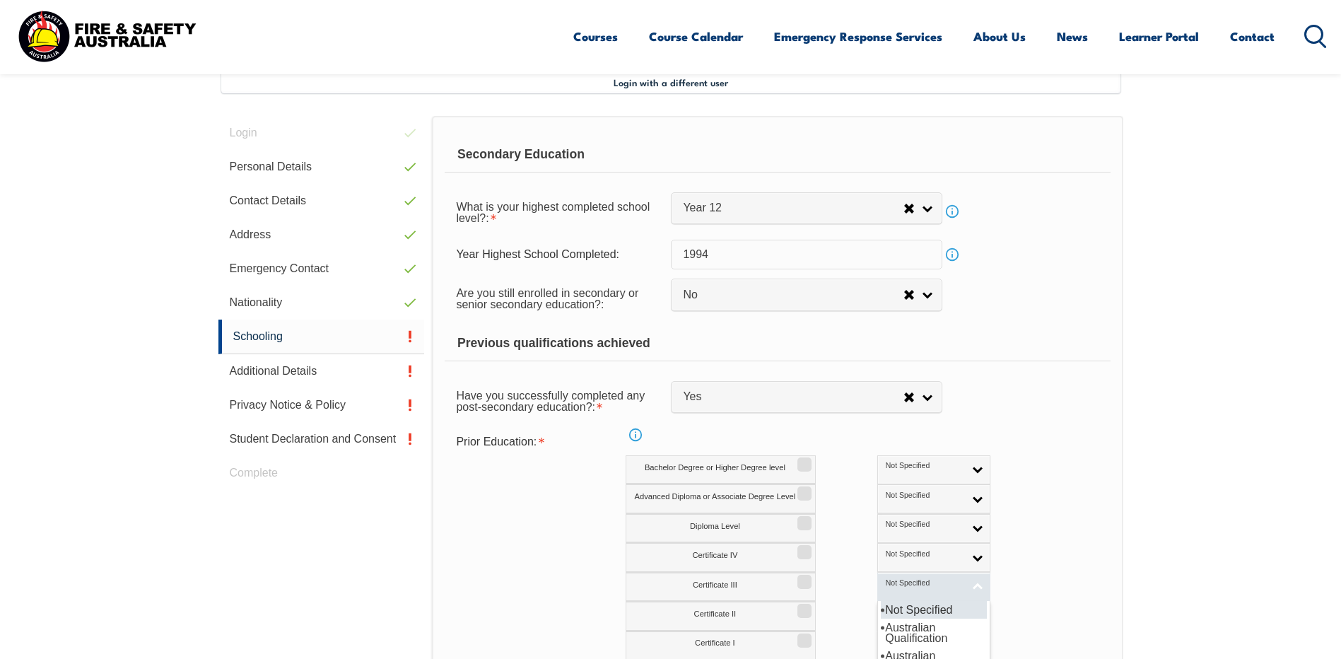
click at [917, 588] on link "Not Specified" at bounding box center [933, 587] width 113 height 29
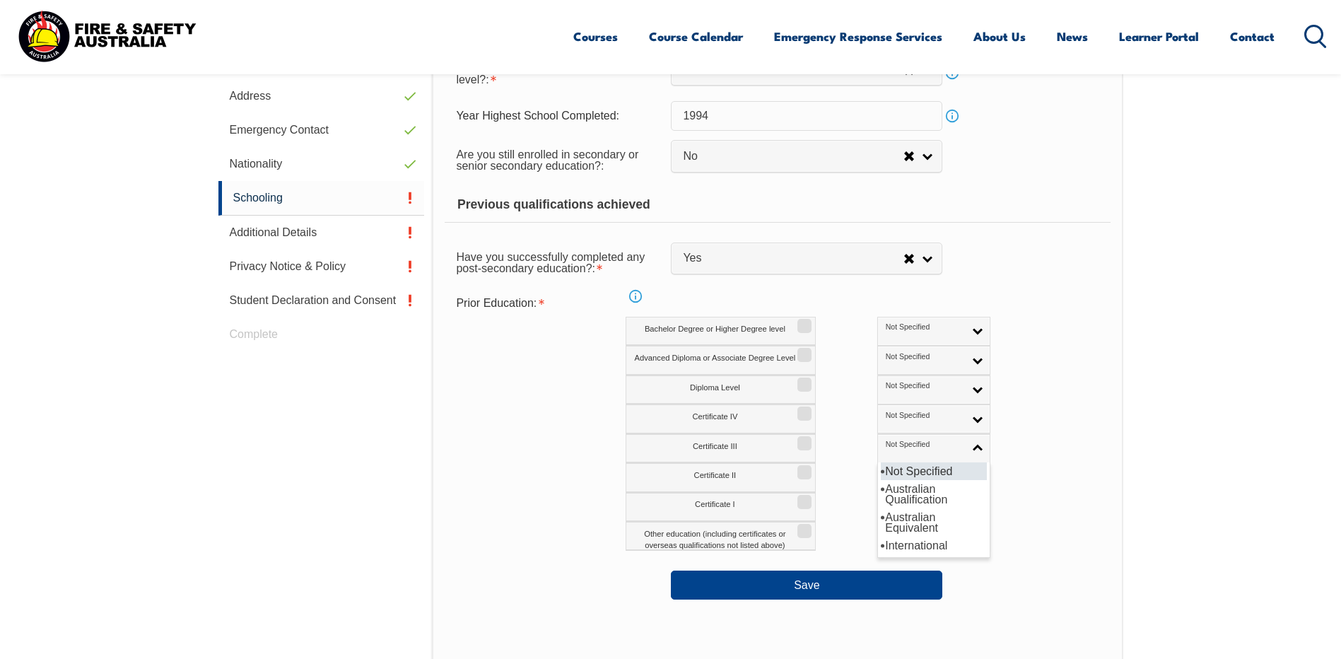
scroll to position [527, 0]
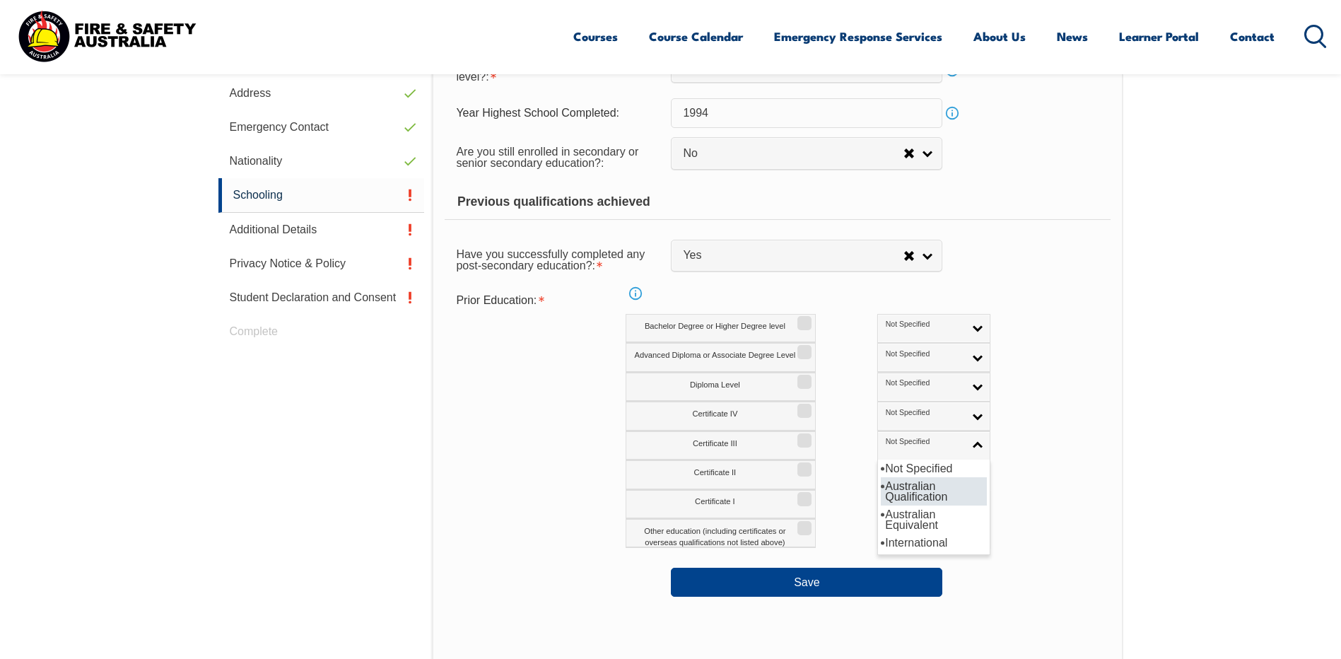
click at [881, 489] on li "Australian Qualification" at bounding box center [934, 491] width 106 height 28
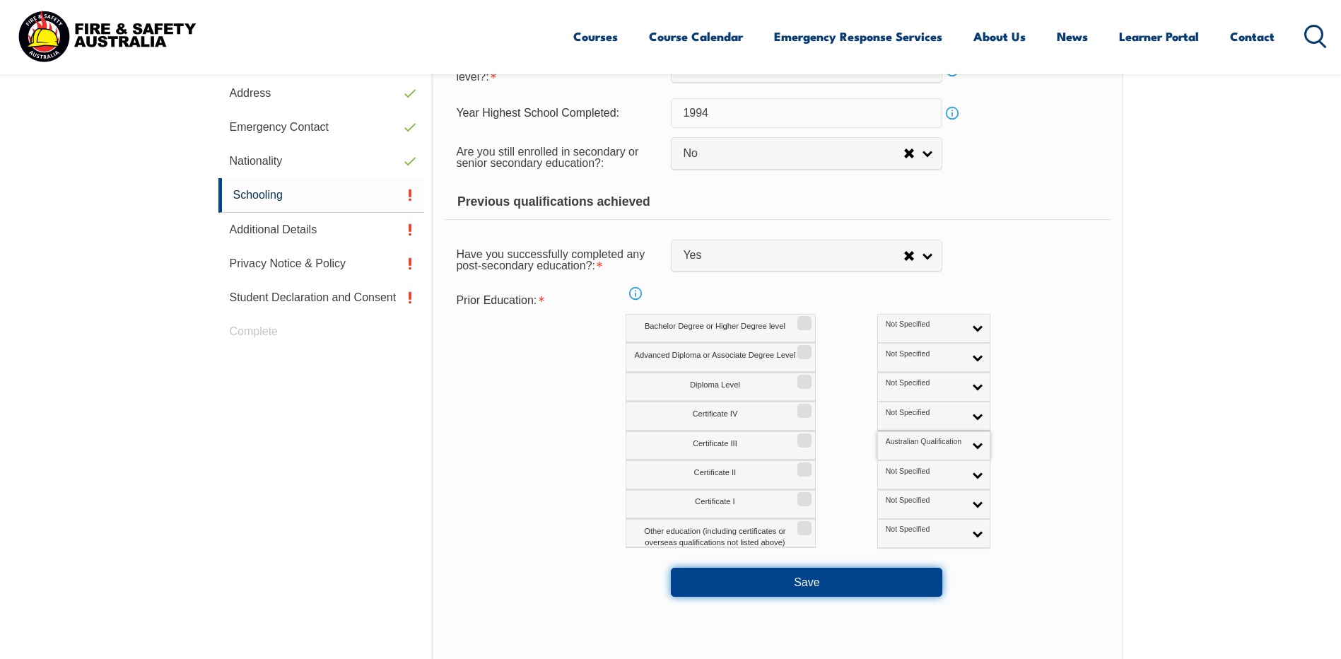
click at [822, 581] on button "Save" at bounding box center [807, 582] width 272 height 28
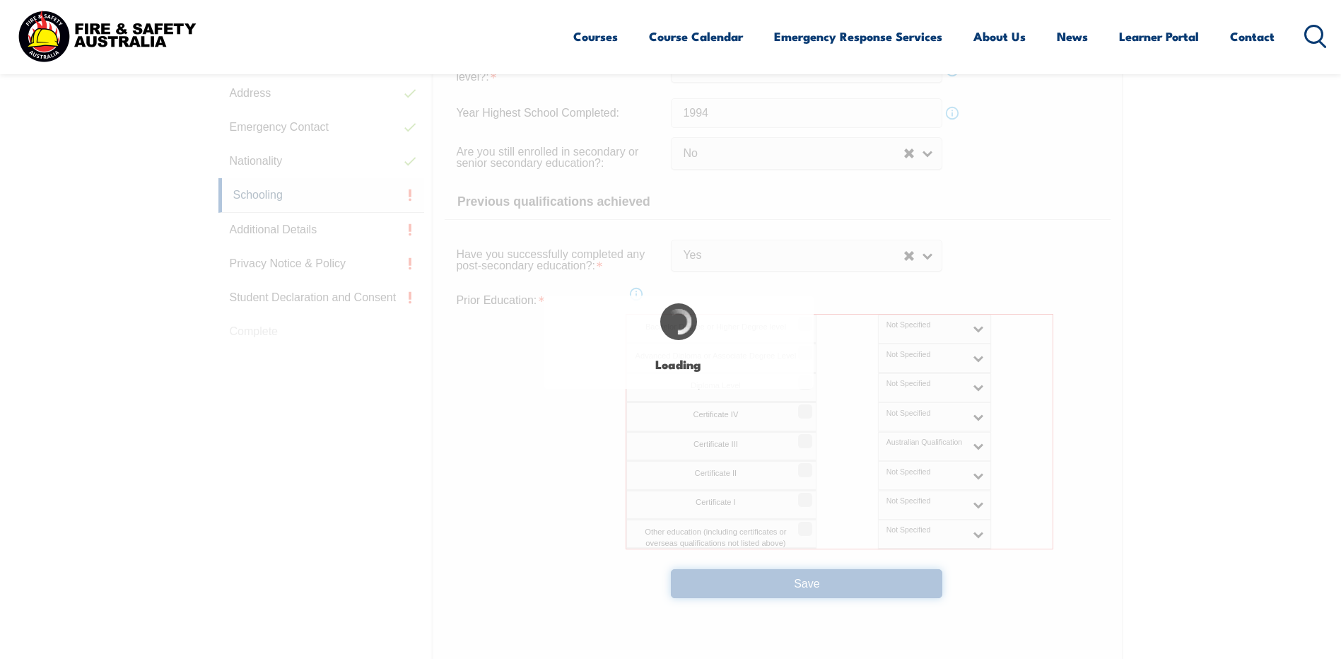
select select "false"
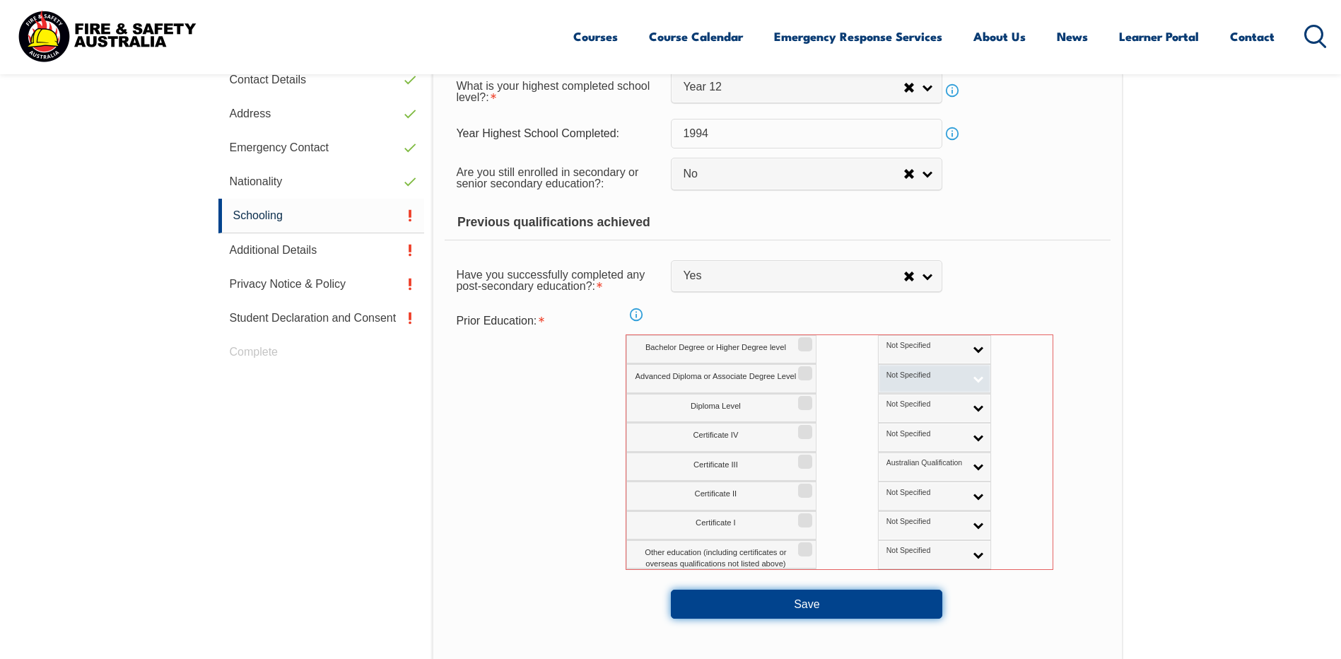
scroll to position [461, 0]
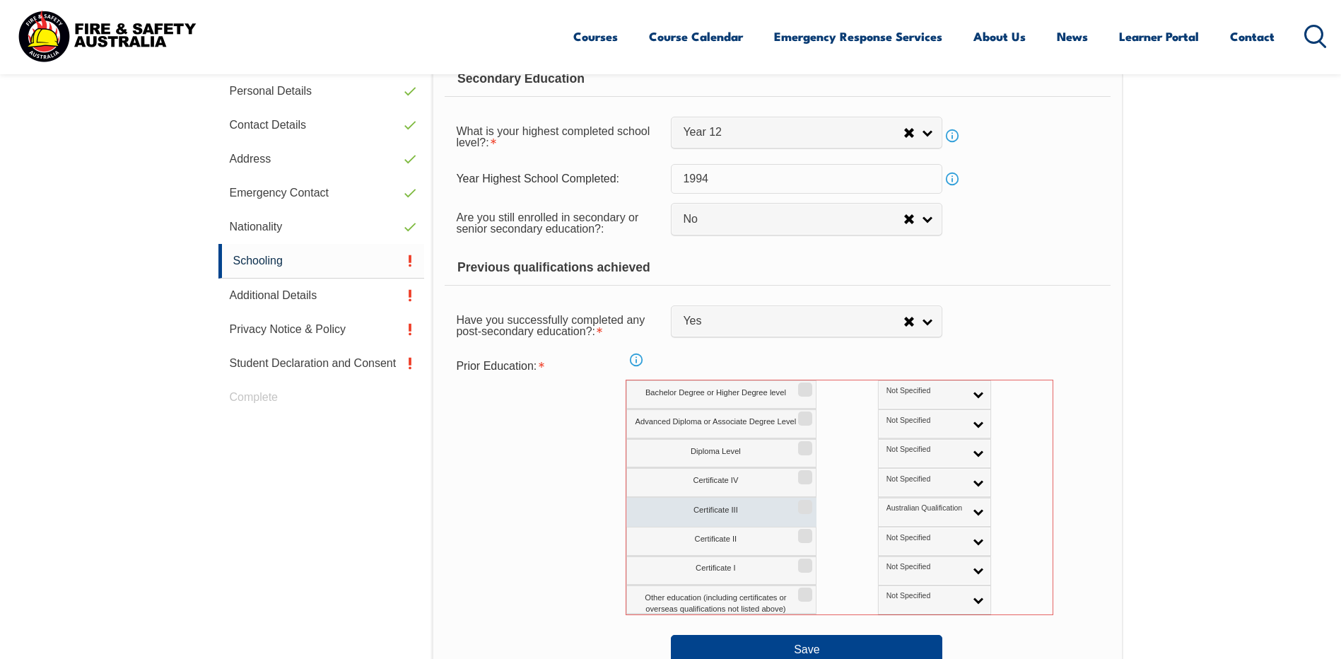
click at [721, 507] on label "Certificate III" at bounding box center [721, 512] width 190 height 29
click at [799, 503] on input "Certificate III" at bounding box center [803, 501] width 8 height 1
checkbox input "true"
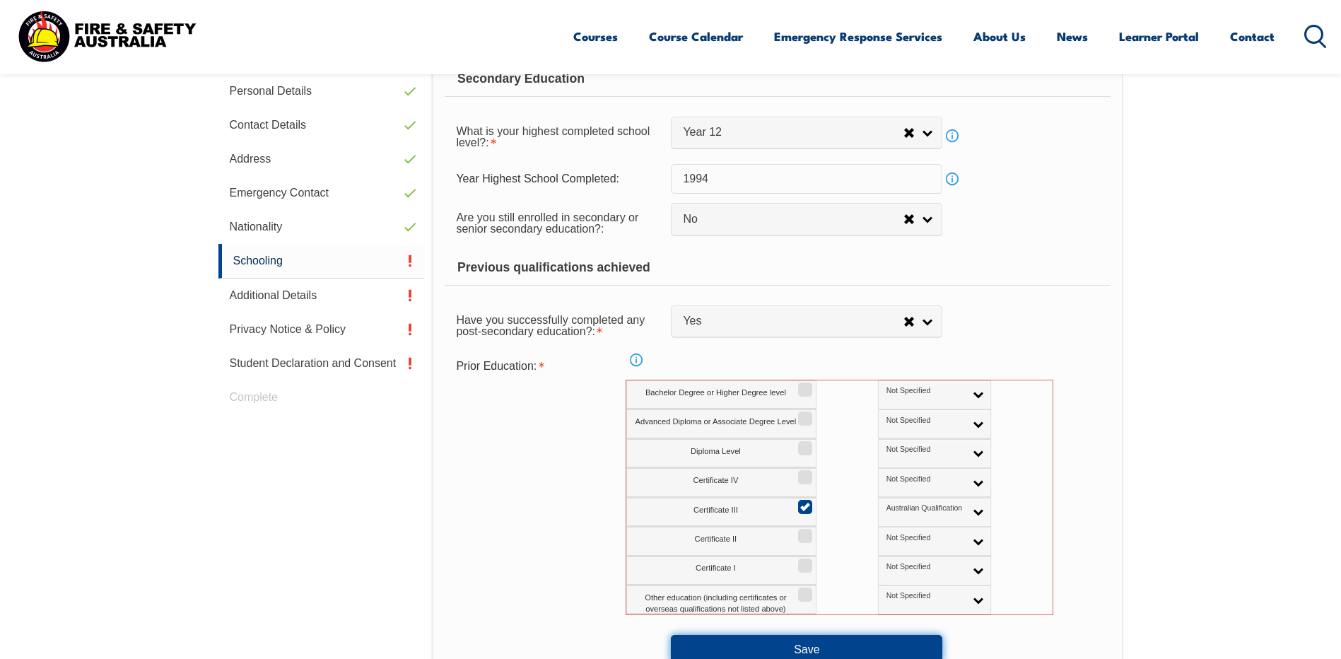
click at [810, 649] on button "Save" at bounding box center [807, 649] width 272 height 28
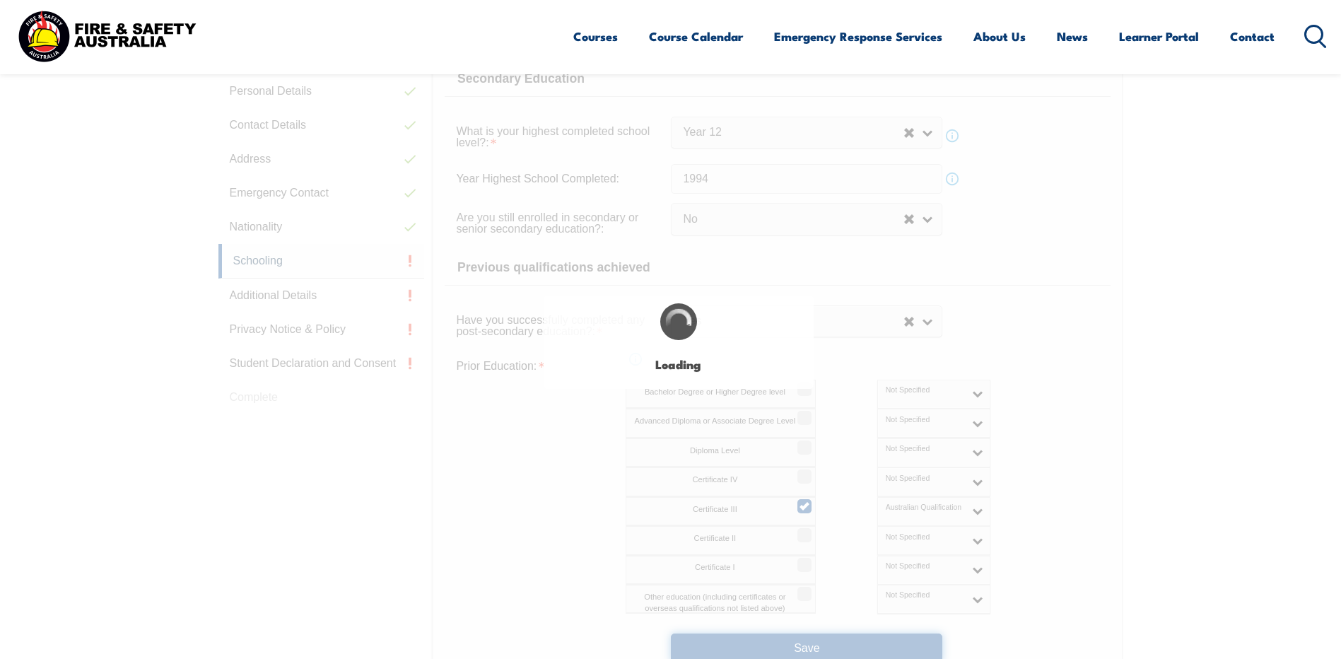
select select
select select "false"
select select "true"
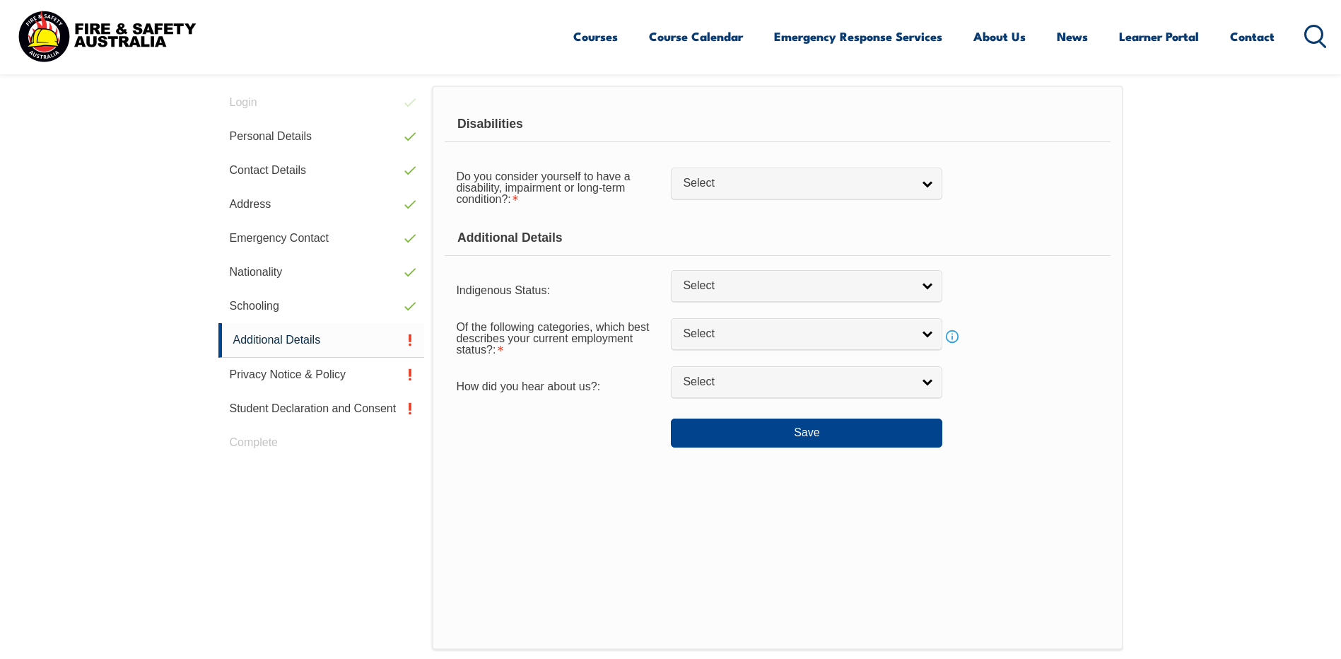
scroll to position [385, 0]
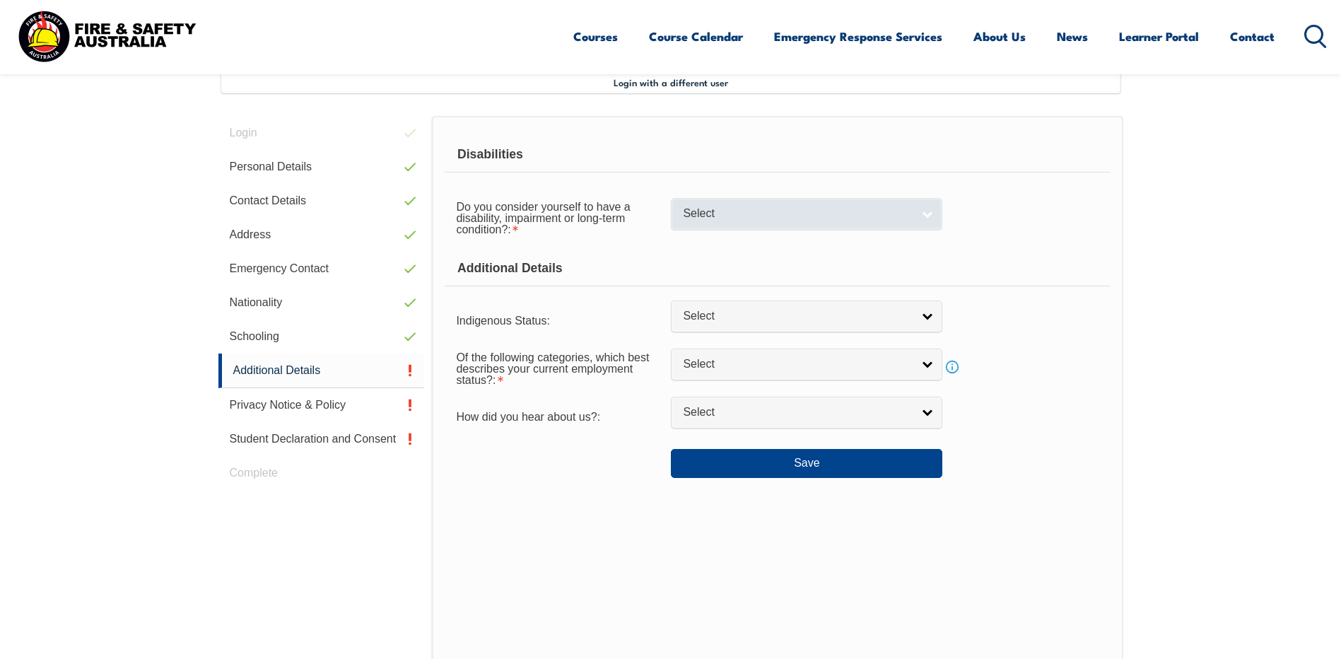
click at [921, 212] on link "Select" at bounding box center [807, 214] width 272 height 32
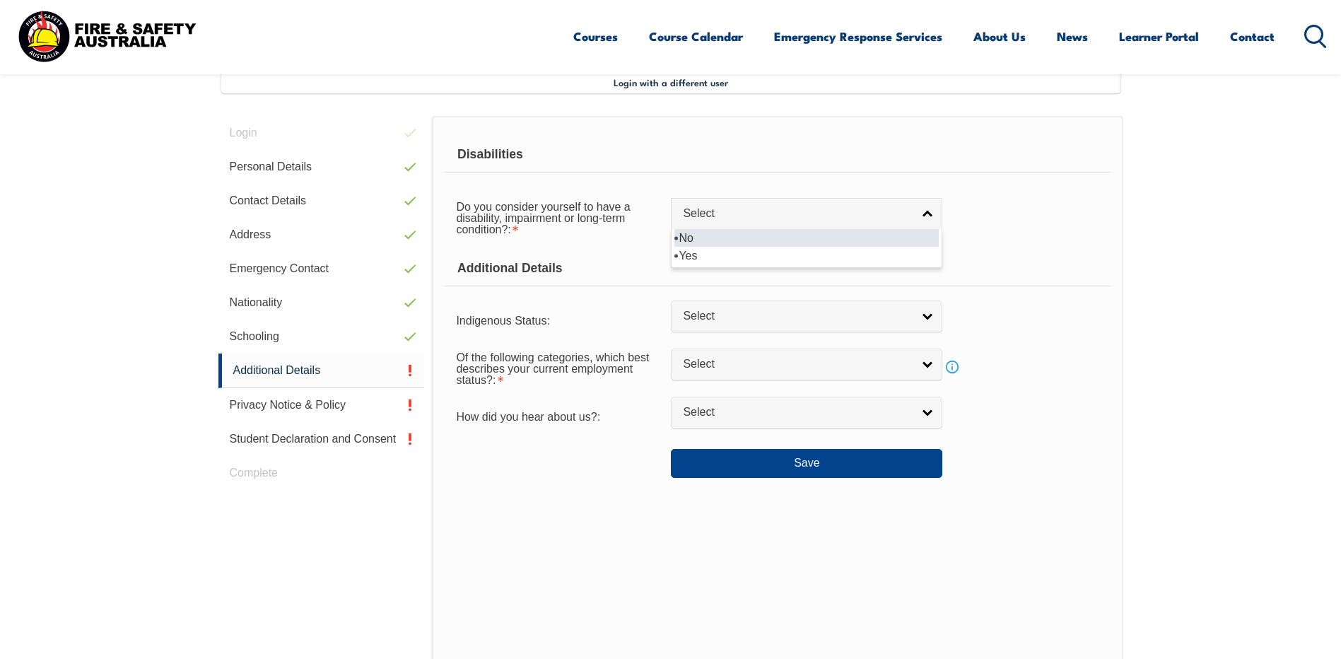
click at [871, 245] on li "No" at bounding box center [807, 238] width 264 height 18
select select "false"
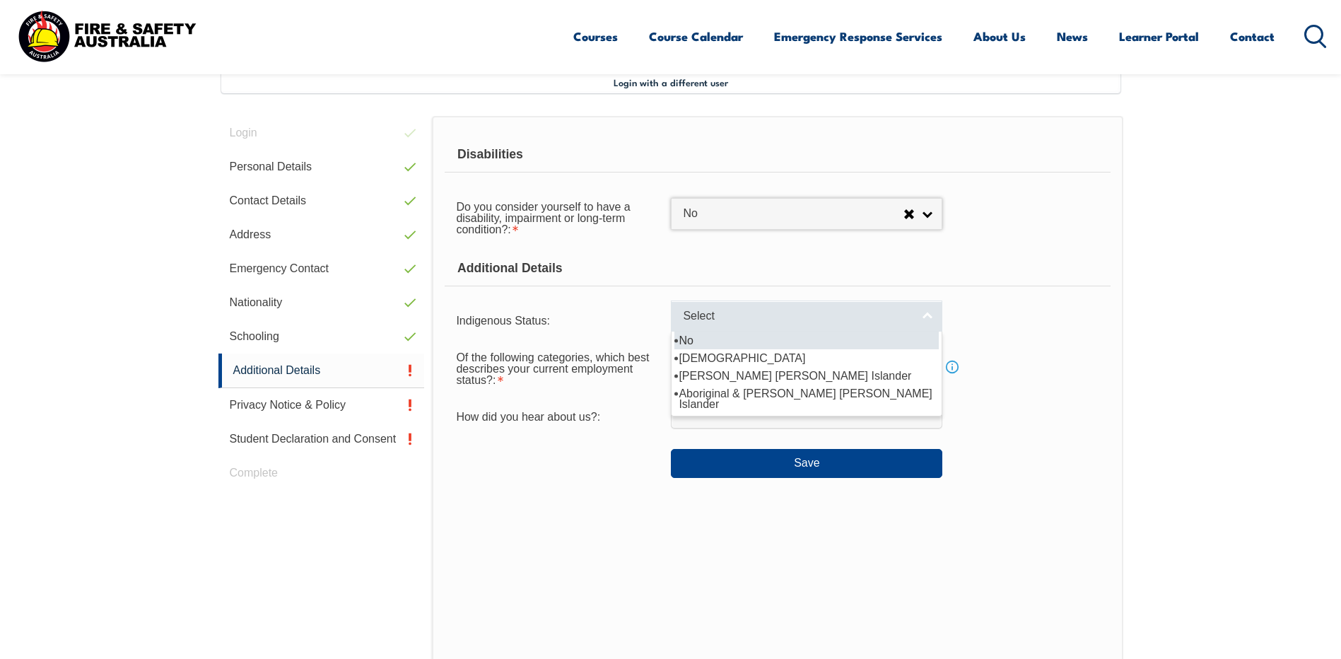
click at [918, 317] on link "Select" at bounding box center [807, 316] width 272 height 32
click at [784, 346] on li "No" at bounding box center [807, 341] width 264 height 18
select select "4"
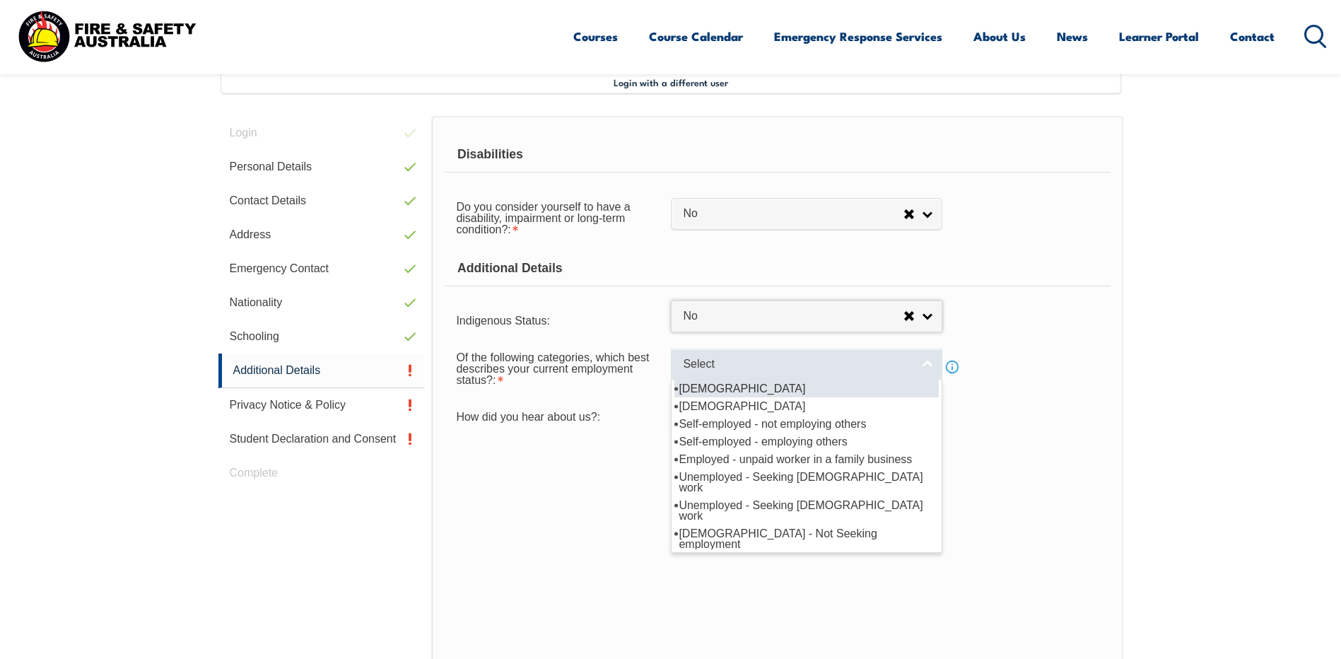
click at [916, 361] on link "Select" at bounding box center [807, 365] width 272 height 32
click at [812, 390] on li "Full-time employee" at bounding box center [807, 389] width 264 height 18
select select "1"
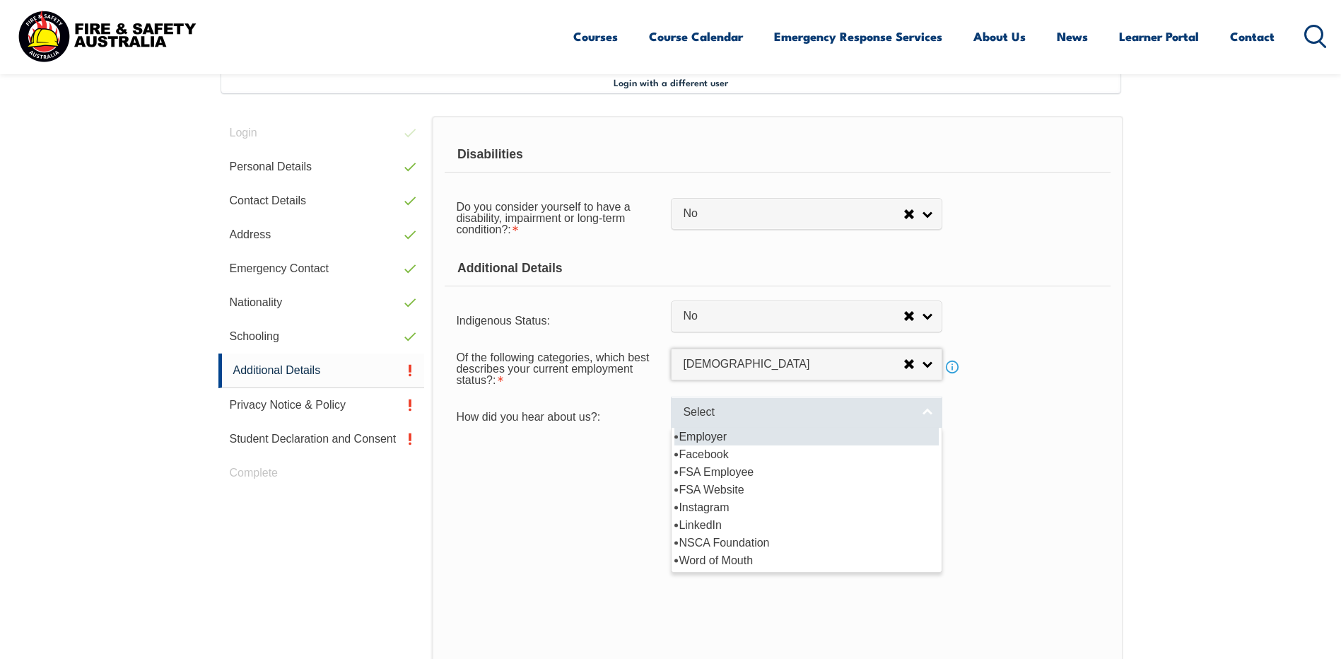
click at [916, 414] on link "Select" at bounding box center [807, 413] width 272 height 32
click at [882, 434] on li "Employer" at bounding box center [807, 437] width 264 height 18
select select "8019"
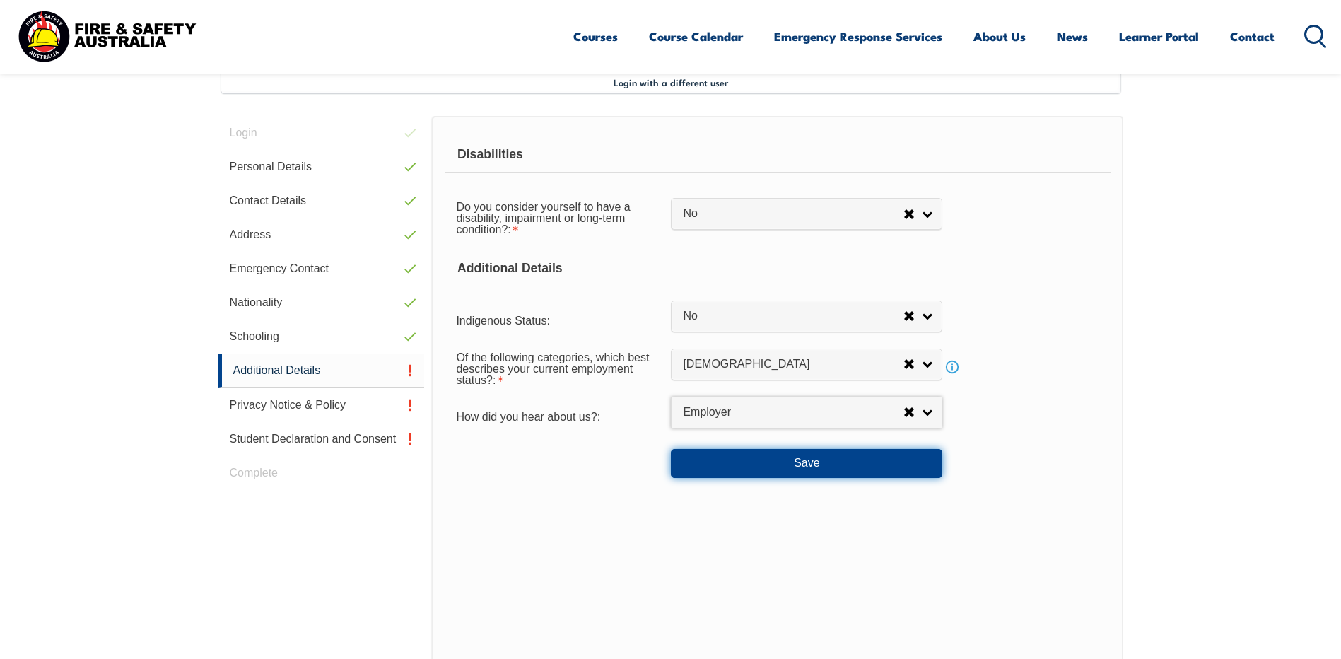
click at [877, 467] on button "Save" at bounding box center [807, 463] width 272 height 28
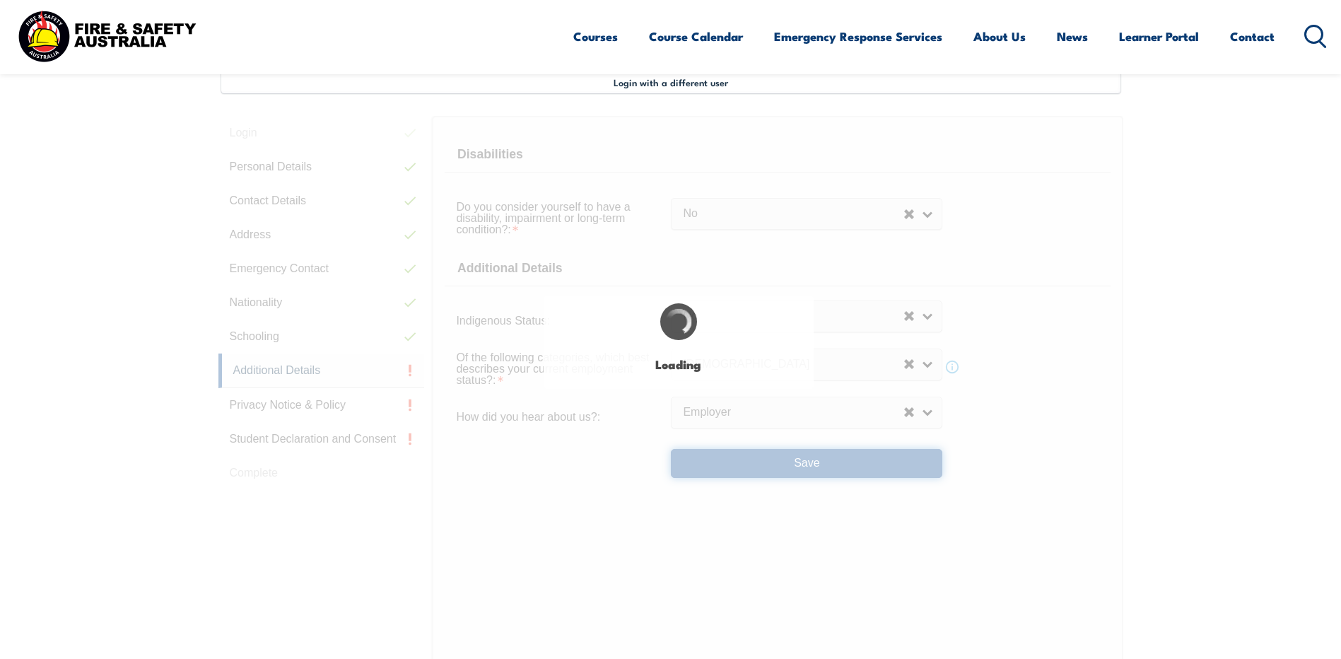
select select "false"
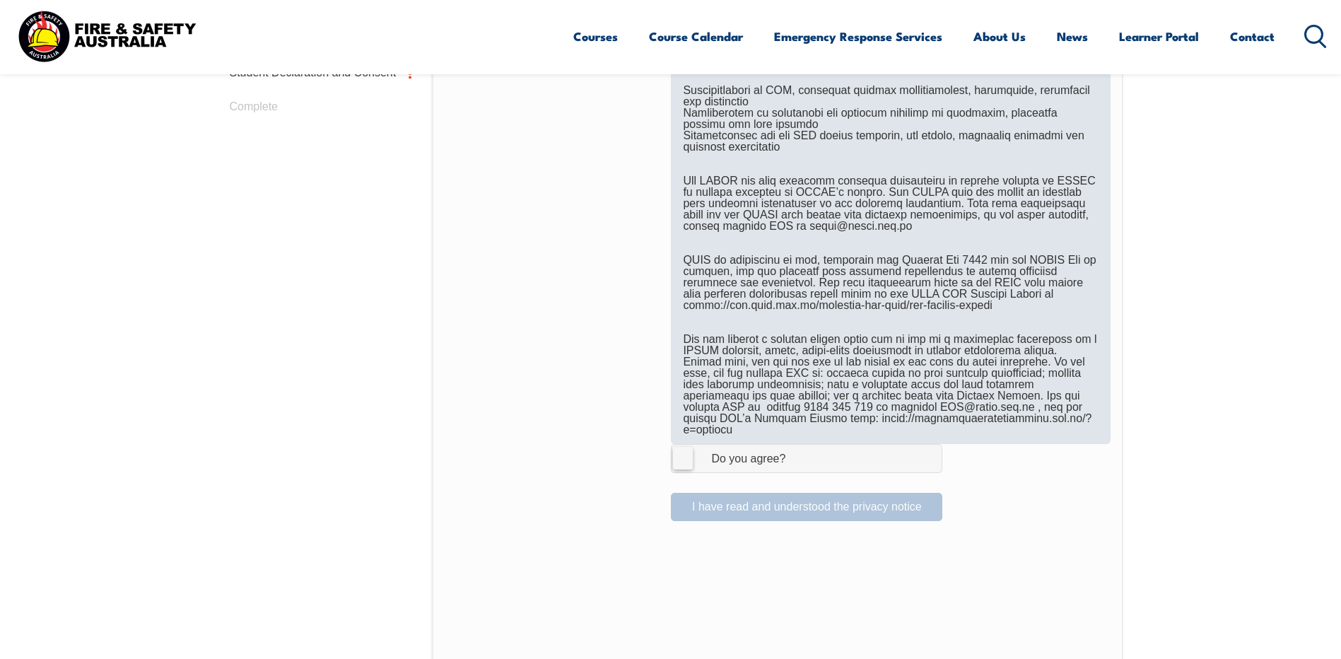
scroll to position [810, 0]
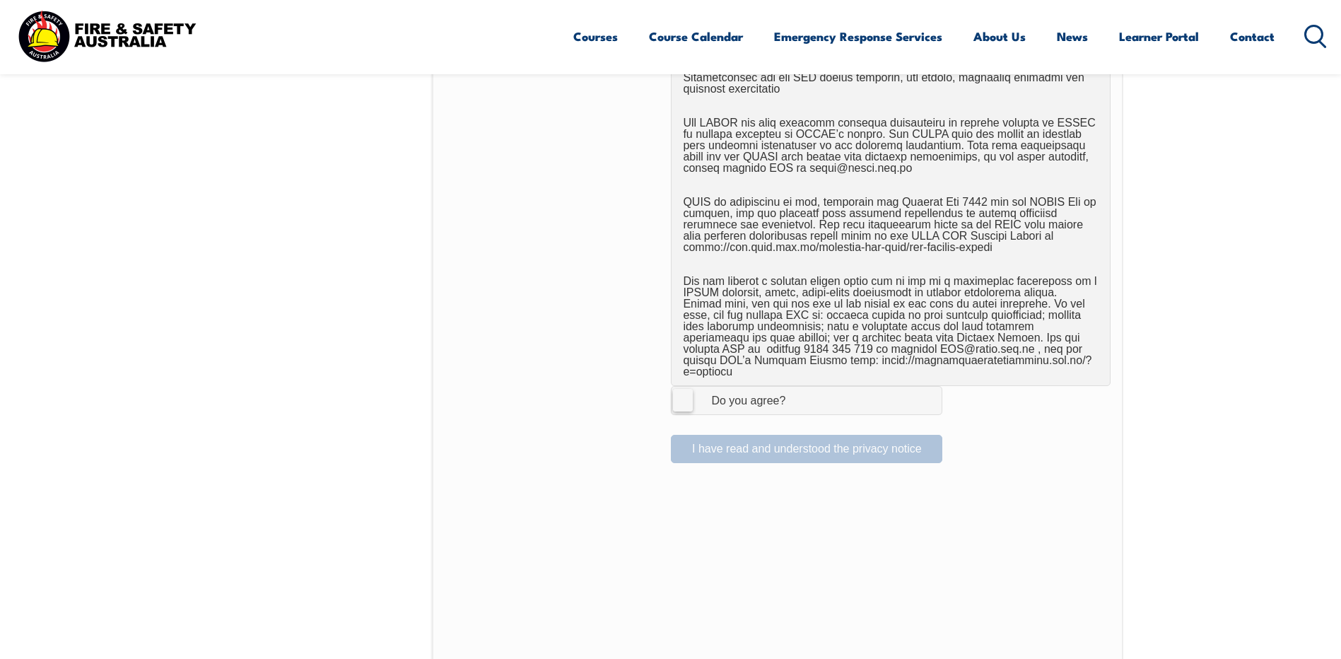
click at [680, 387] on label "I Agree Do you agree?" at bounding box center [807, 400] width 272 height 28
click at [797, 387] on input "I Agree Do you agree?" at bounding box center [809, 400] width 24 height 27
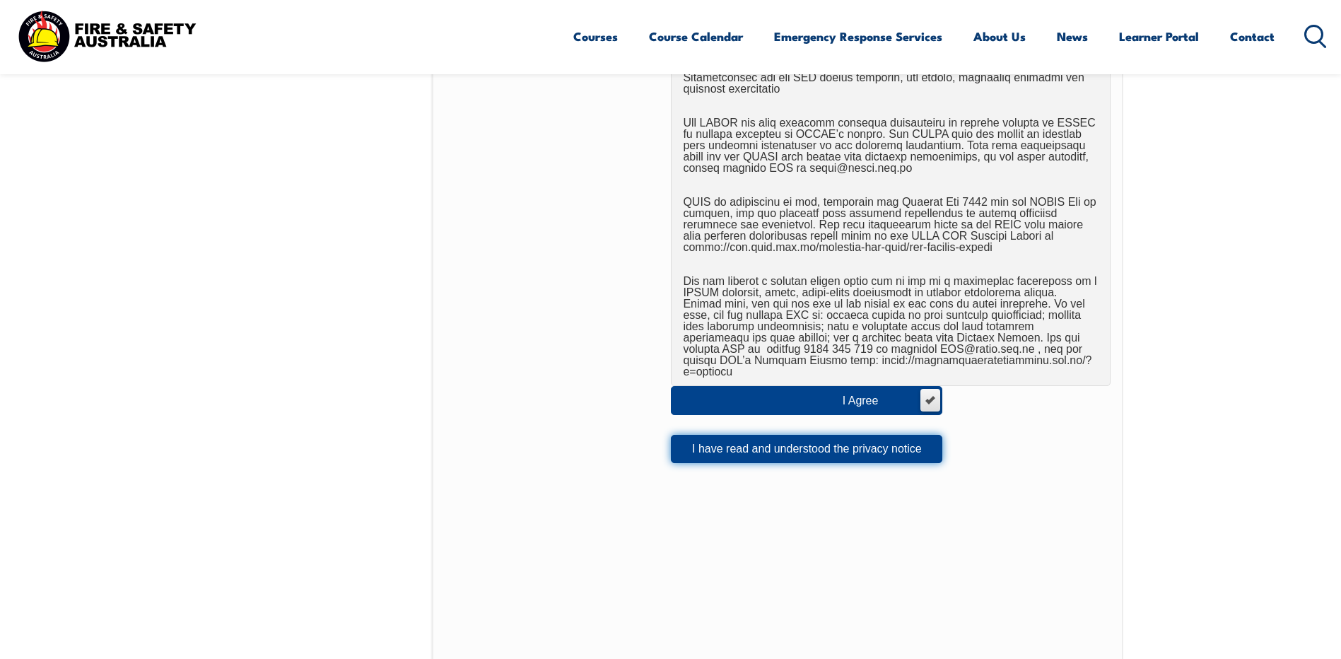
click at [712, 440] on button "I have read and understood the privacy notice" at bounding box center [807, 449] width 272 height 28
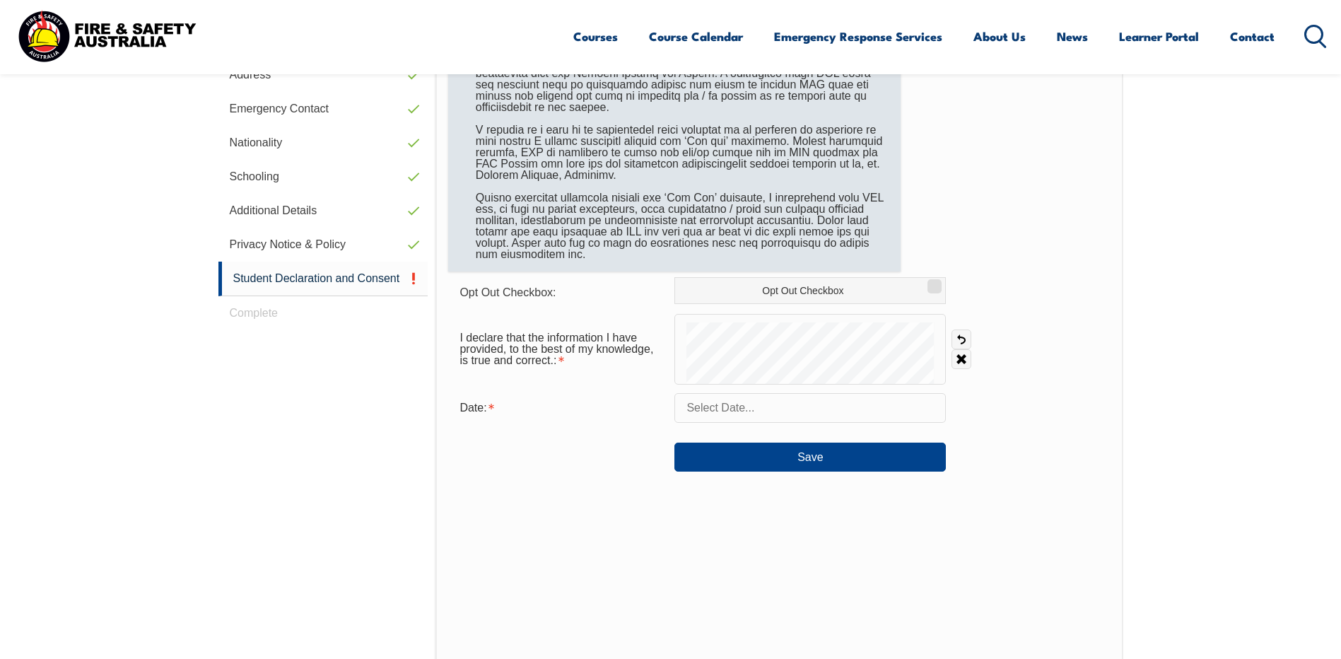
scroll to position [385, 0]
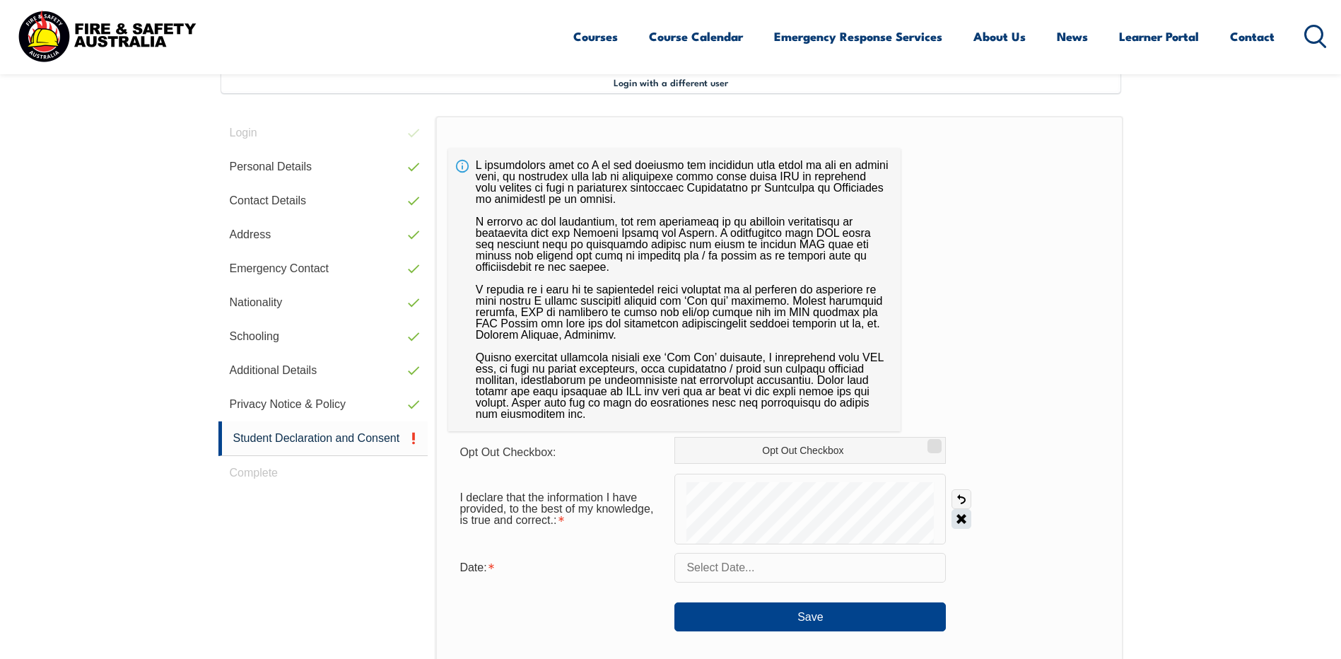
click at [953, 509] on link "Clear" at bounding box center [962, 519] width 20 height 20
click at [875, 474] on div at bounding box center [811, 509] width 272 height 71
click at [961, 509] on link "Clear" at bounding box center [962, 519] width 20 height 20
click at [723, 555] on input "text" at bounding box center [811, 568] width 272 height 30
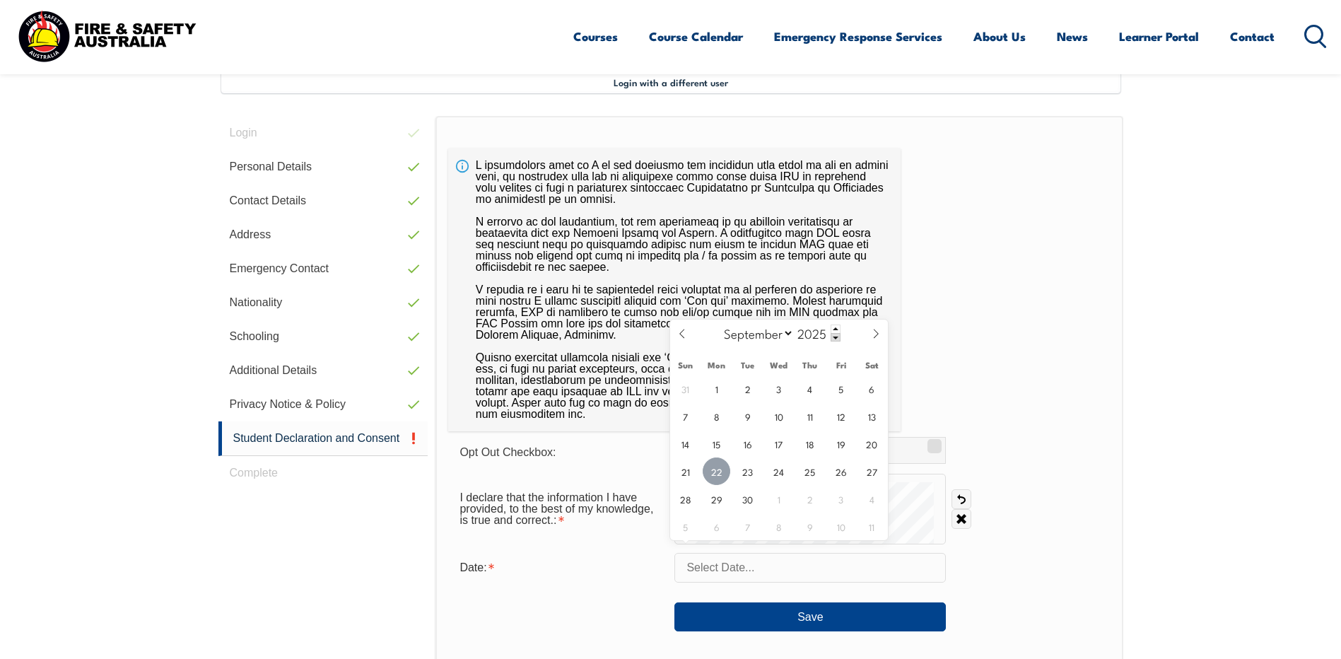
click at [718, 469] on span "22" at bounding box center [717, 471] width 28 height 28
type input "September 22, 2025"
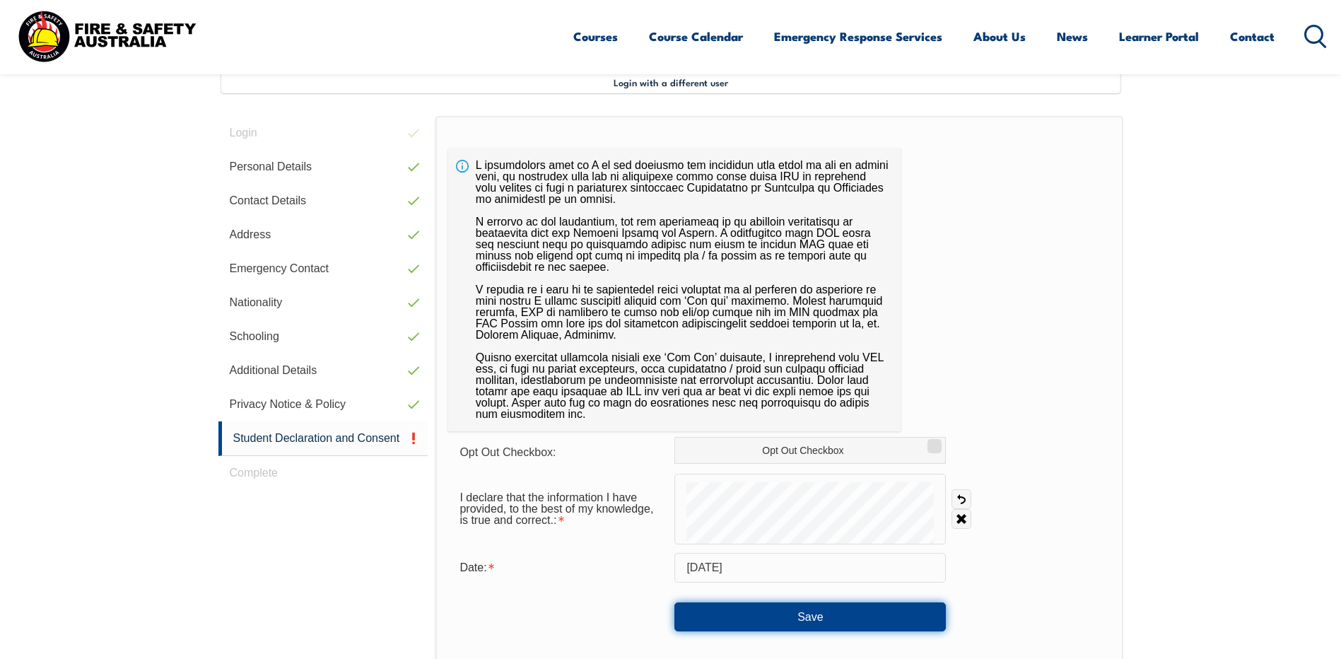
click at [749, 602] on button "Save" at bounding box center [811, 616] width 272 height 28
